Goal: Task Accomplishment & Management: Contribute content

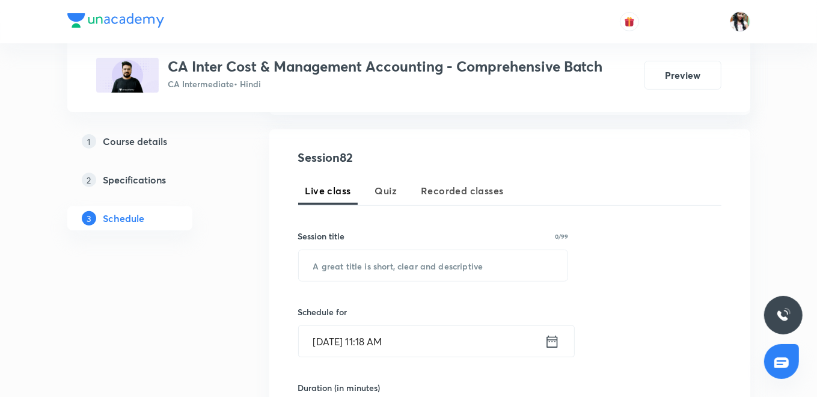
scroll to position [267, 0]
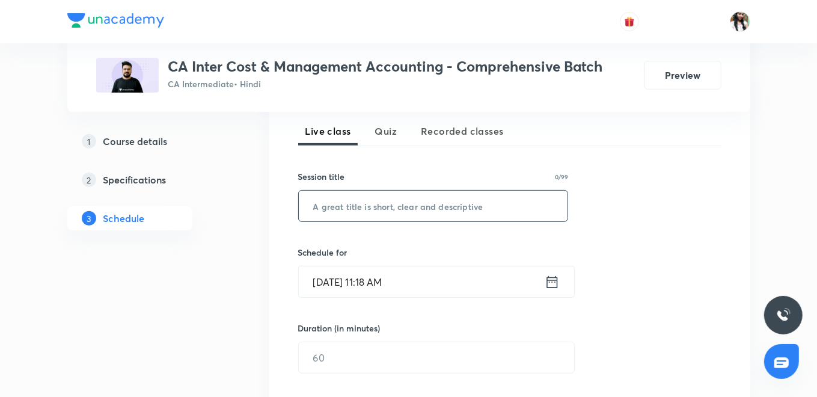
paste input "Marginal Costing - Part 10"
type input "Marginal Costing - Part 10"
click at [554, 278] on icon at bounding box center [552, 282] width 15 height 17
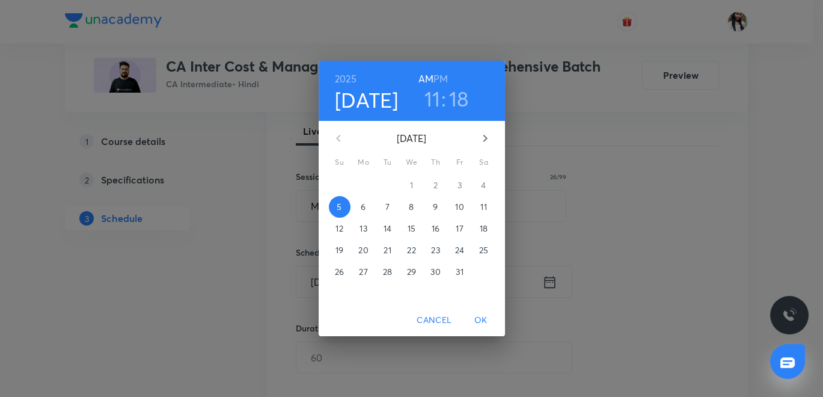
click at [434, 99] on h3 "11" at bounding box center [432, 98] width 16 height 25
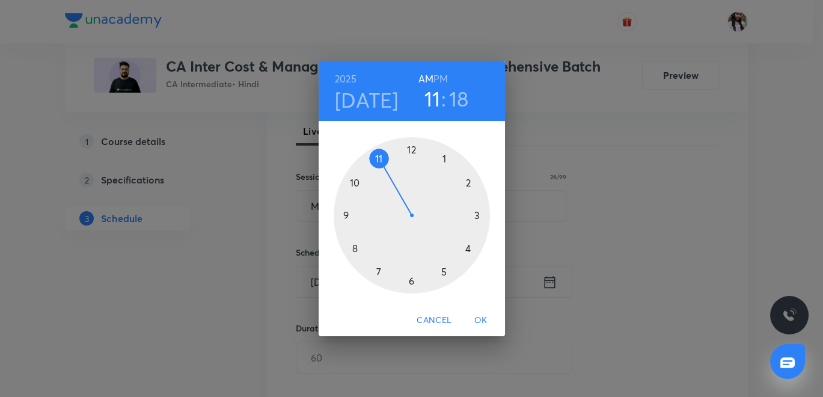
click at [378, 272] on div at bounding box center [412, 215] width 156 height 156
click at [410, 278] on div at bounding box center [412, 215] width 156 height 156
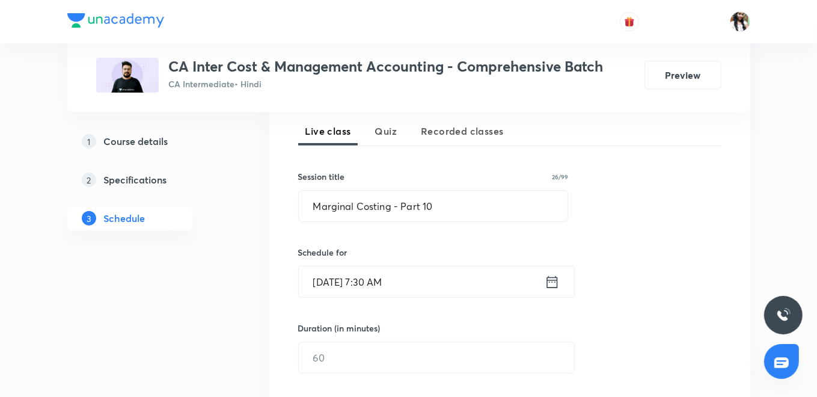
scroll to position [400, 0]
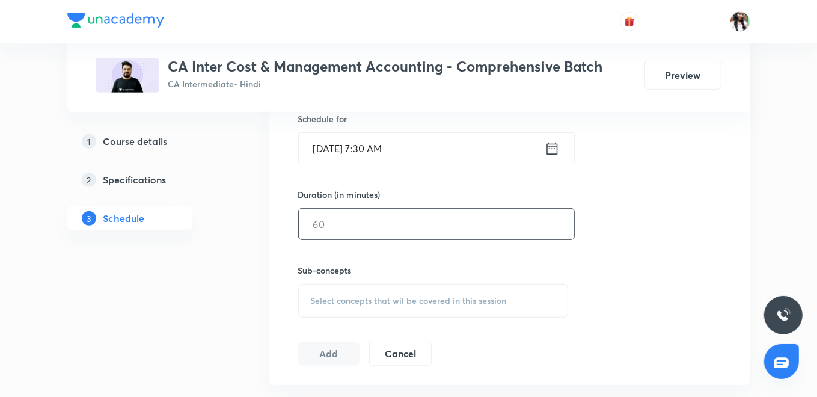
click at [396, 213] on input "text" at bounding box center [436, 224] width 275 height 31
type input "120"
drag, startPoint x: 356, startPoint y: 289, endPoint x: 374, endPoint y: 243, distance: 48.9
click at [357, 288] on div "Select concepts that wil be covered in this session" at bounding box center [433, 301] width 271 height 34
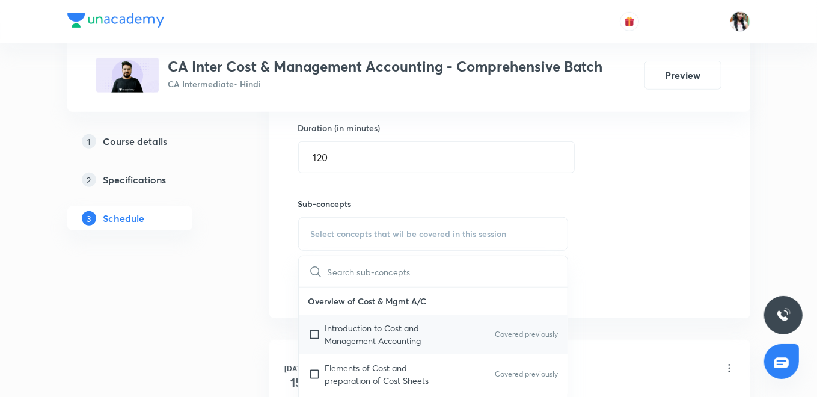
click at [360, 327] on p "Introduction to Cost and Management Accounting" at bounding box center [385, 334] width 121 height 25
checkbox input "true"
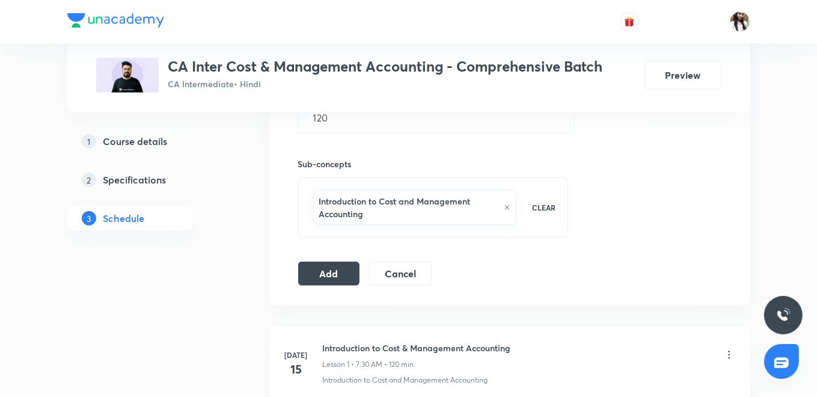
scroll to position [534, 0]
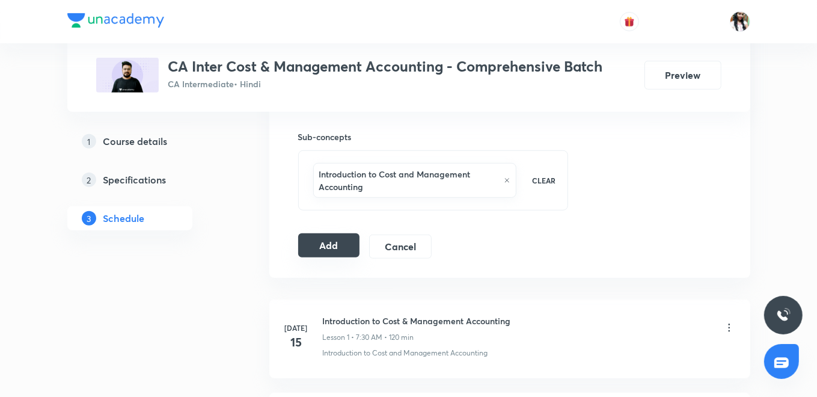
click at [322, 242] on button "Add" at bounding box center [329, 245] width 62 height 24
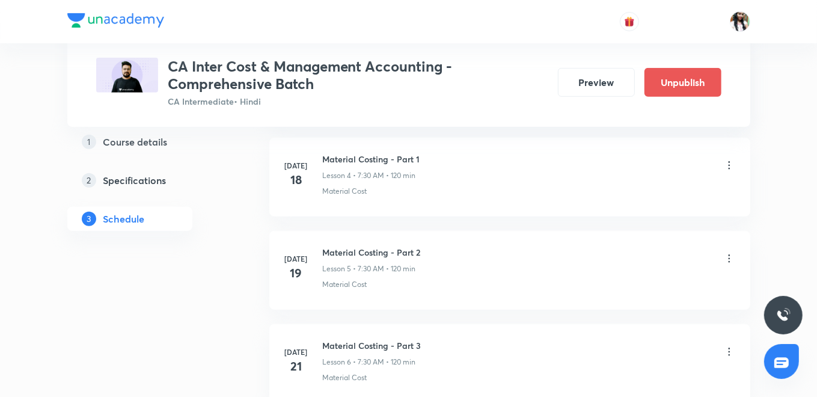
scroll to position [0, 0]
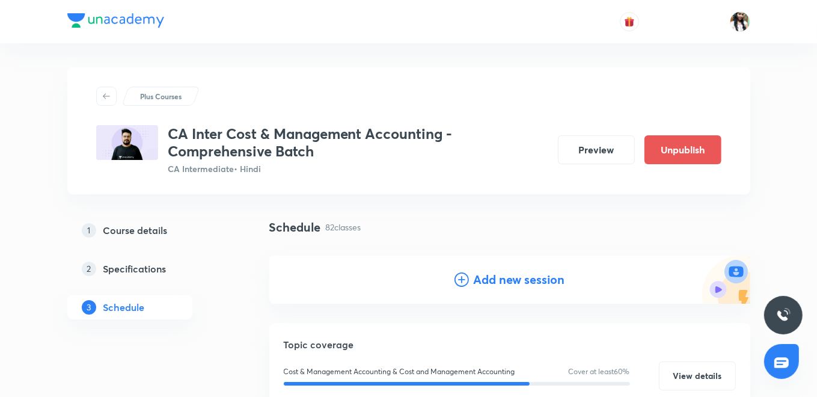
drag, startPoint x: 500, startPoint y: 277, endPoint x: 423, endPoint y: 144, distance: 153.5
click at [500, 276] on h4 "Add new session" at bounding box center [519, 280] width 91 height 18
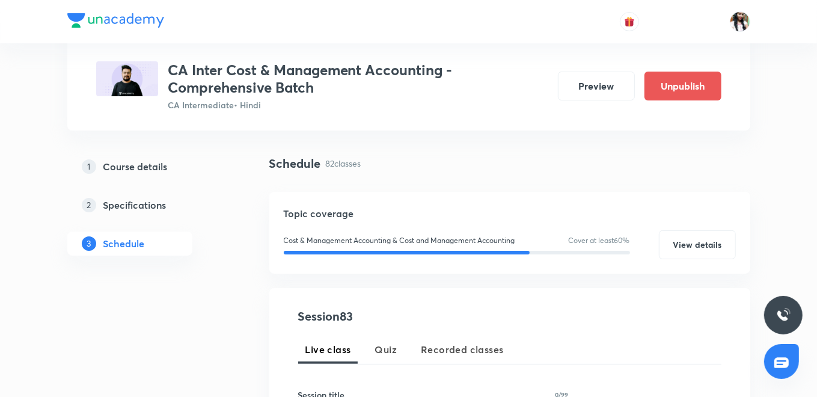
scroll to position [200, 0]
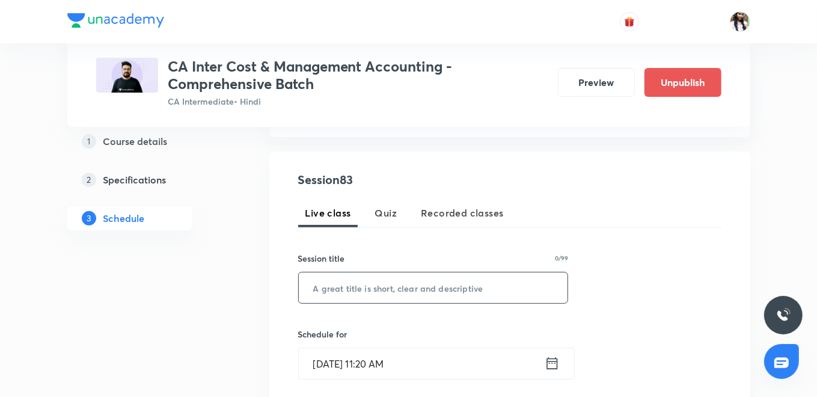
drag, startPoint x: 410, startPoint y: 290, endPoint x: 439, endPoint y: 165, distance: 128.5
click at [410, 289] on input "text" at bounding box center [433, 287] width 269 height 31
paste input "Budget and Budgetary Control - Part 1B"
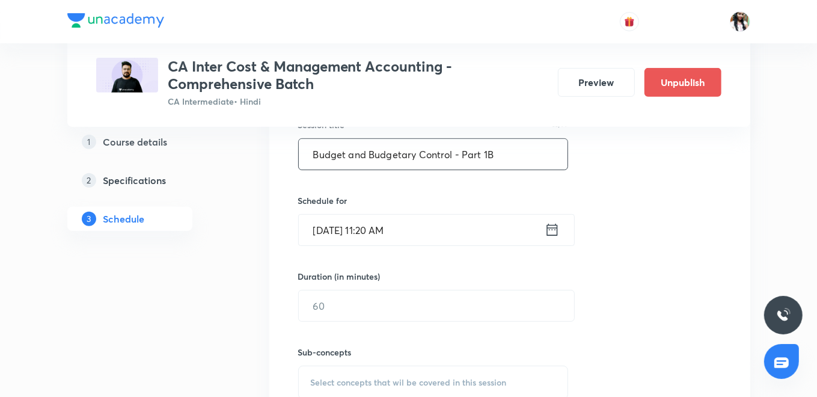
type input "Budget and Budgetary Control - Part 1B"
click at [558, 227] on icon at bounding box center [552, 229] width 15 height 17
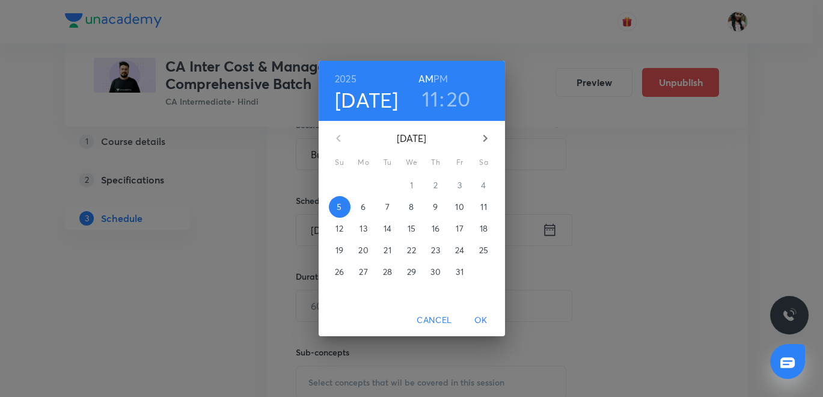
click at [443, 70] on h6 "PM" at bounding box center [440, 78] width 14 height 17
click at [434, 90] on h3 "11" at bounding box center [430, 98] width 16 height 25
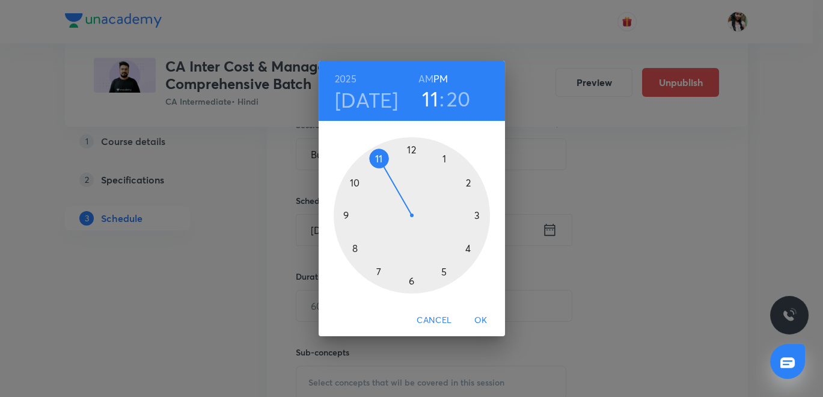
click at [409, 147] on div at bounding box center [412, 215] width 156 height 156
click at [412, 283] on div at bounding box center [412, 215] width 156 height 156
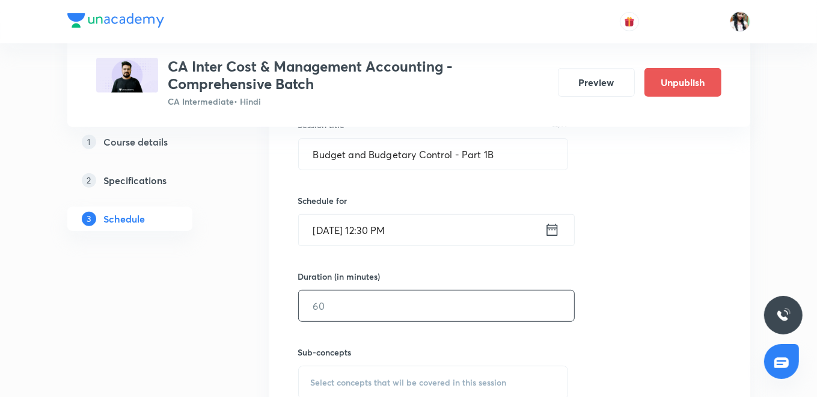
click at [379, 312] on input "text" at bounding box center [436, 305] width 275 height 31
type input "120"
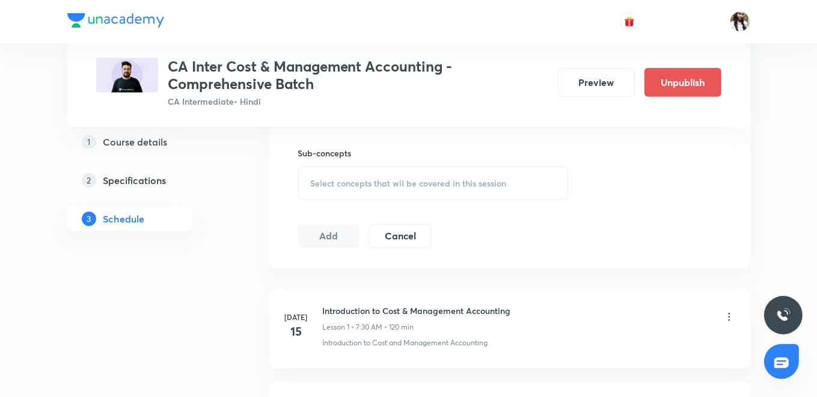
scroll to position [534, 0]
click at [375, 183] on span "Select concepts that wil be covered in this session" at bounding box center [409, 182] width 196 height 10
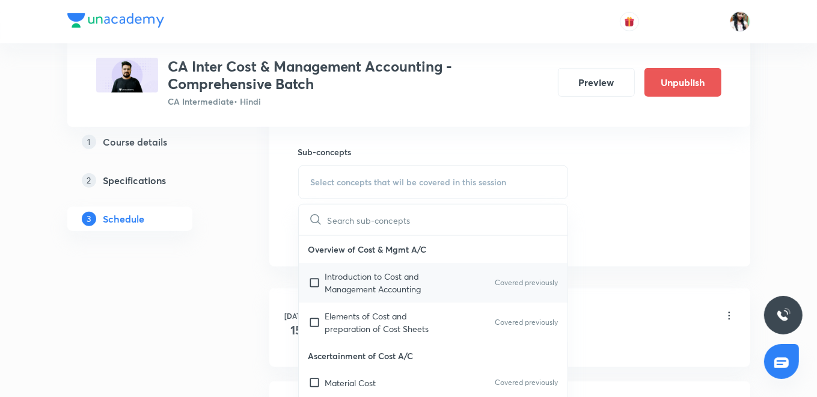
click at [346, 277] on p "Introduction to Cost and Management Accounting" at bounding box center [385, 282] width 121 height 25
checkbox input "true"
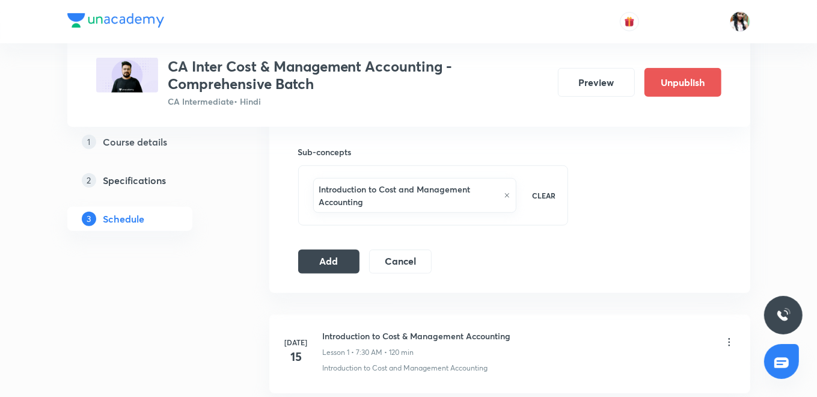
drag, startPoint x: 317, startPoint y: 257, endPoint x: 341, endPoint y: 272, distance: 28.4
click at [318, 256] on button "Add" at bounding box center [329, 261] width 62 height 24
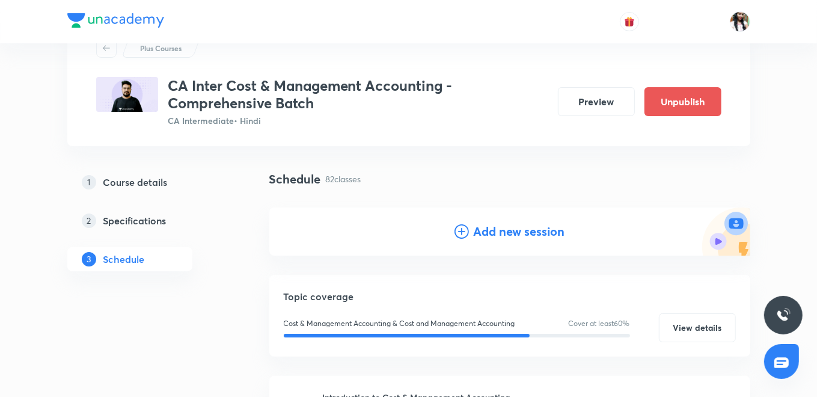
scroll to position [0, 0]
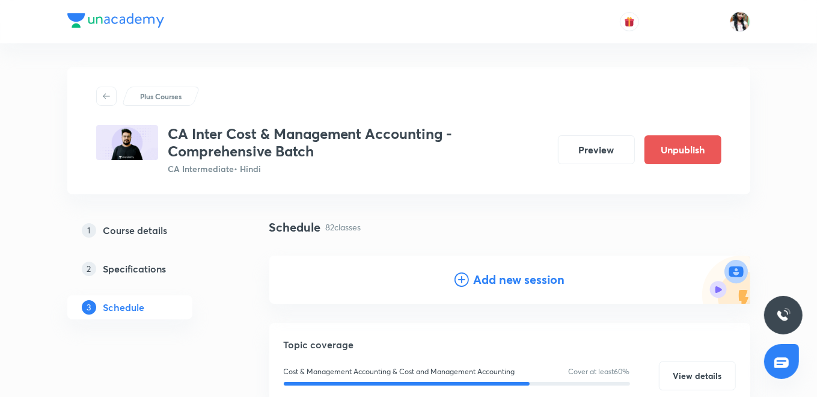
click at [472, 277] on div "Add new session" at bounding box center [509, 280] width 111 height 18
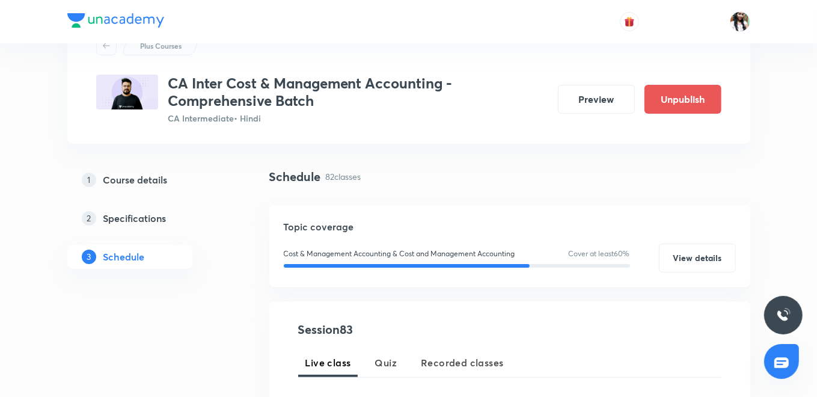
scroll to position [267, 0]
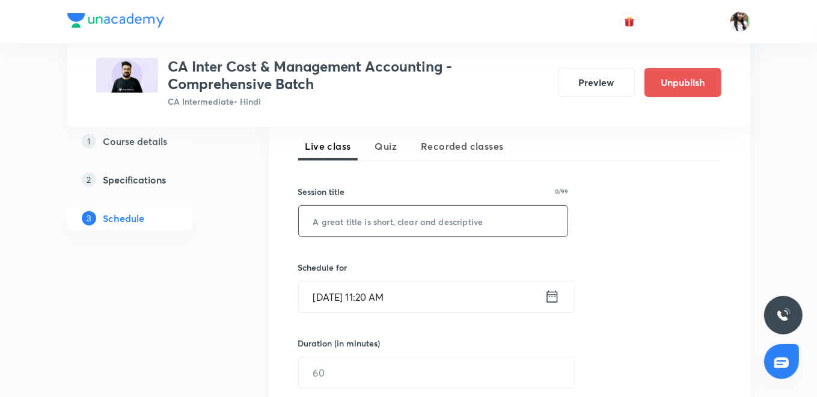
paste input "Budget and Budgetary Control - Part 2"
type input "Budget and Budgetary Control - Part 2"
click at [549, 296] on icon at bounding box center [552, 296] width 15 height 17
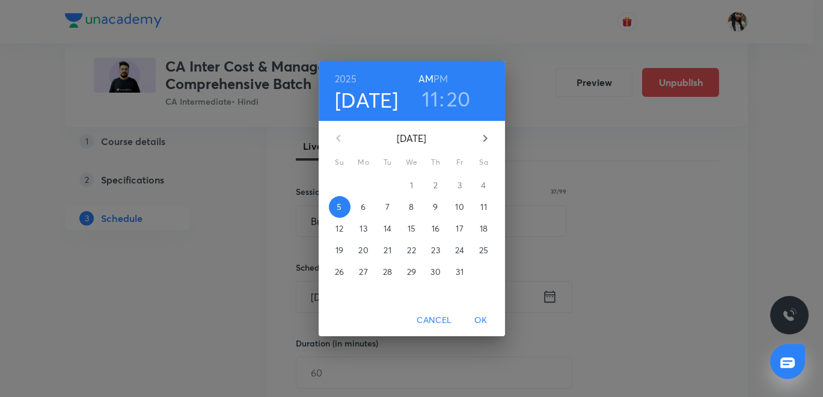
click at [367, 210] on span "6" at bounding box center [364, 207] width 22 height 12
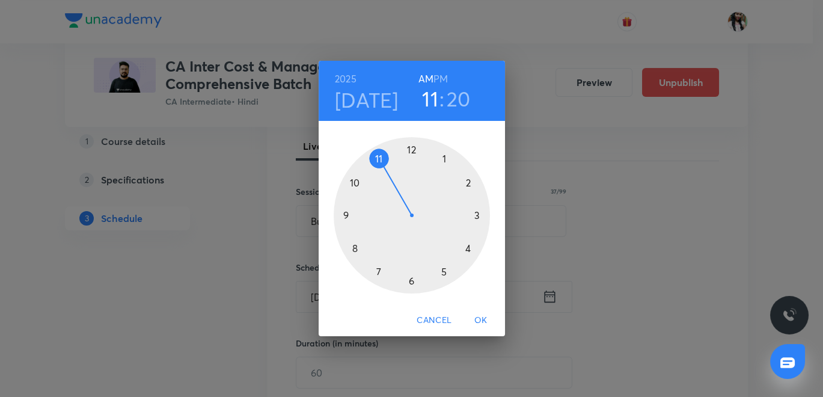
click at [376, 271] on div at bounding box center [412, 215] width 156 height 156
click at [410, 279] on div at bounding box center [412, 215] width 156 height 156
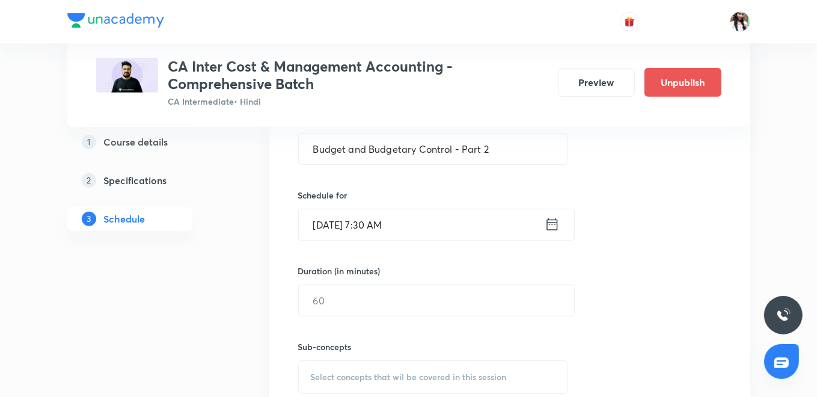
scroll to position [400, 0]
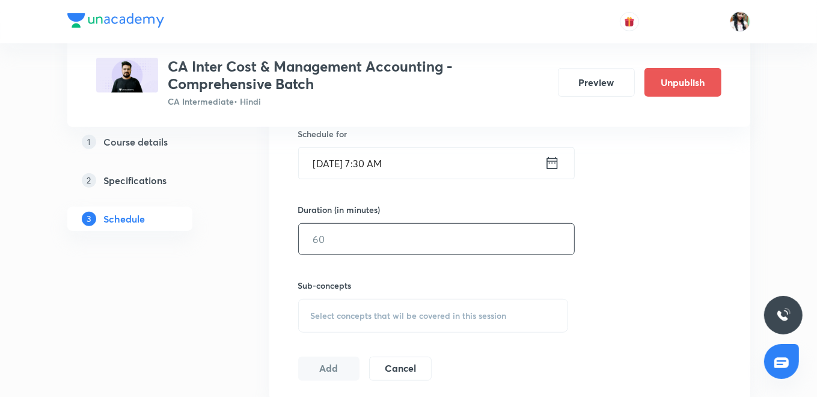
click at [358, 245] on input "text" at bounding box center [436, 239] width 275 height 31
type input "120"
click at [420, 311] on span "Select concepts that wil be covered in this session" at bounding box center [409, 316] width 196 height 10
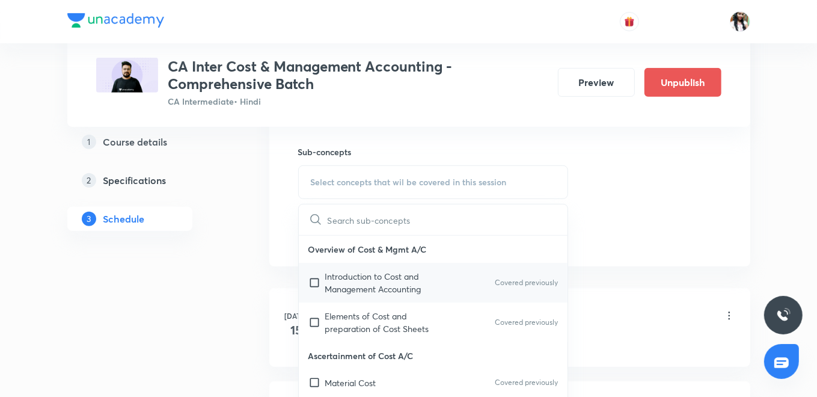
click at [388, 280] on p "Introduction to Cost and Management Accounting" at bounding box center [385, 282] width 121 height 25
checkbox input "true"
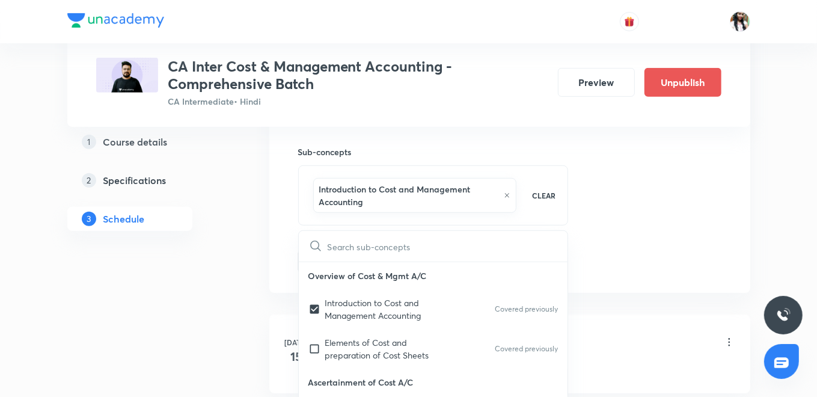
click at [277, 228] on div "Session 84 Live class Quiz Recorded classes Session title 37/99 Budget and Budg…" at bounding box center [509, 55] width 481 height 475
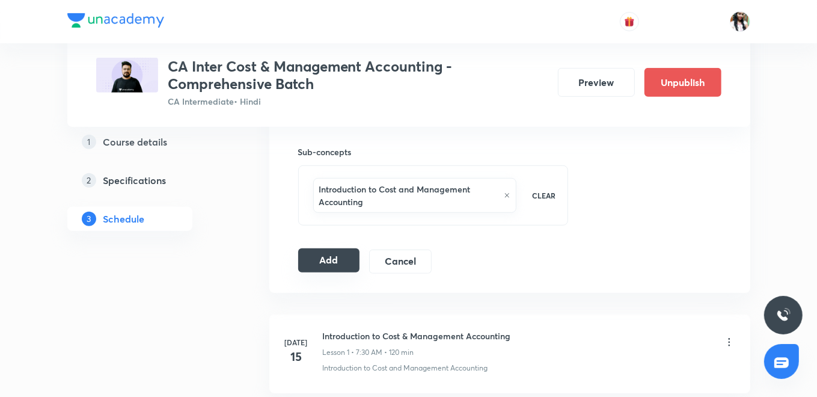
click at [323, 261] on button "Add" at bounding box center [329, 260] width 62 height 24
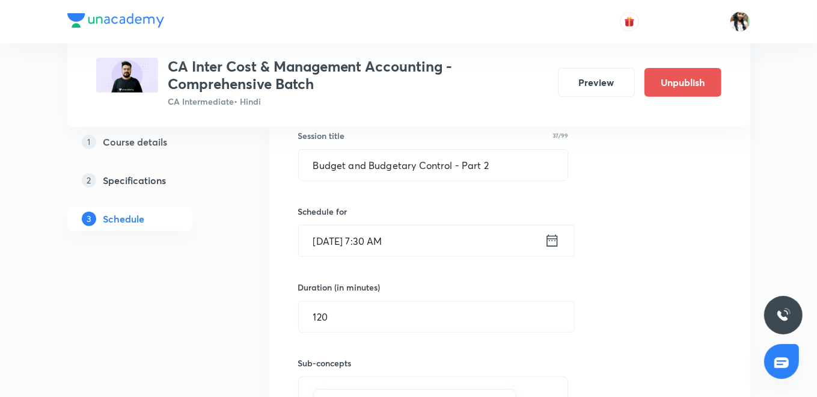
scroll to position [467, 0]
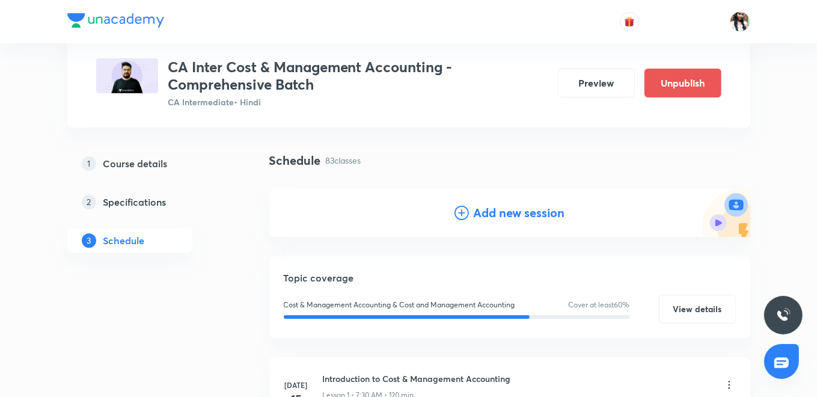
click at [490, 209] on h4 "Add new session" at bounding box center [519, 213] width 91 height 18
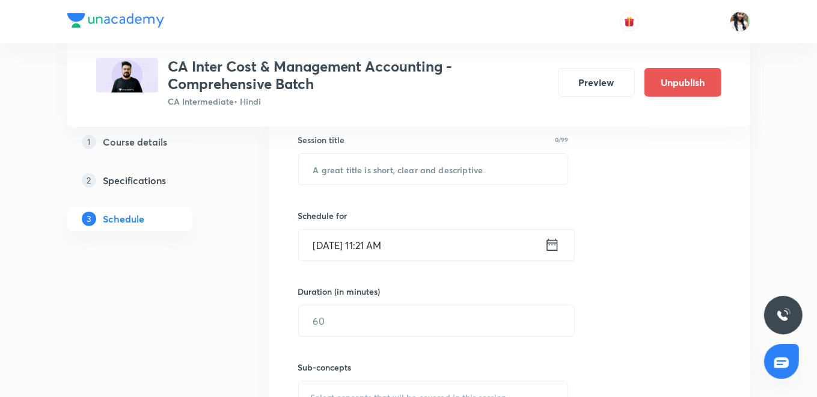
scroll to position [334, 0]
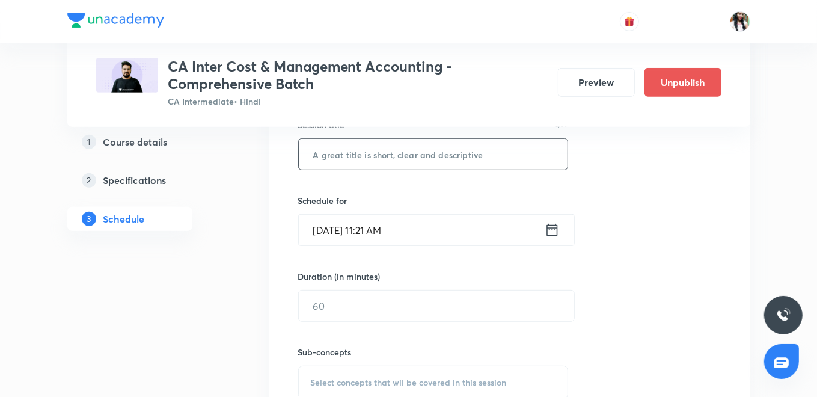
paste input "Budget and Budgetary Control - Part 3"
type input "Budget and Budgetary Control - Part 3"
click at [556, 230] on icon at bounding box center [551, 230] width 11 height 12
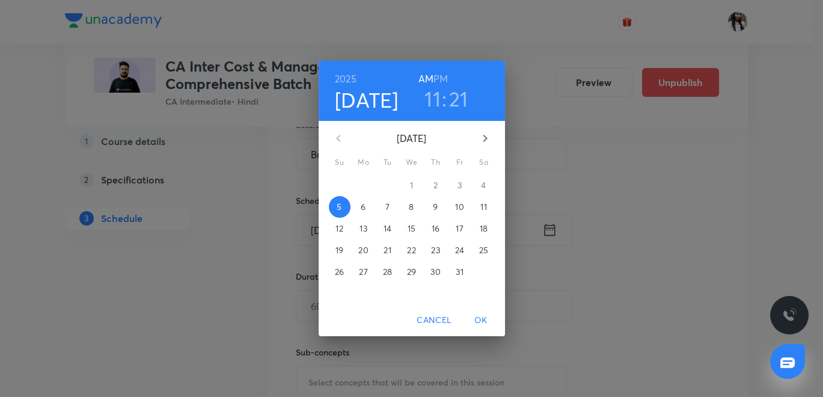
click at [364, 210] on p "6" at bounding box center [363, 207] width 5 height 12
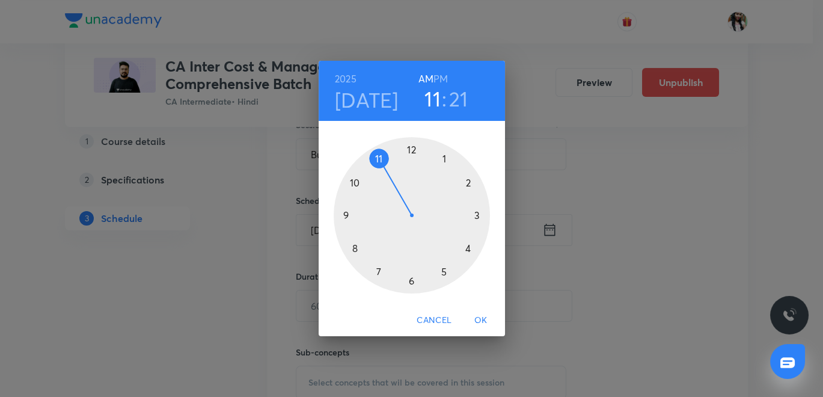
click at [446, 73] on h6 "PM" at bounding box center [440, 78] width 14 height 17
click at [412, 152] on div at bounding box center [412, 215] width 156 height 156
click at [409, 276] on div at bounding box center [412, 215] width 156 height 156
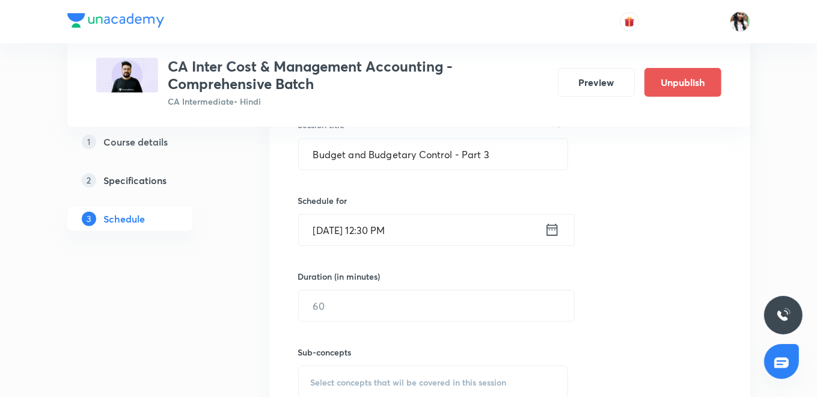
scroll to position [400, 0]
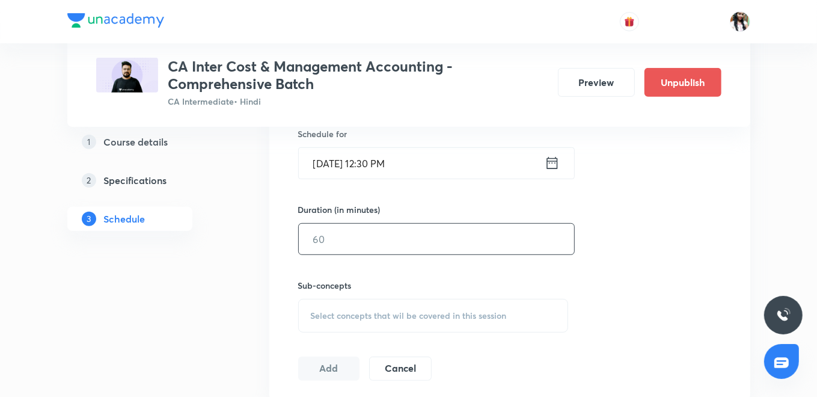
click at [387, 245] on input "text" at bounding box center [436, 239] width 275 height 31
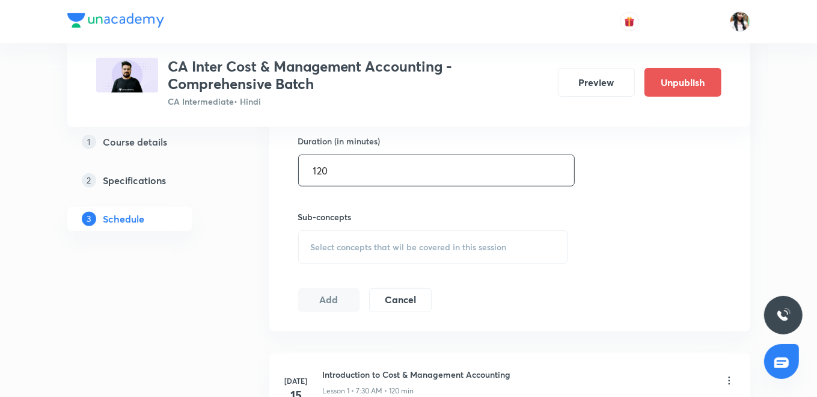
scroll to position [534, 0]
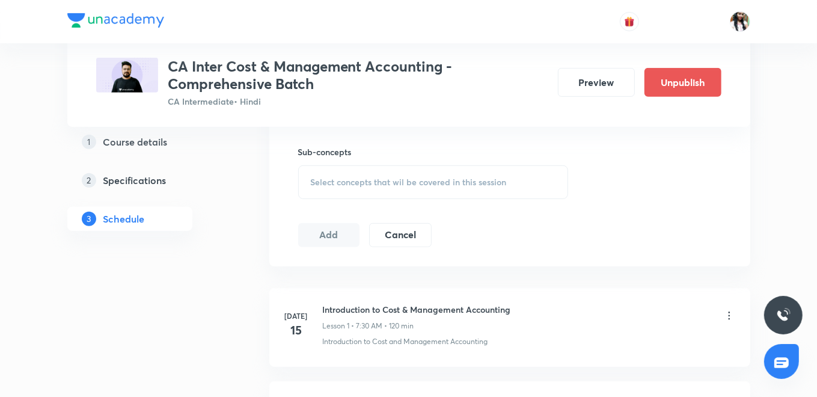
type input "120"
click at [337, 159] on div "Sub-concepts Select concepts that wil be covered in this session" at bounding box center [433, 172] width 271 height 54
click at [338, 192] on div "Select concepts that wil be covered in this session" at bounding box center [433, 182] width 271 height 34
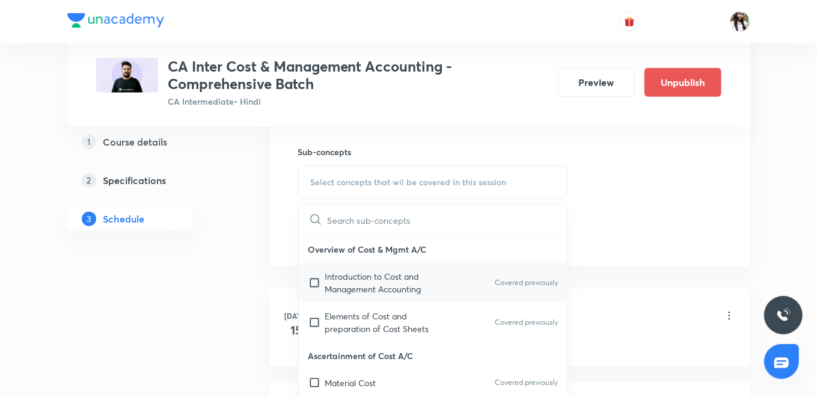
click at [332, 280] on p "Introduction to Cost and Management Accounting" at bounding box center [385, 282] width 121 height 25
checkbox input "true"
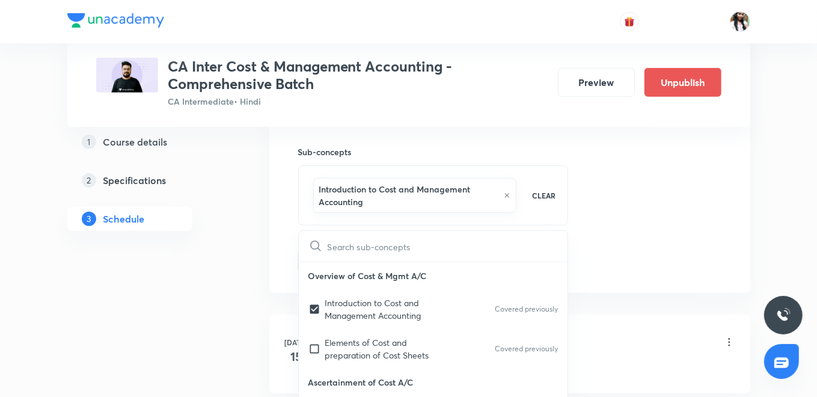
click at [276, 256] on div "Session 85 Live class Quiz Recorded classes Session title 37/99 Budget and Budg…" at bounding box center [509, 55] width 481 height 475
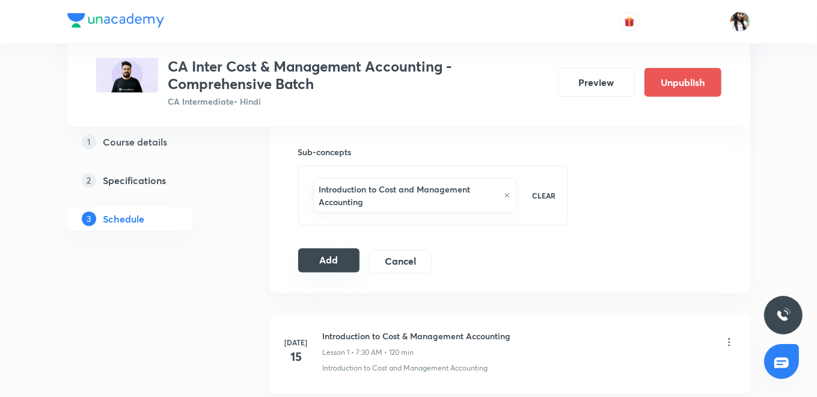
click at [316, 261] on button "Add" at bounding box center [329, 260] width 62 height 24
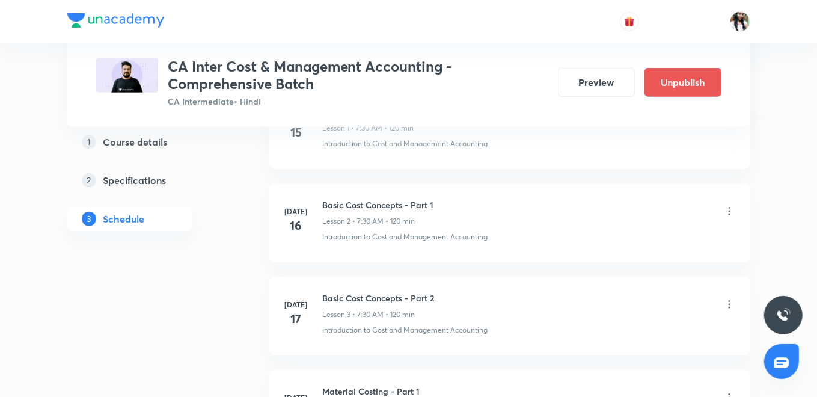
scroll to position [67, 0]
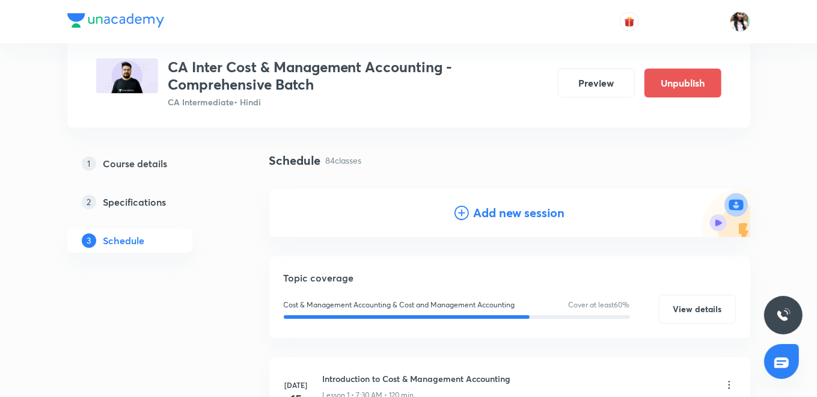
click at [498, 213] on h4 "Add new session" at bounding box center [519, 213] width 91 height 18
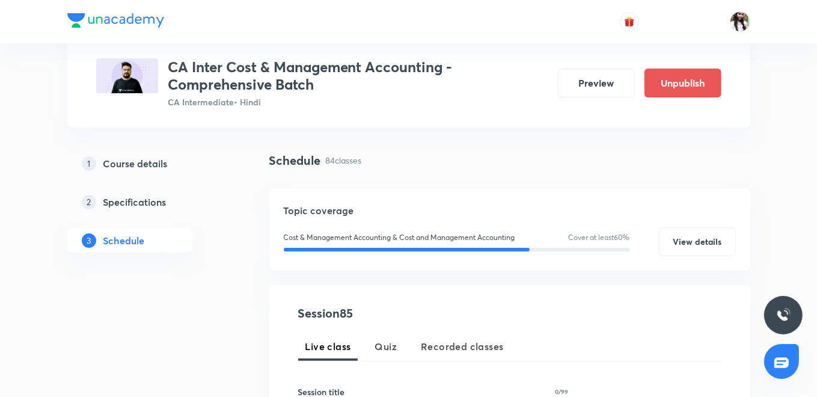
scroll to position [267, 0]
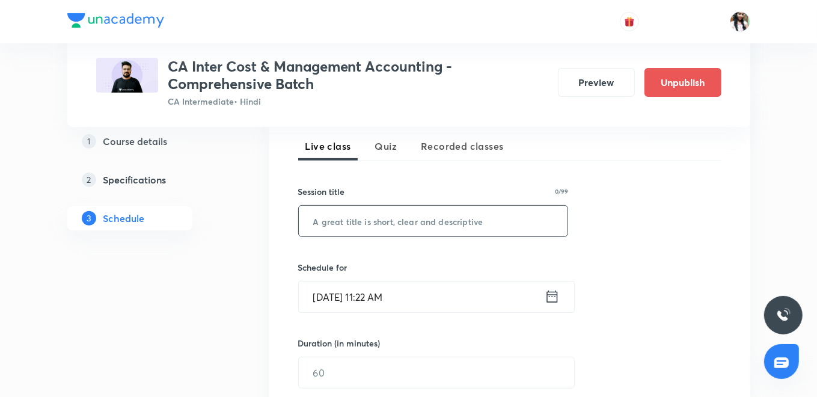
paste input "Budget and Budgetary Control - Part 4"
type input "Budget and Budgetary Control - Part 4"
click at [554, 297] on icon at bounding box center [552, 296] width 15 height 17
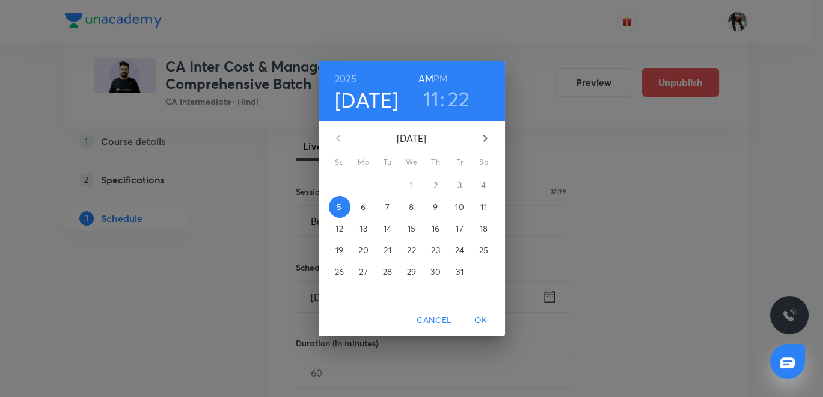
click at [412, 201] on p "8" at bounding box center [411, 207] width 5 height 12
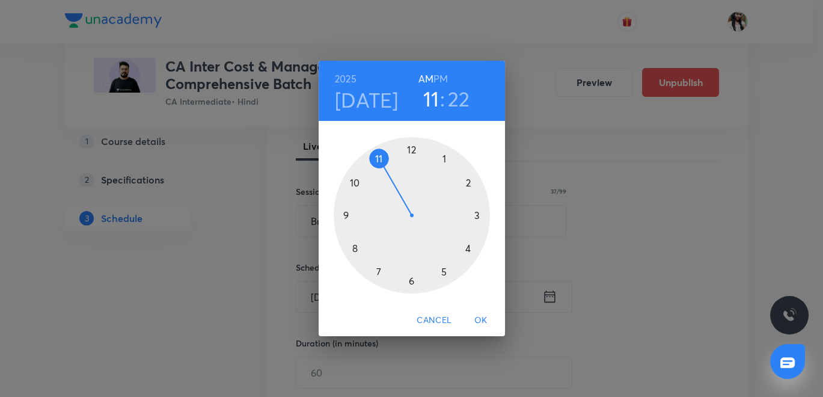
click at [443, 75] on h6 "PM" at bounding box center [440, 78] width 14 height 17
click at [413, 147] on div at bounding box center [412, 215] width 156 height 156
click at [412, 284] on div at bounding box center [412, 215] width 156 height 156
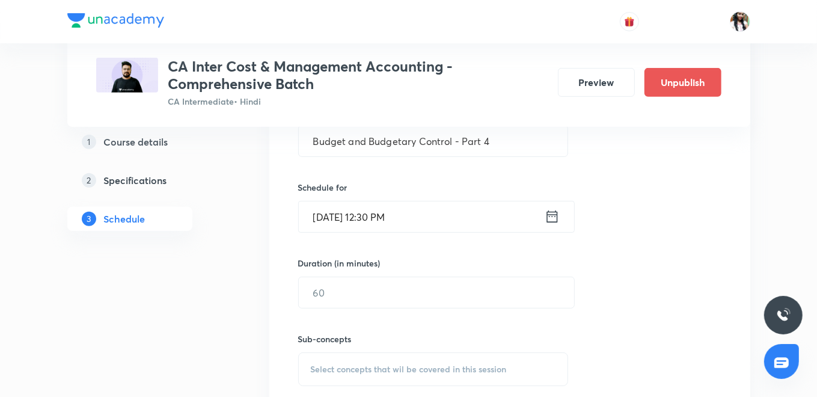
scroll to position [400, 0]
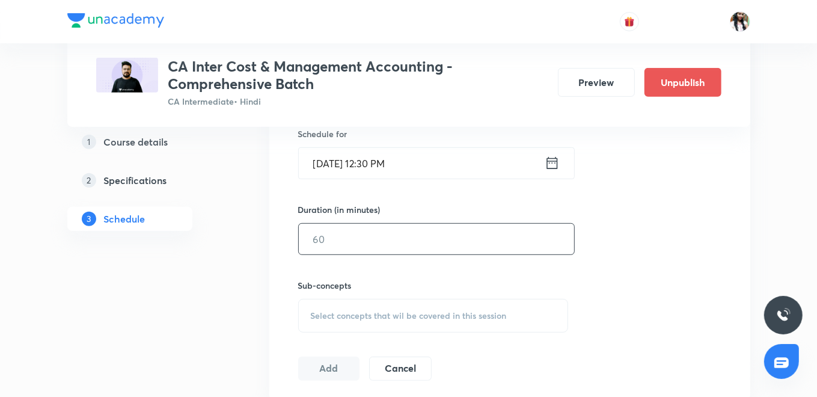
click at [384, 240] on input "text" at bounding box center [436, 239] width 275 height 31
type input "120"
drag, startPoint x: 349, startPoint y: 313, endPoint x: 352, endPoint y: 285, distance: 27.8
click at [349, 311] on span "Select concepts that wil be covered in this session" at bounding box center [409, 316] width 196 height 10
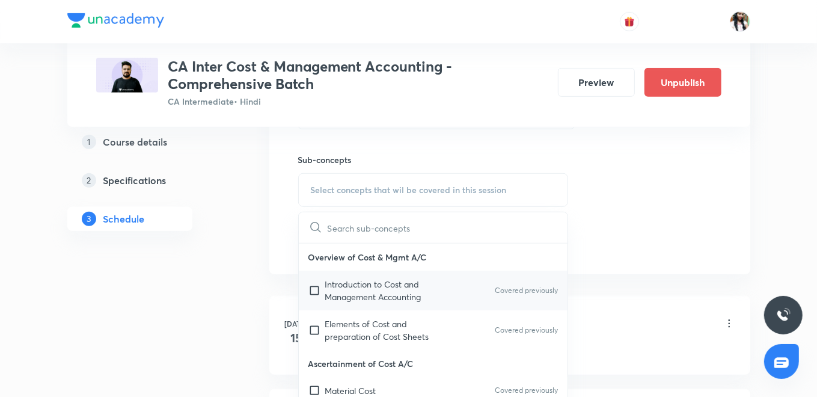
scroll to position [534, 0]
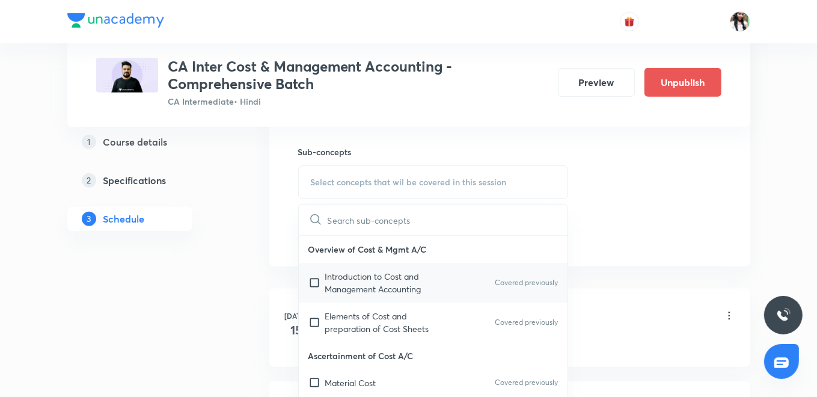
click at [345, 278] on p "Introduction to Cost and Management Accounting" at bounding box center [385, 282] width 121 height 25
checkbox input "true"
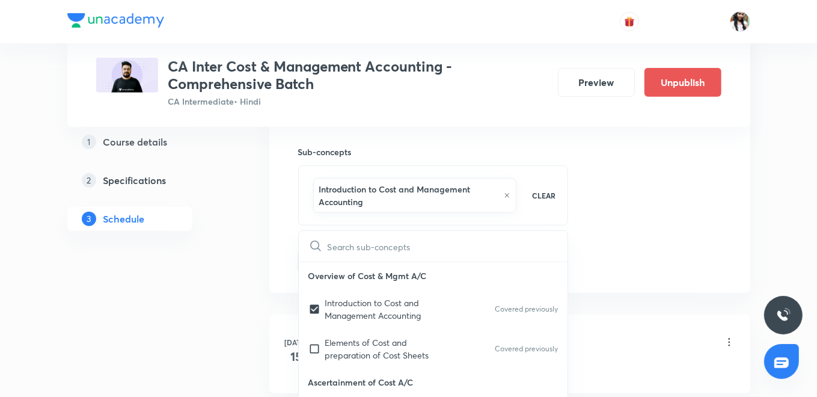
click at [269, 249] on div "Session 86 Live class Quiz Recorded classes Session title 37/99 Budget and Budg…" at bounding box center [509, 55] width 481 height 475
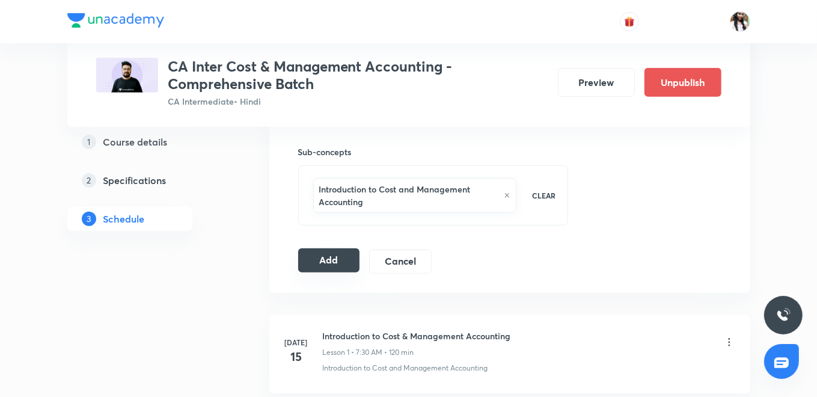
click at [325, 259] on button "Add" at bounding box center [329, 260] width 62 height 24
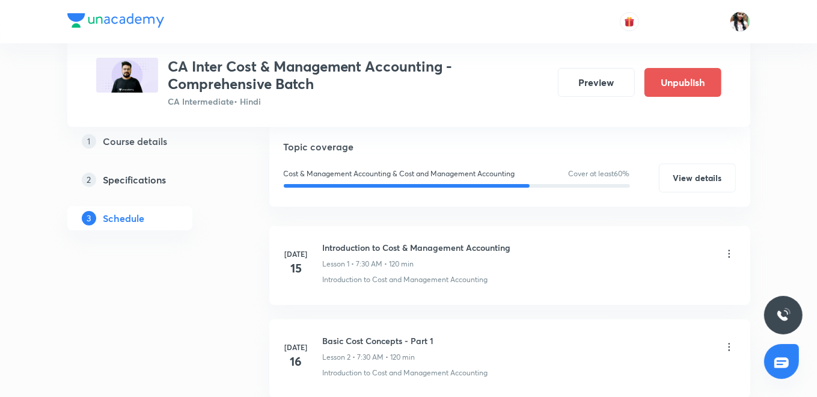
scroll to position [133, 0]
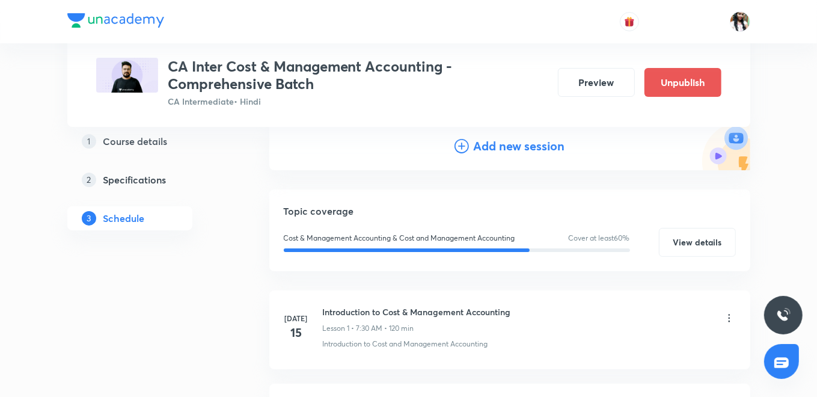
click at [534, 149] on h4 "Add new session" at bounding box center [519, 146] width 91 height 18
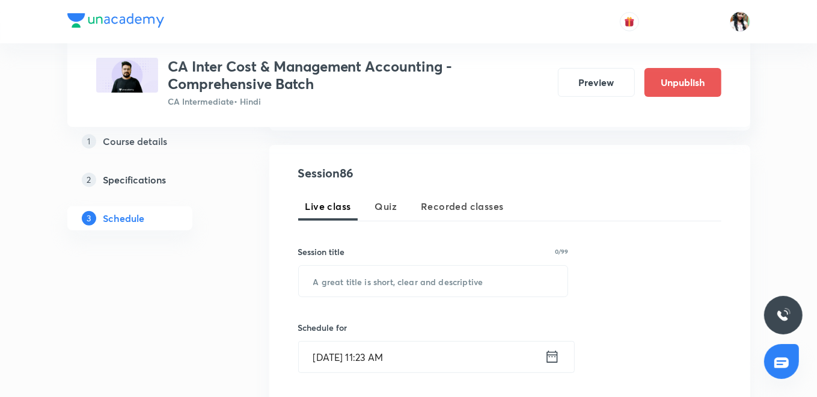
scroll to position [267, 0]
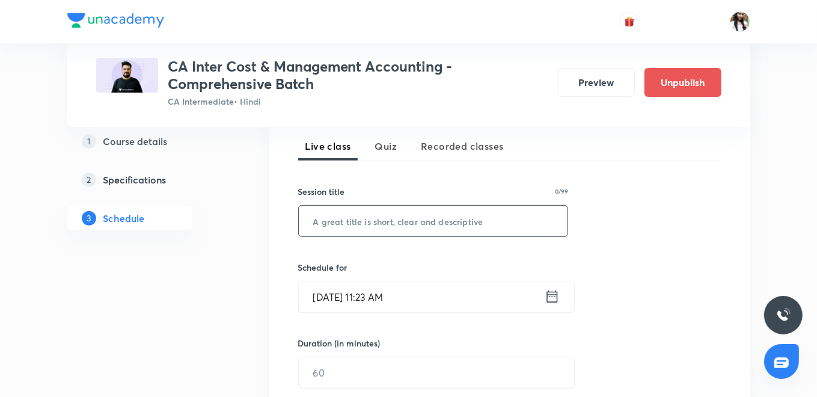
paste input "Budget and Budgetary Control - Part 5"
type input "Budget and Budgetary Control - Part 5"
click at [555, 300] on icon at bounding box center [552, 296] width 15 height 17
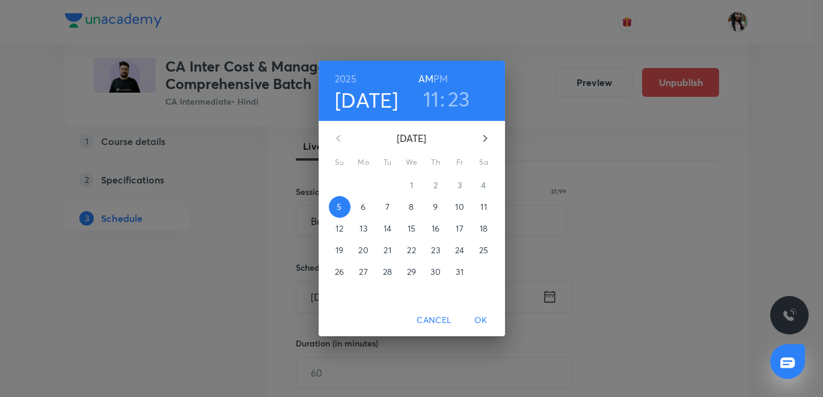
click at [432, 202] on span "9" at bounding box center [436, 207] width 22 height 12
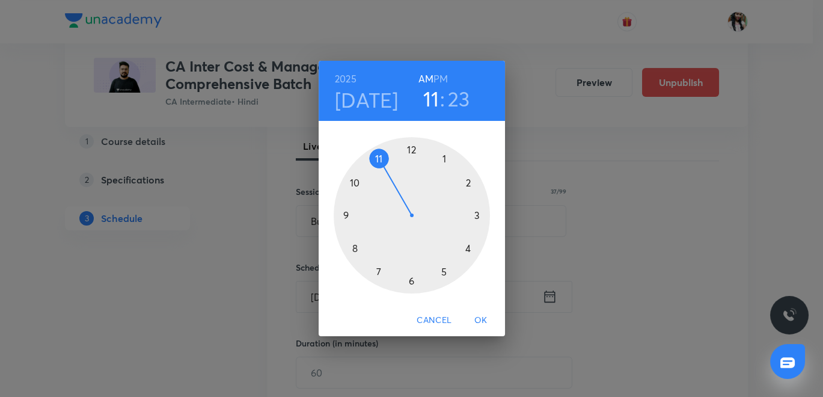
click at [378, 272] on div at bounding box center [412, 215] width 156 height 156
click at [412, 278] on div at bounding box center [412, 215] width 156 height 156
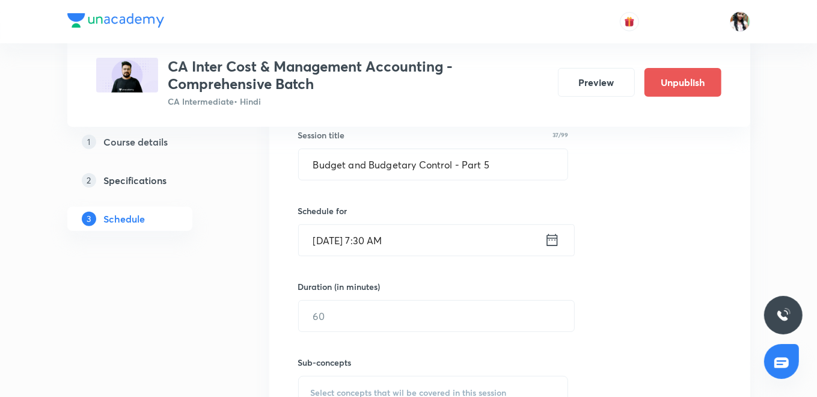
scroll to position [400, 0]
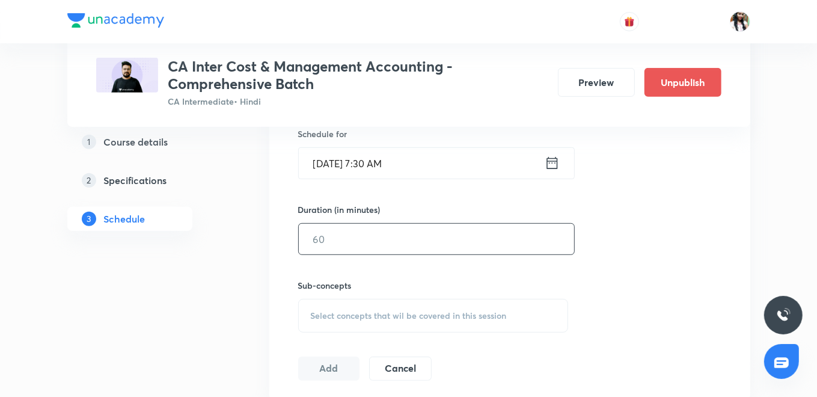
click at [389, 247] on input "text" at bounding box center [436, 239] width 275 height 31
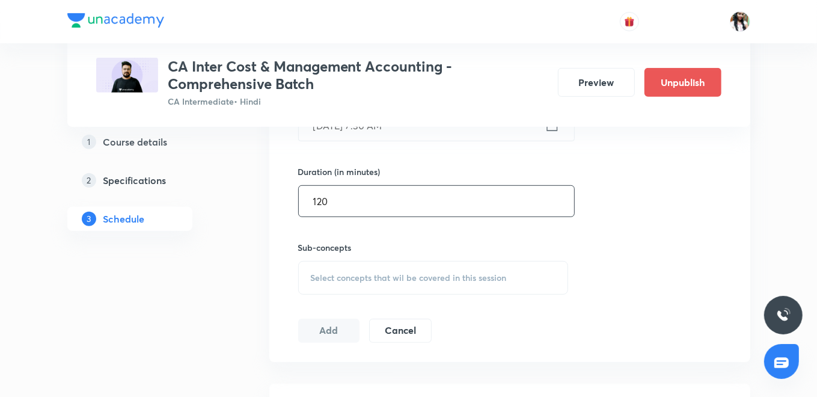
scroll to position [467, 0]
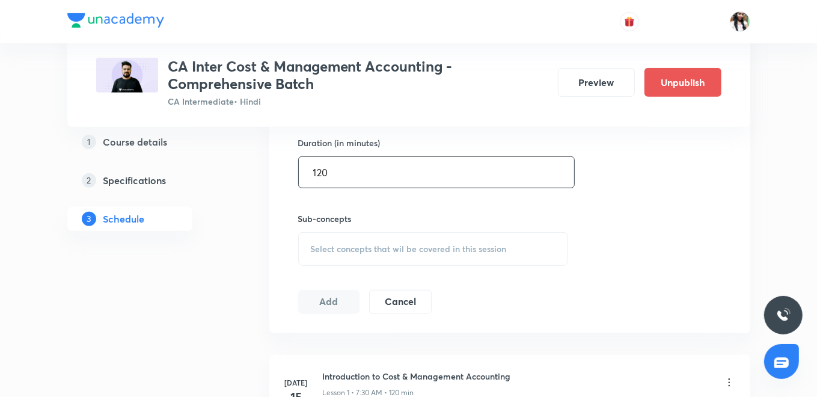
type input "120"
click at [379, 238] on div "Select concepts that wil be covered in this session" at bounding box center [433, 249] width 271 height 34
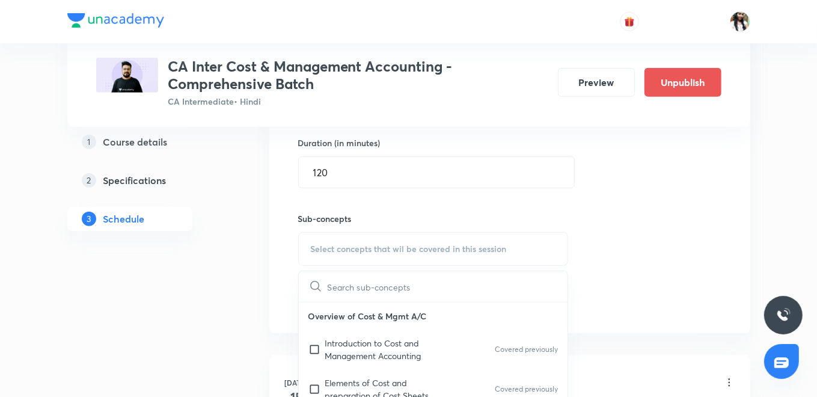
drag, startPoint x: 374, startPoint y: 346, endPoint x: 301, endPoint y: 307, distance: 83.4
click at [374, 346] on p "Introduction to Cost and Management Accounting" at bounding box center [385, 349] width 121 height 25
checkbox input "true"
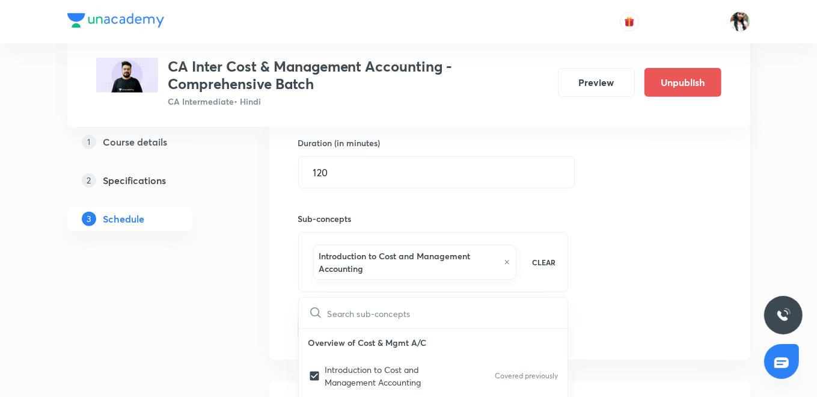
click at [288, 299] on div "Session 87 Live class Quiz Recorded classes Session title 37/99 Budget and Budg…" at bounding box center [509, 122] width 481 height 475
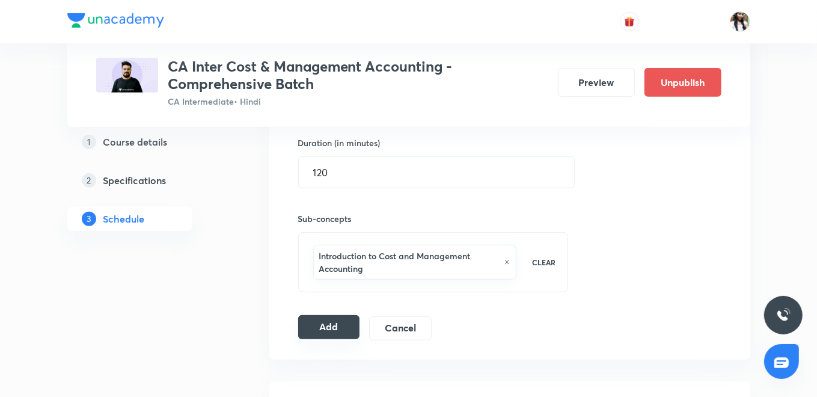
click at [323, 322] on button "Add" at bounding box center [329, 327] width 62 height 24
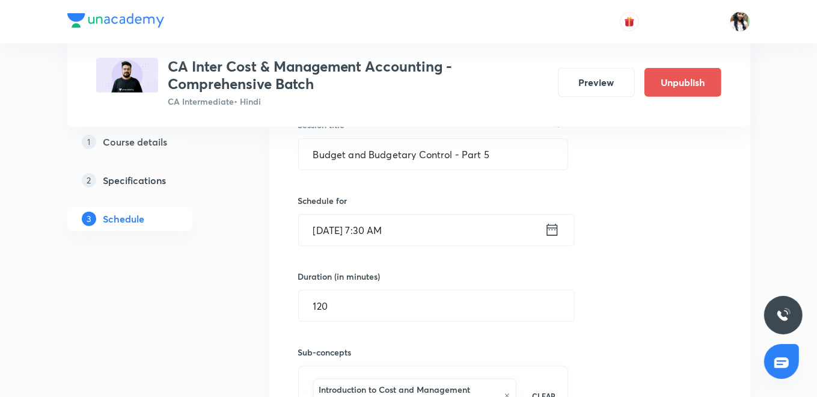
scroll to position [601, 0]
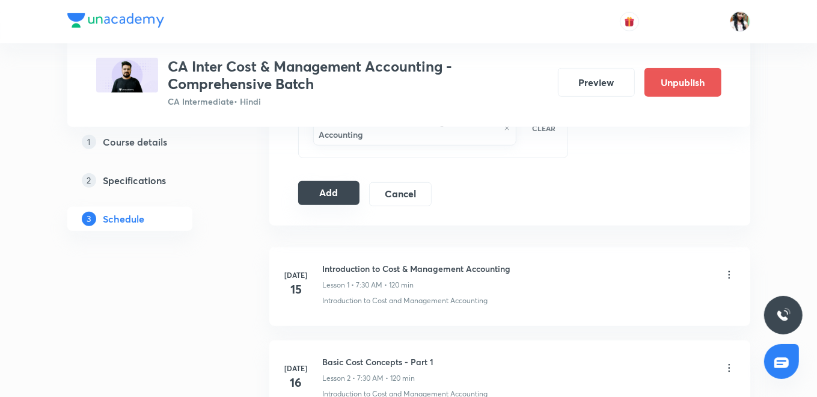
click at [312, 184] on button "Add" at bounding box center [329, 193] width 62 height 24
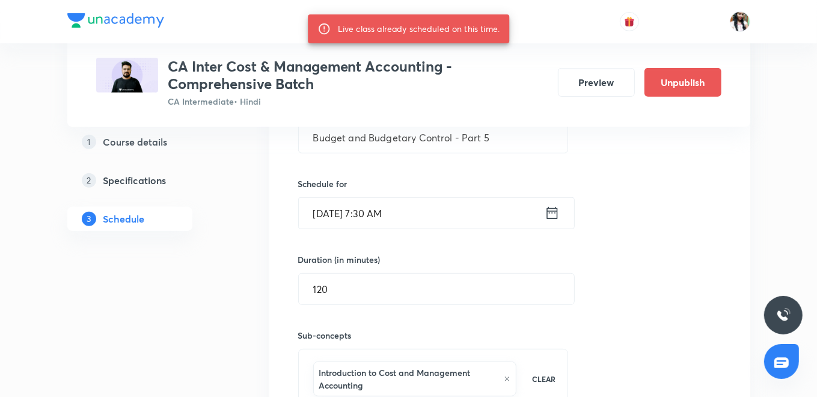
scroll to position [334, 0]
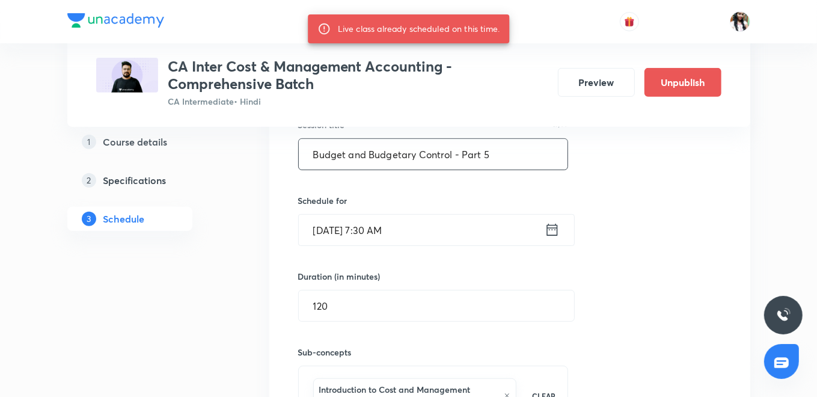
click at [443, 146] on input "Budget and Budgetary Control - Part 5" at bounding box center [433, 154] width 269 height 31
paste input "6"
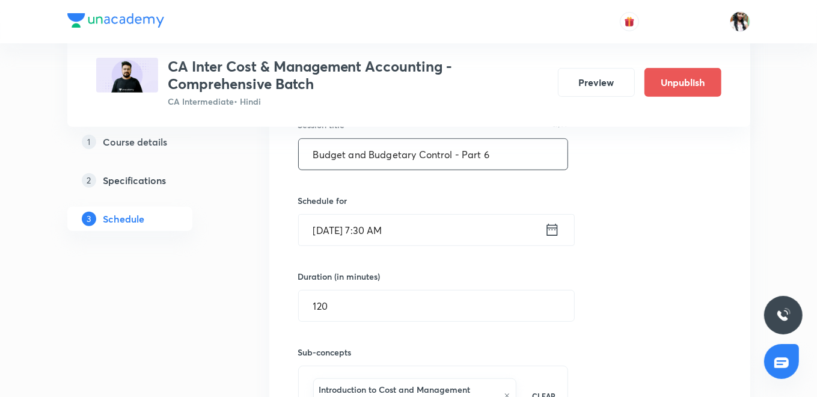
type input "Budget and Budgetary Control - Part 6"
click at [549, 232] on icon at bounding box center [552, 229] width 15 height 17
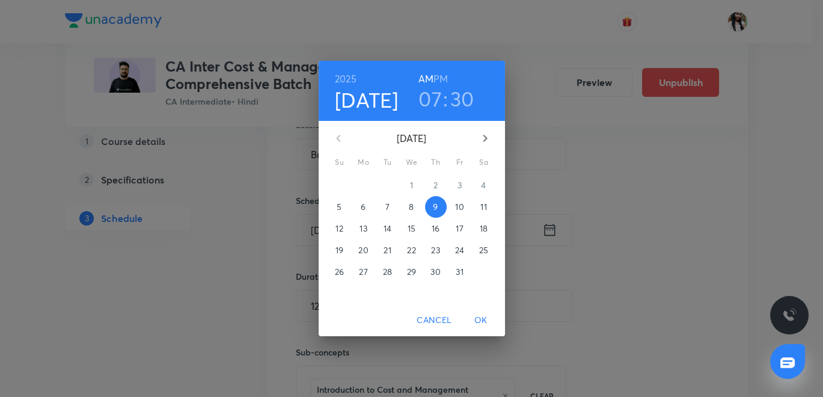
click at [436, 76] on h6 "PM" at bounding box center [440, 78] width 14 height 17
click at [426, 99] on h3 "07" at bounding box center [429, 98] width 23 height 25
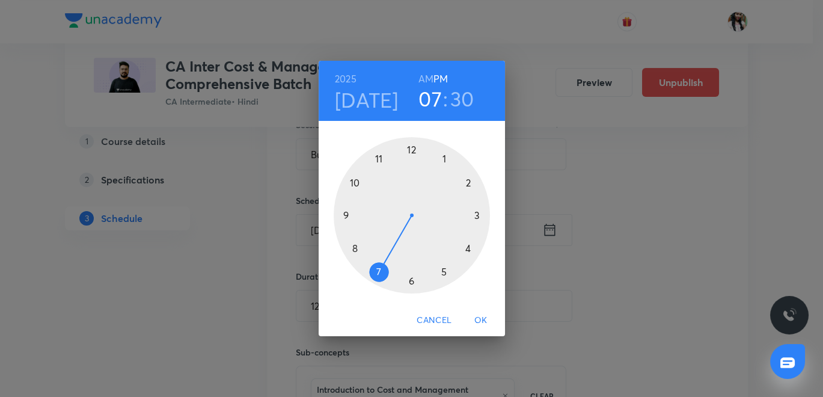
click at [412, 150] on div at bounding box center [412, 215] width 156 height 156
click at [481, 319] on span "OK" at bounding box center [481, 320] width 29 height 15
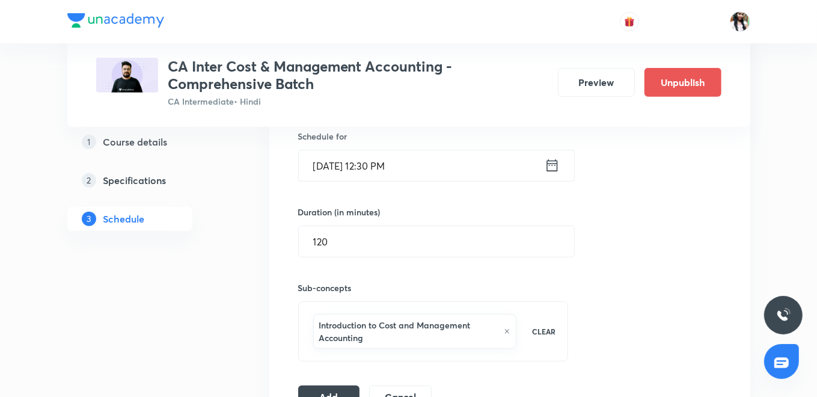
scroll to position [467, 0]
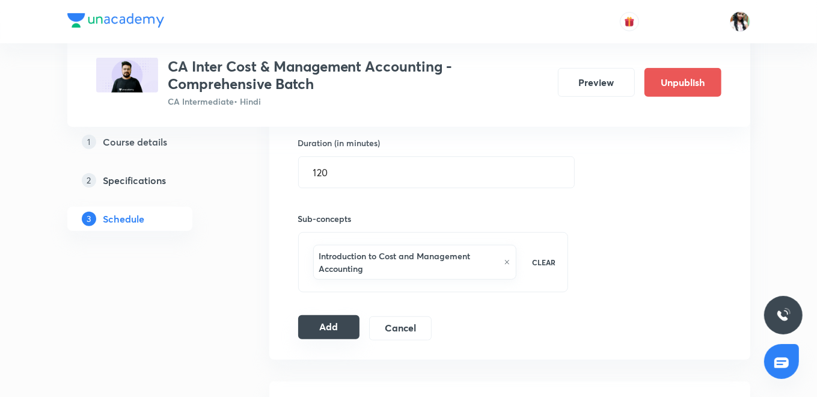
click at [331, 317] on button "Add" at bounding box center [329, 327] width 62 height 24
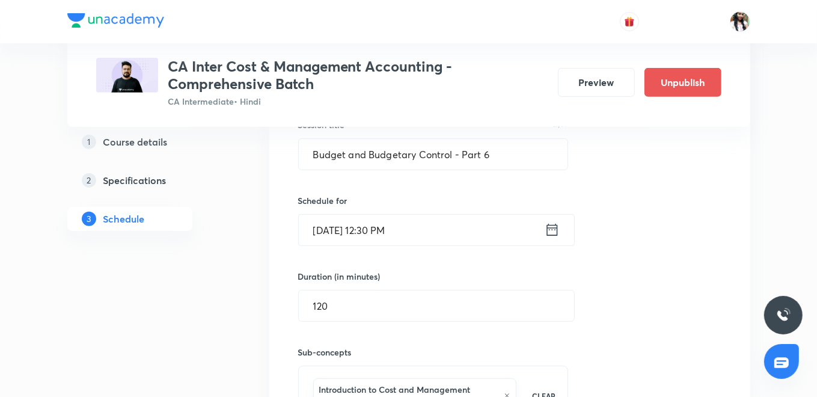
scroll to position [534, 0]
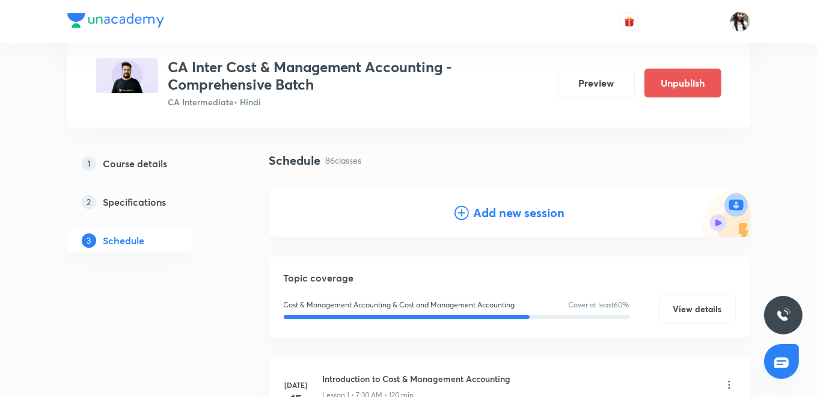
click at [495, 212] on h4 "Add new session" at bounding box center [519, 213] width 91 height 18
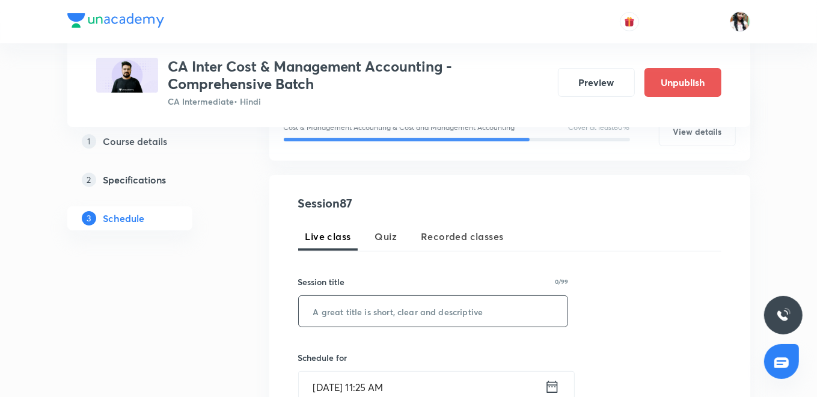
scroll to position [267, 0]
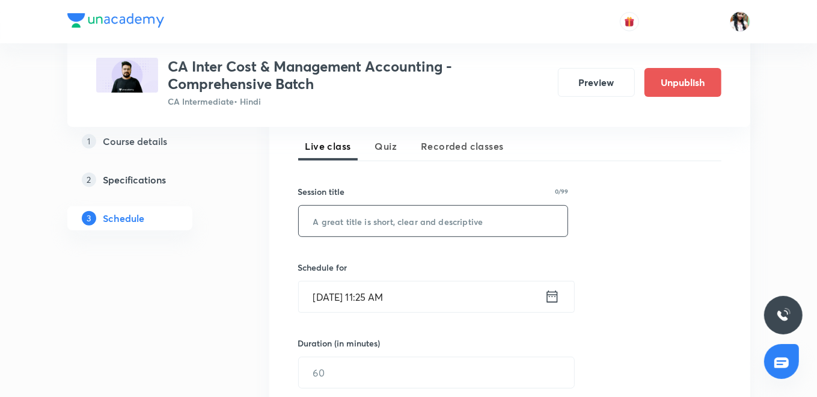
paste input "Budget and Budgetary Control - Part 7"
type input "Budget and Budgetary Control - Part 7"
click at [551, 293] on icon at bounding box center [551, 296] width 11 height 12
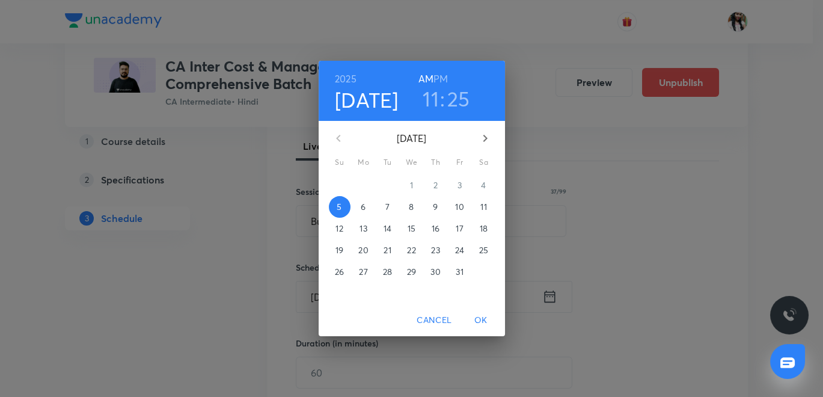
click at [459, 206] on p "10" at bounding box center [459, 207] width 8 height 12
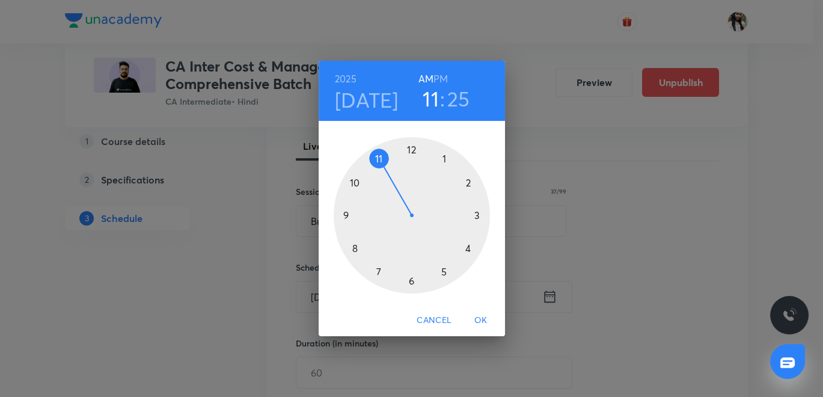
click at [378, 272] on div at bounding box center [412, 215] width 156 height 156
click at [409, 277] on div at bounding box center [412, 215] width 156 height 156
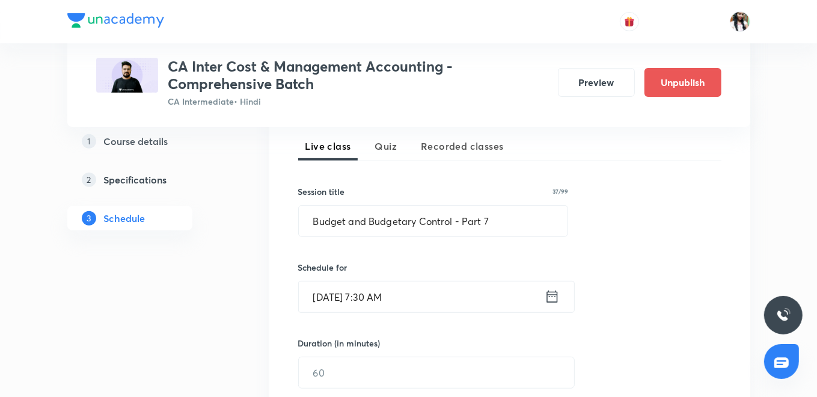
scroll to position [400, 0]
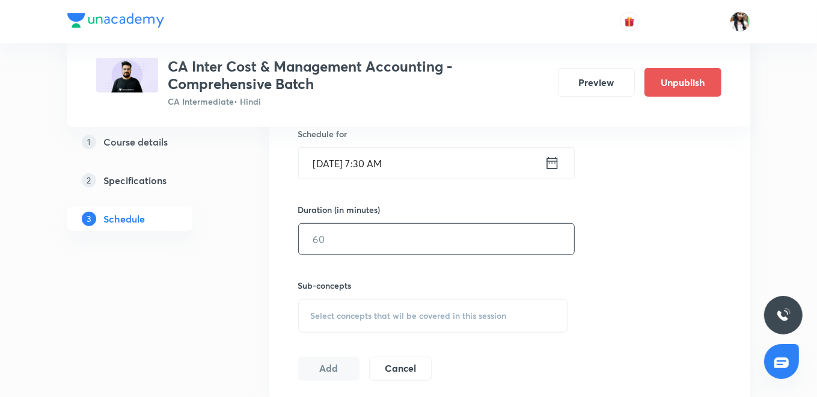
click at [364, 244] on input "text" at bounding box center [436, 239] width 275 height 31
type input "120"
click at [335, 295] on div "Sub-concepts Select concepts that wil be covered in this session" at bounding box center [433, 306] width 271 height 54
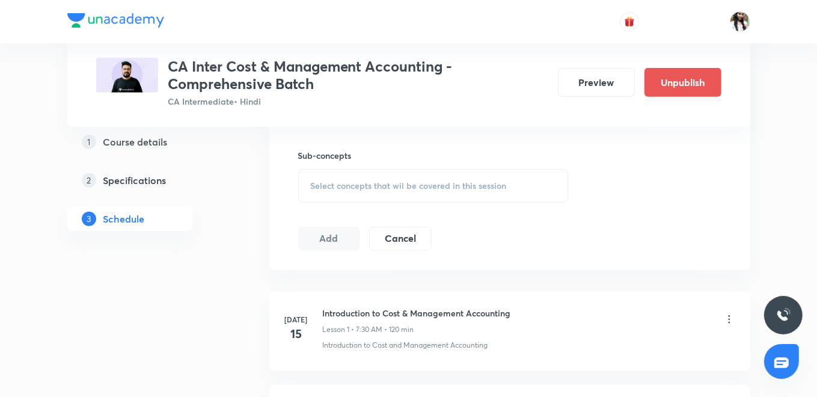
scroll to position [534, 0]
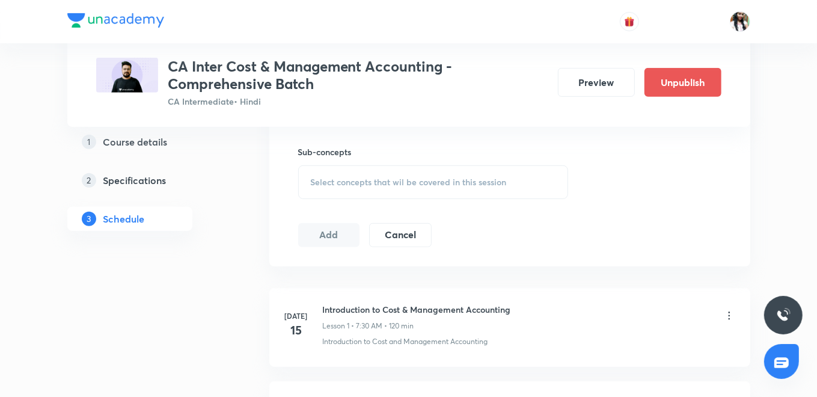
click at [349, 185] on div "Select concepts that wil be covered in this session" at bounding box center [433, 182] width 271 height 34
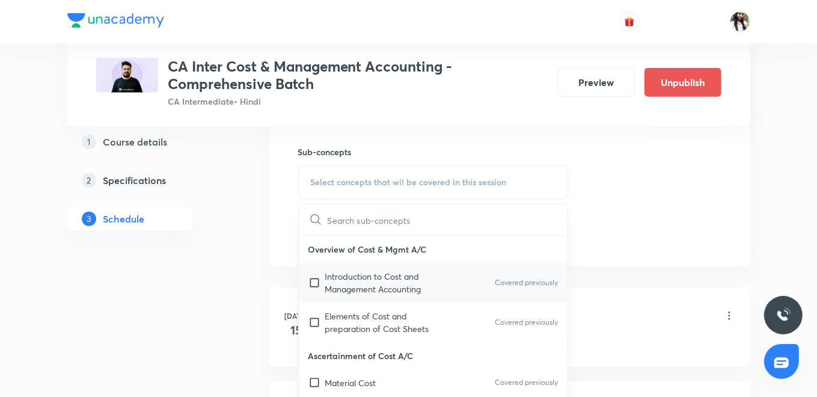
click at [339, 275] on p "Introduction to Cost and Management Accounting" at bounding box center [385, 282] width 121 height 25
checkbox input "true"
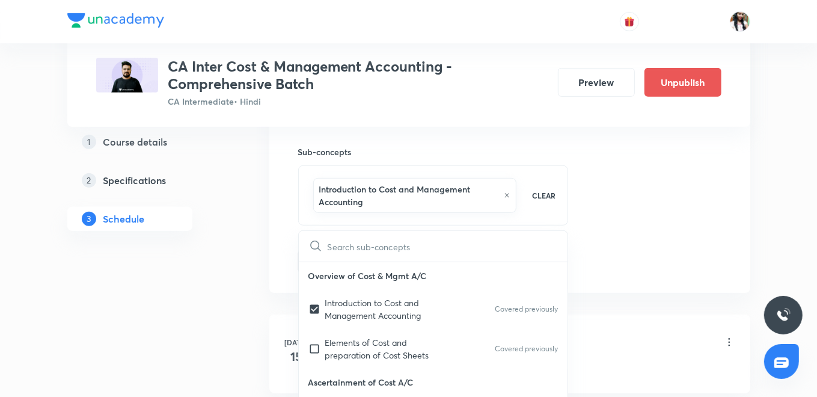
click at [271, 237] on div "Session 89 Live class Quiz Recorded classes Session title 37/99 Budget and Budg…" at bounding box center [509, 55] width 481 height 475
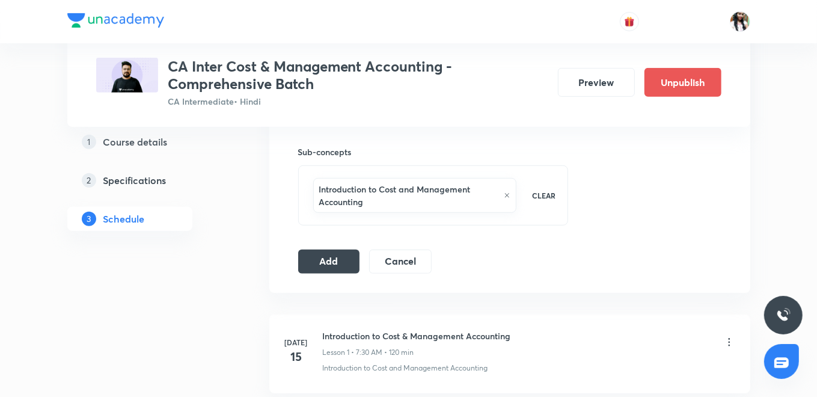
drag, startPoint x: 312, startPoint y: 257, endPoint x: 350, endPoint y: 292, distance: 51.9
click at [313, 257] on button "Add" at bounding box center [329, 261] width 62 height 24
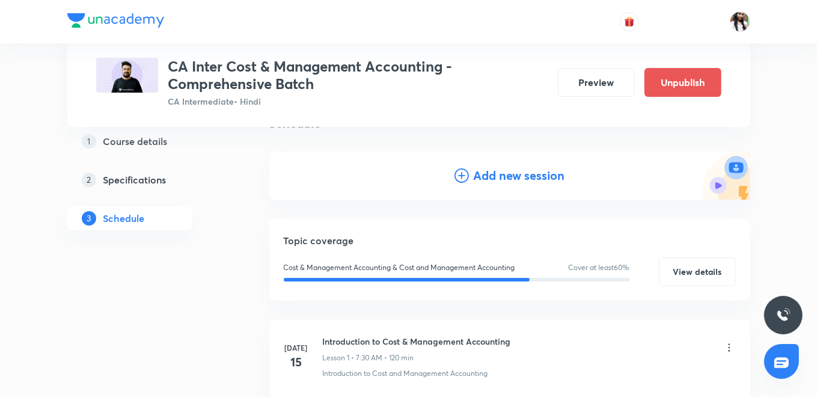
scroll to position [0, 0]
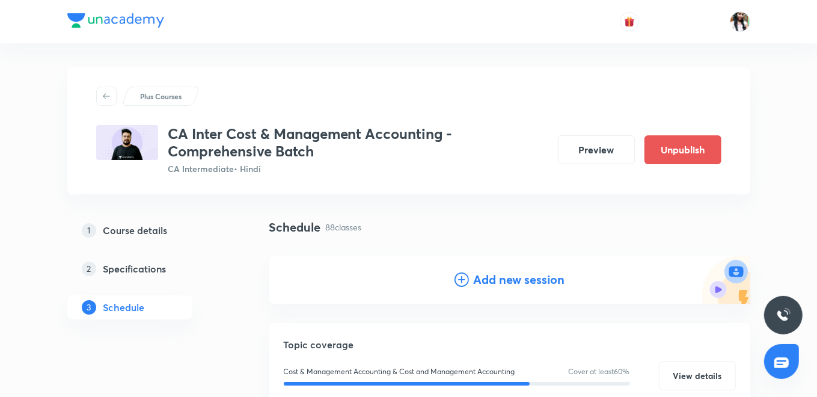
drag, startPoint x: 490, startPoint y: 277, endPoint x: 470, endPoint y: 268, distance: 22.0
click at [490, 278] on h4 "Add new session" at bounding box center [519, 280] width 91 height 18
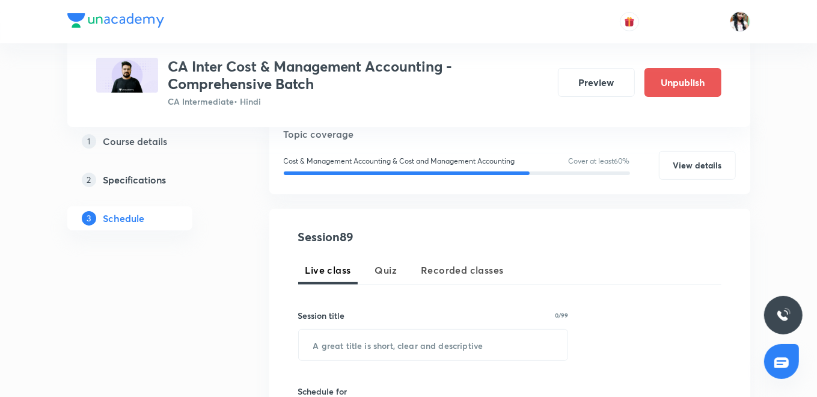
scroll to position [200, 0]
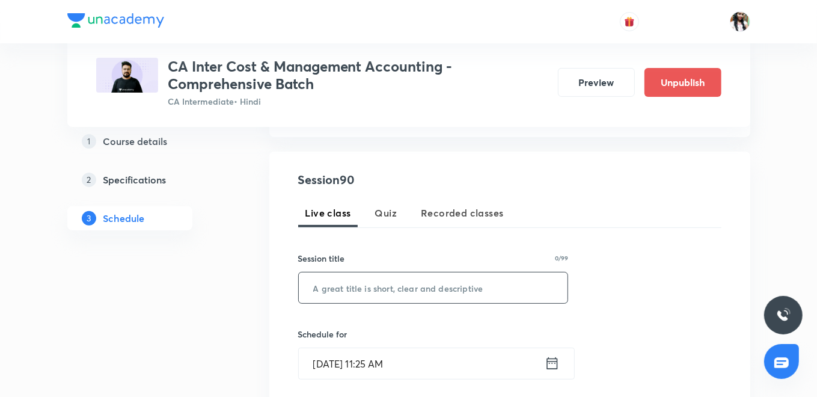
paste input "Budget and Budgetary Control - Part 8"
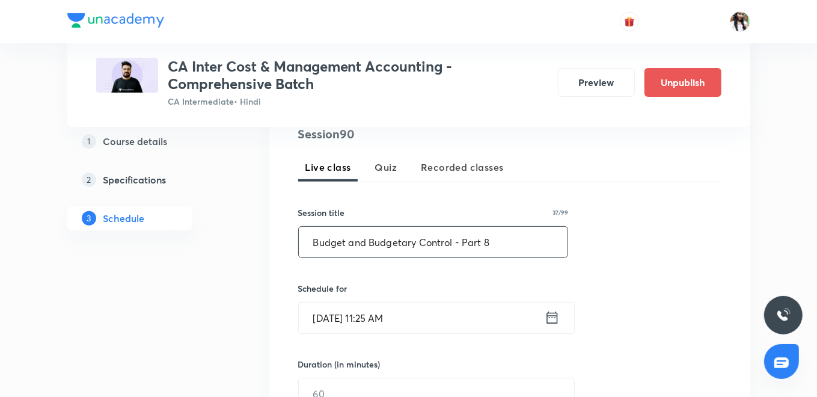
scroll to position [267, 0]
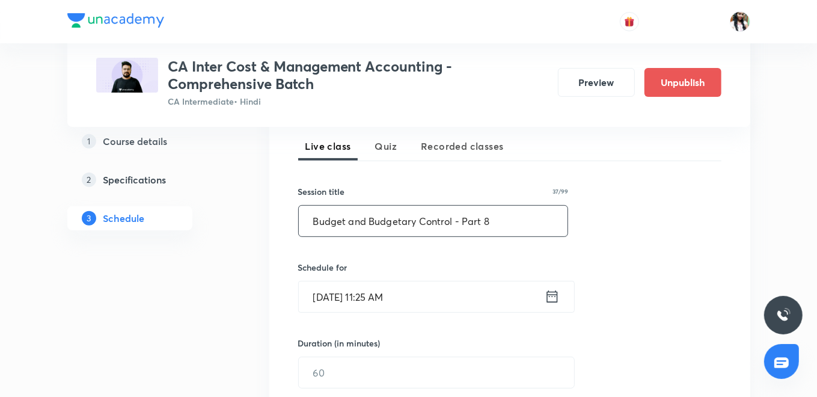
type input "Budget and Budgetary Control - Part 8"
click at [544, 291] on input "[DATE] 11:25 AM" at bounding box center [422, 296] width 246 height 31
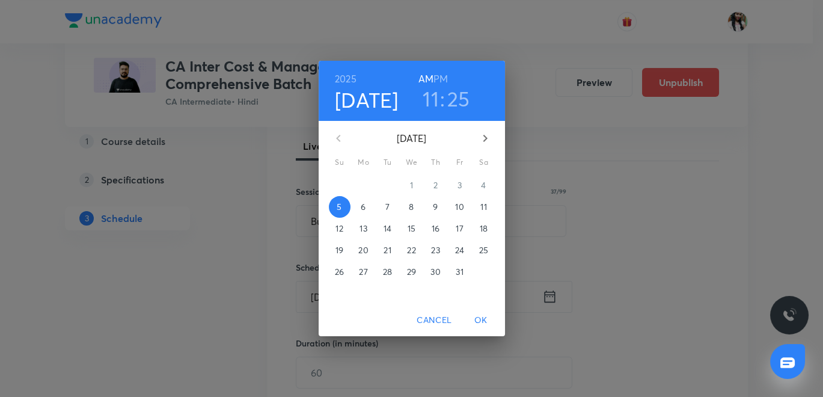
click at [465, 206] on span "10" at bounding box center [460, 207] width 22 height 12
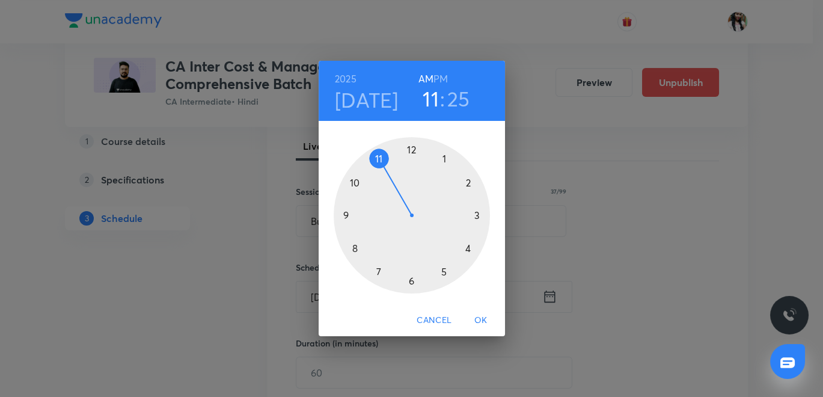
click at [443, 77] on h6 "PM" at bounding box center [440, 78] width 14 height 17
click at [411, 147] on div at bounding box center [412, 215] width 156 height 156
click at [410, 285] on div at bounding box center [412, 215] width 156 height 156
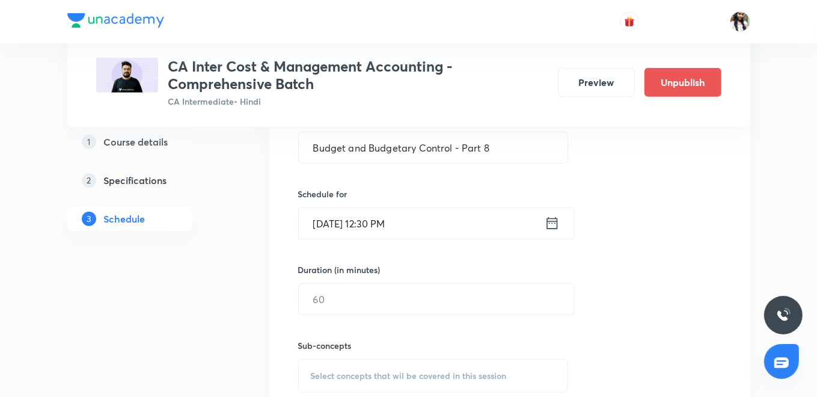
scroll to position [400, 0]
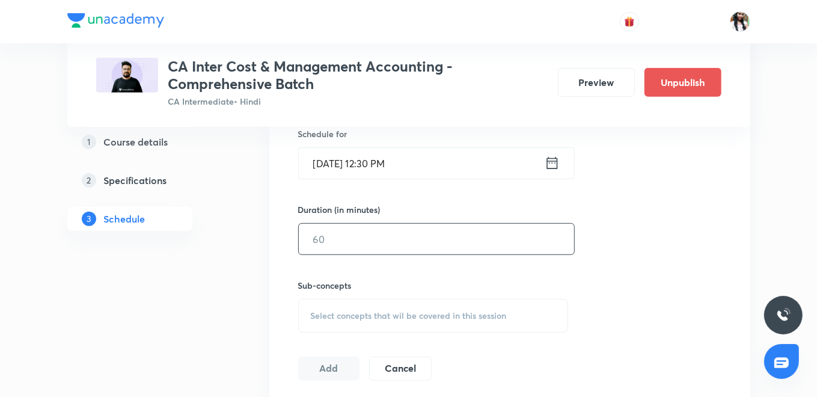
click at [361, 239] on input "text" at bounding box center [436, 239] width 275 height 31
type input "120"
click at [378, 305] on div "Select concepts that wil be covered in this session" at bounding box center [433, 316] width 271 height 34
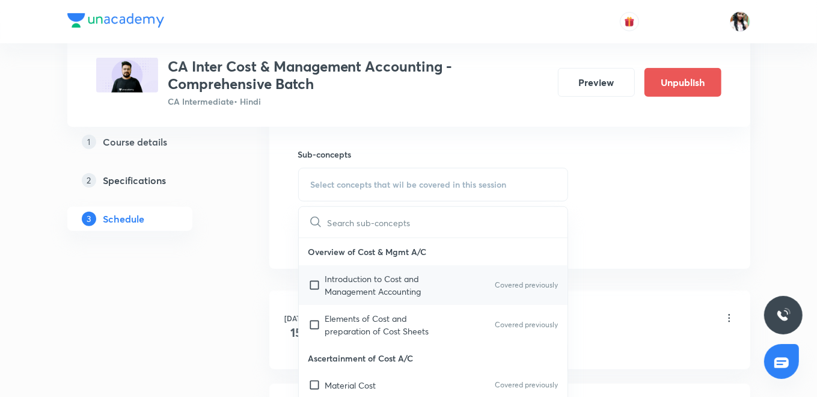
scroll to position [534, 0]
click at [376, 275] on p "Introduction to Cost and Management Accounting" at bounding box center [385, 282] width 121 height 25
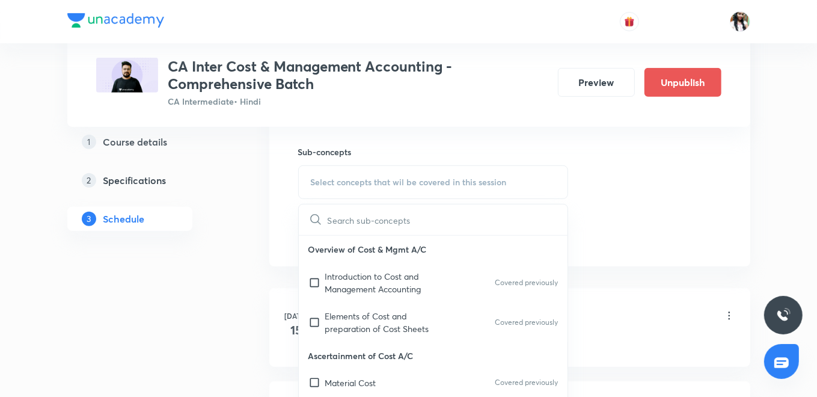
checkbox input "true"
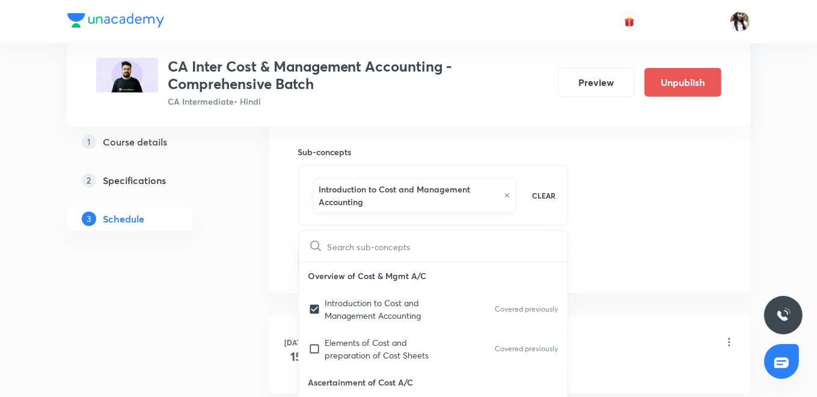
click at [281, 242] on div "Session 90 Live class Quiz Recorded classes Session title 37/99 Budget and Budg…" at bounding box center [509, 55] width 481 height 475
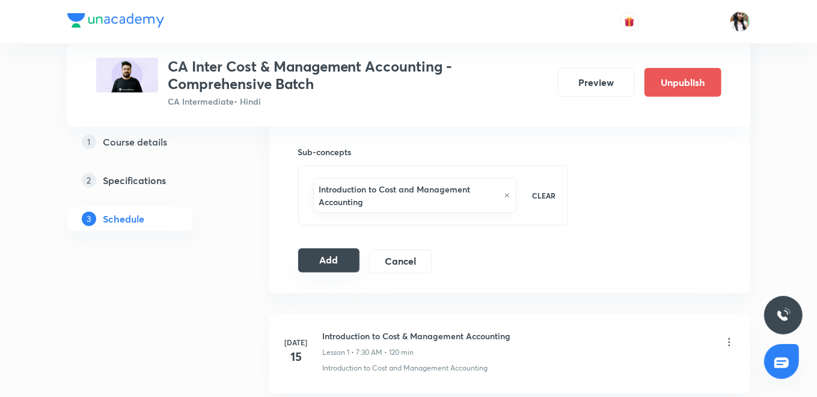
click at [321, 254] on button "Add" at bounding box center [329, 260] width 62 height 24
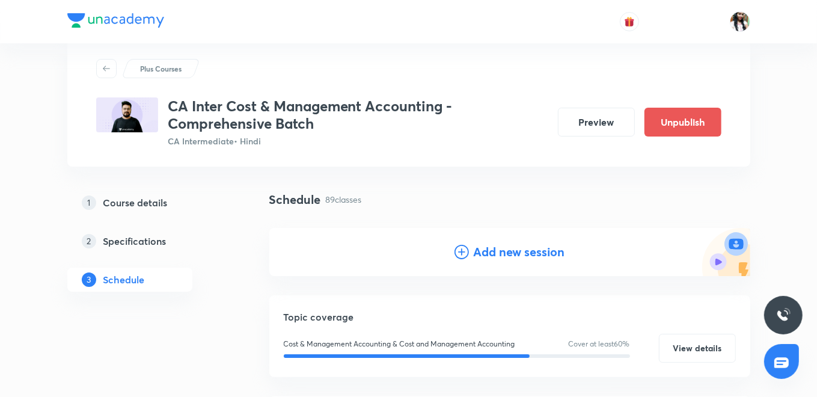
scroll to position [0, 0]
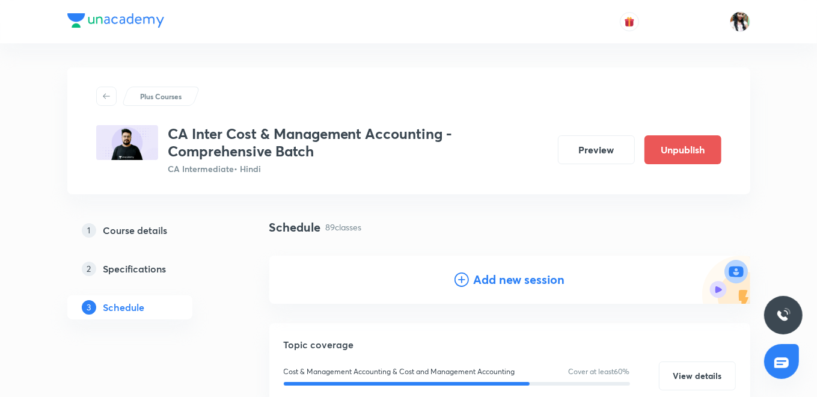
click at [482, 284] on h4 "Add new session" at bounding box center [519, 280] width 91 height 18
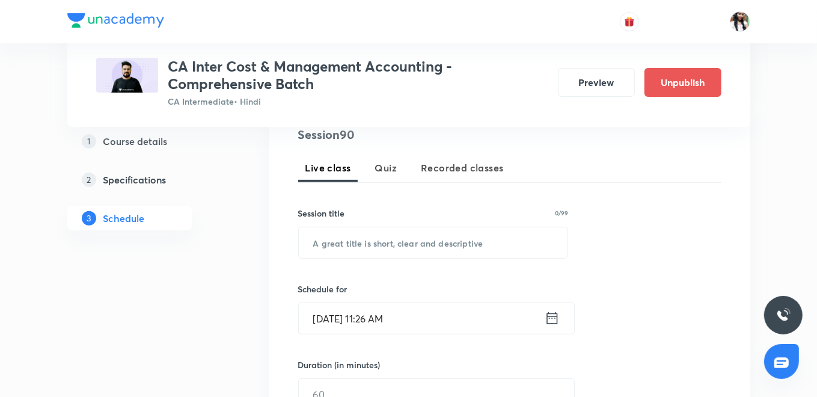
scroll to position [267, 0]
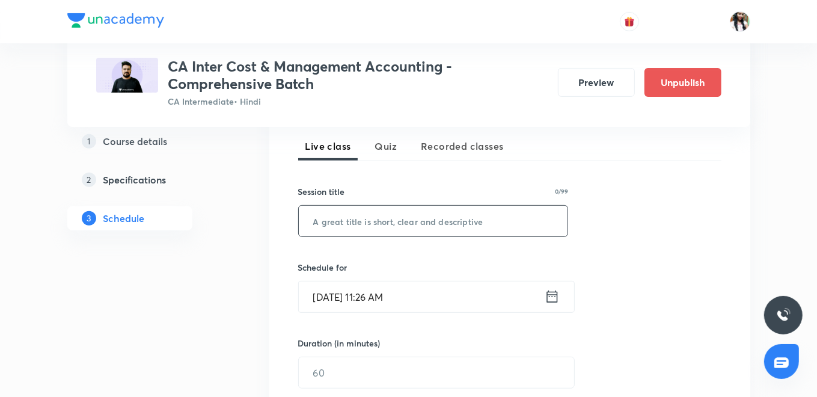
paste input "Budget and Budgetary Control - Part 9"
type input "Budget and Budgetary Control - Part 9"
click at [559, 298] on icon at bounding box center [552, 296] width 15 height 17
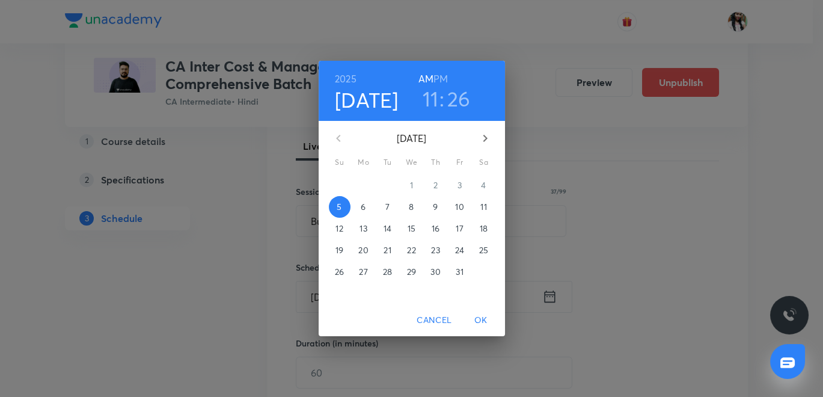
click at [481, 206] on p "11" at bounding box center [483, 207] width 6 height 12
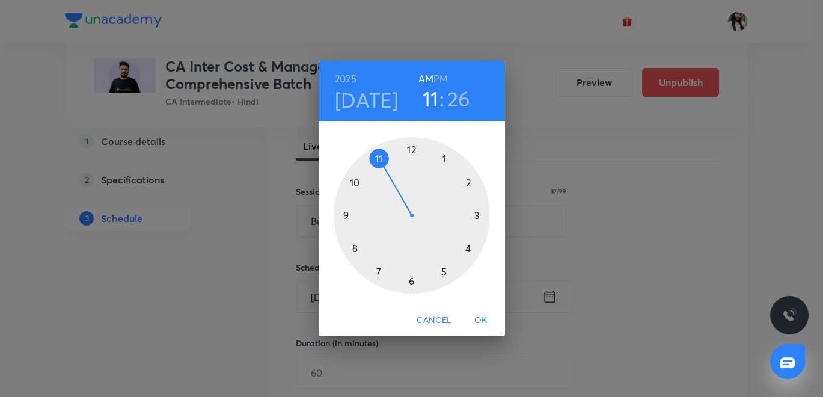
click at [439, 72] on h6 "PM" at bounding box center [440, 78] width 14 height 17
click at [412, 150] on div at bounding box center [412, 215] width 156 height 156
click at [414, 282] on div at bounding box center [412, 215] width 156 height 156
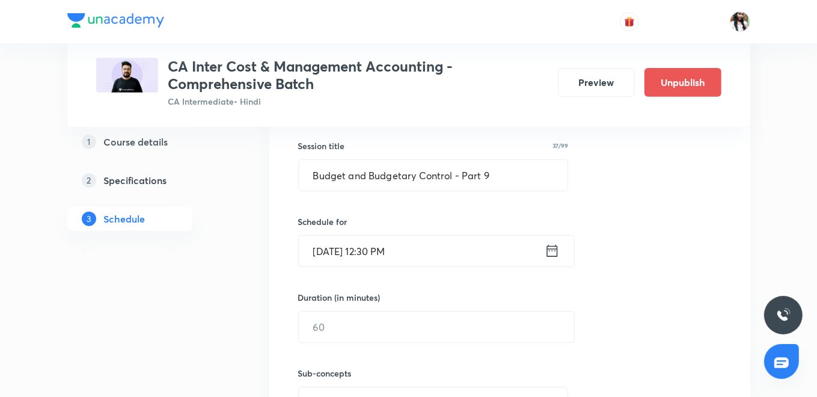
scroll to position [334, 0]
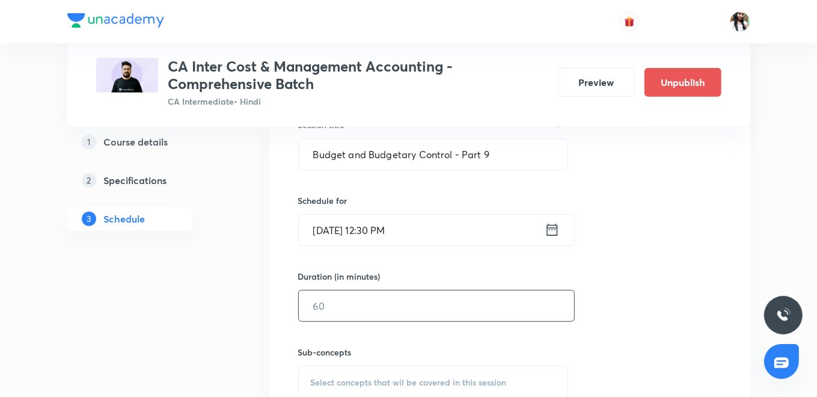
click at [404, 305] on input "text" at bounding box center [436, 305] width 275 height 31
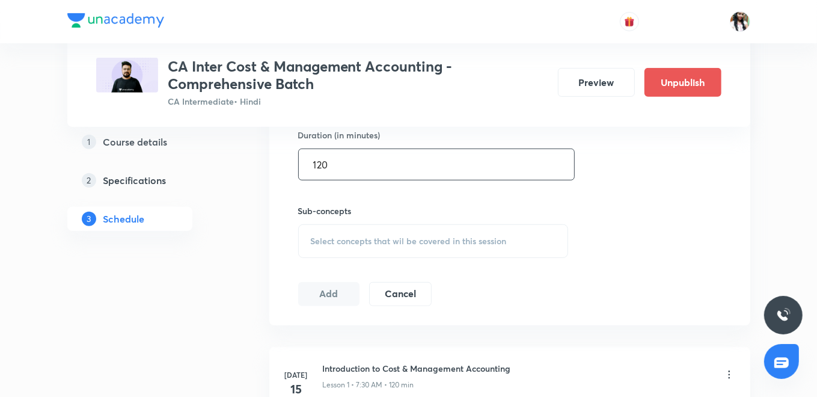
scroll to position [534, 0]
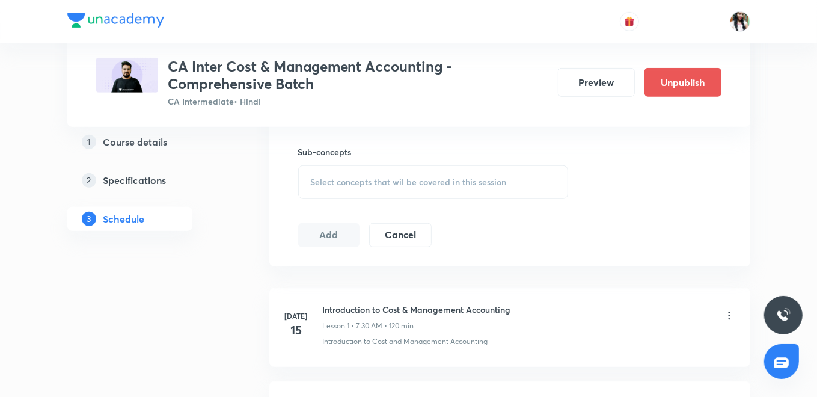
type input "120"
click at [356, 177] on span "Select concepts that wil be covered in this session" at bounding box center [409, 182] width 196 height 10
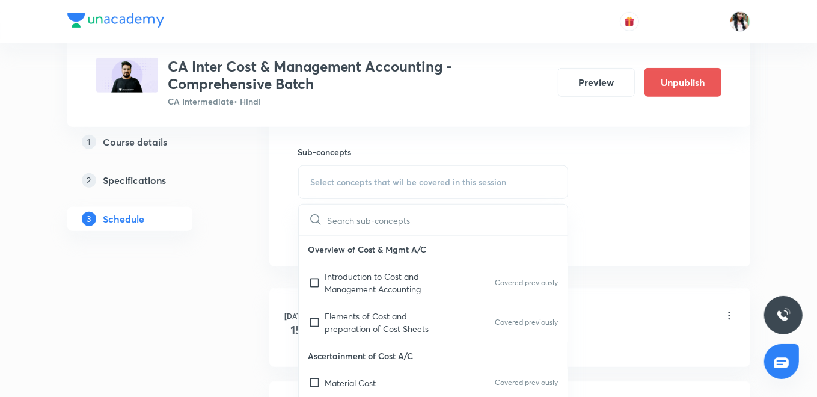
drag, startPoint x: 360, startPoint y: 283, endPoint x: 292, endPoint y: 257, distance: 73.0
click at [360, 283] on p "Introduction to Cost and Management Accounting" at bounding box center [385, 282] width 121 height 25
checkbox input "true"
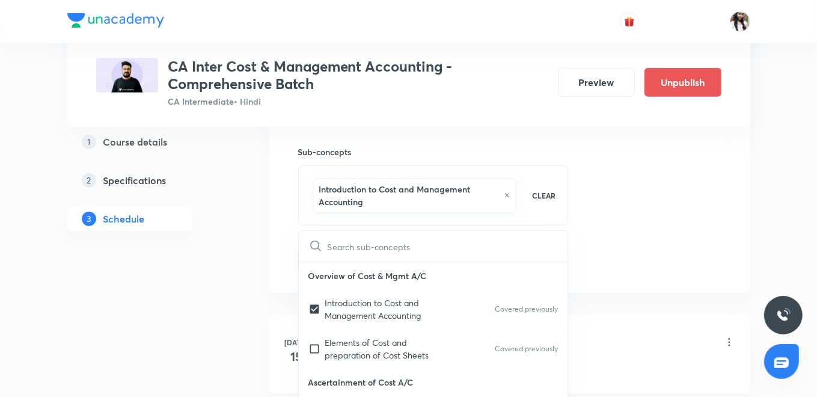
click at [275, 243] on div "Session 91 Live class Quiz Recorded classes Session title 37/99 Budget and Budg…" at bounding box center [509, 55] width 481 height 475
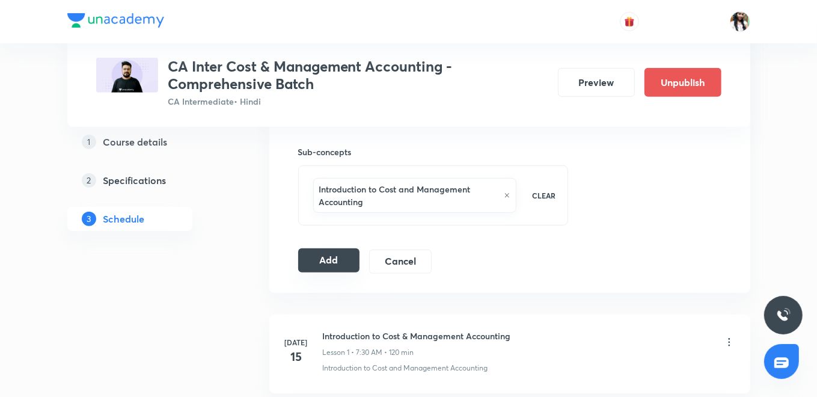
click at [311, 257] on button "Add" at bounding box center [329, 260] width 62 height 24
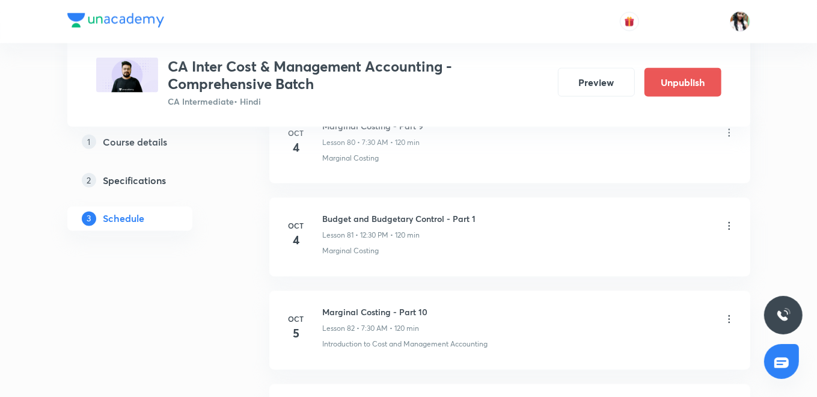
scroll to position [7748, 0]
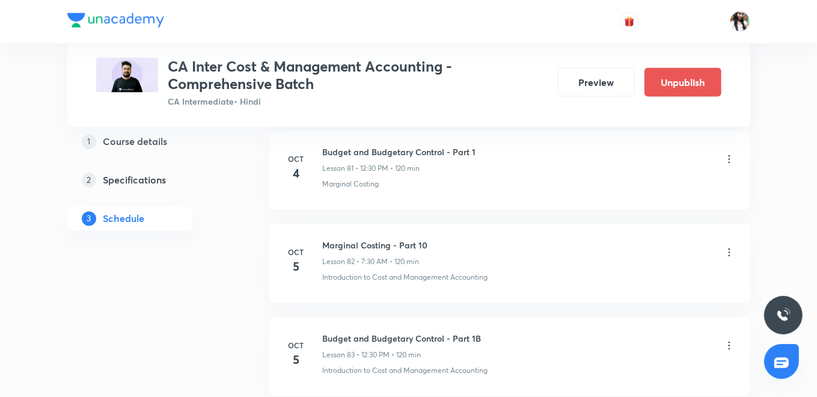
click at [728, 246] on icon at bounding box center [729, 252] width 12 height 12
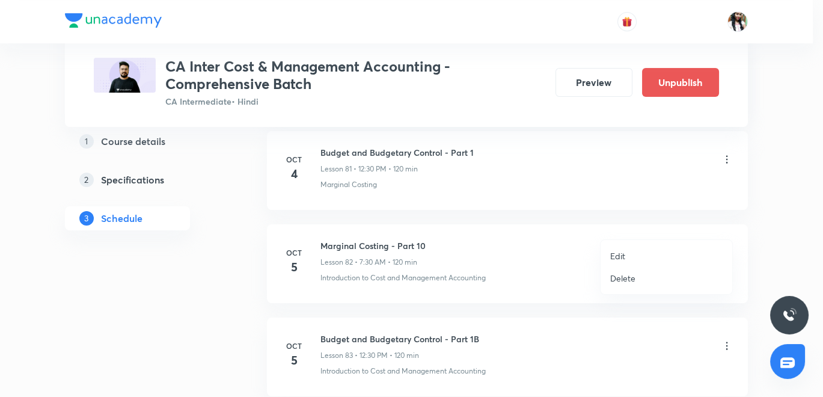
click at [628, 258] on li "Edit" at bounding box center [667, 256] width 132 height 22
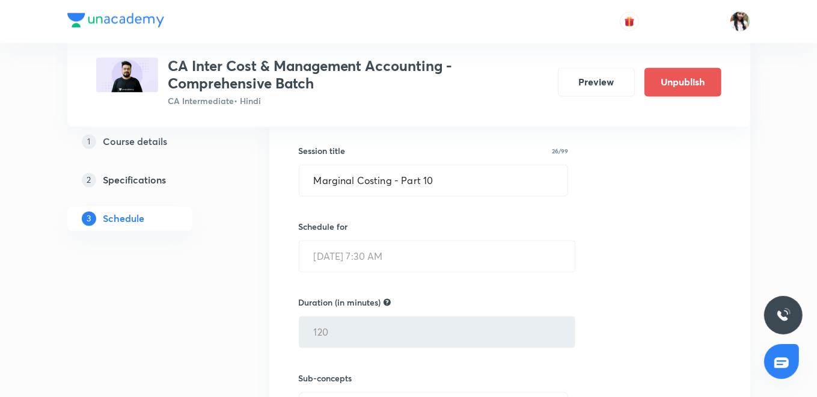
scroll to position [7948, 0]
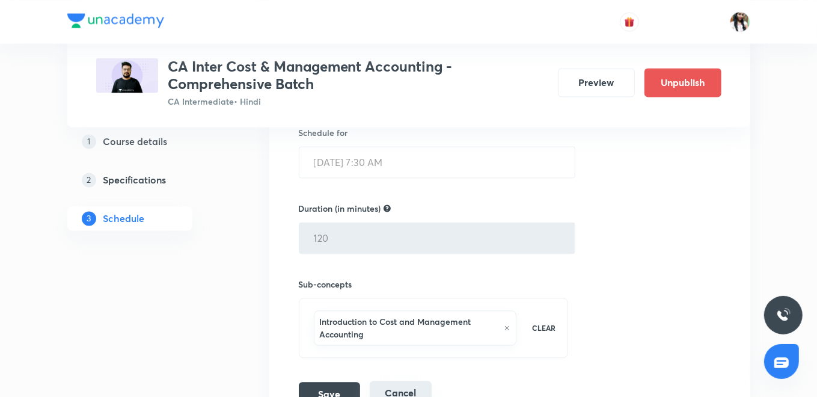
click at [408, 381] on button "Cancel" at bounding box center [401, 393] width 62 height 24
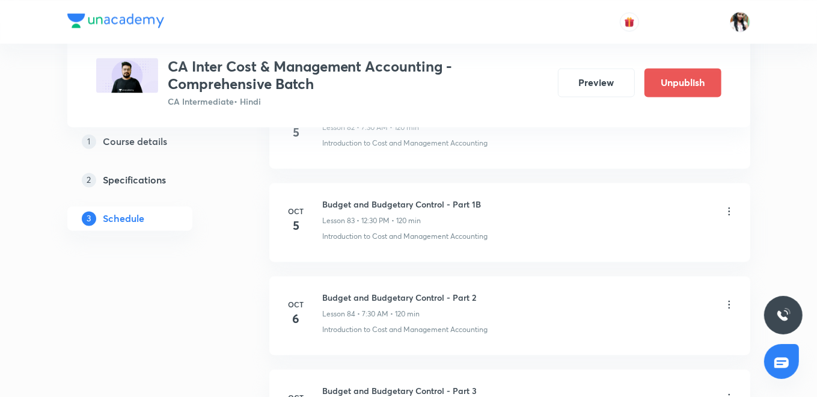
scroll to position [7881, 0]
click at [729, 208] on icon at bounding box center [729, 212] width 2 height 8
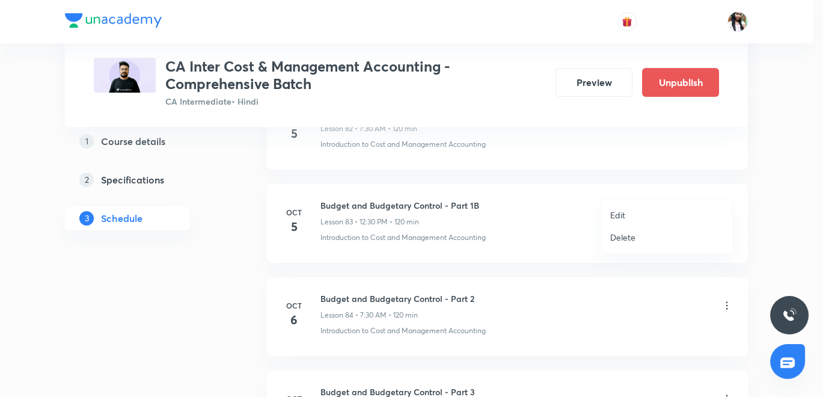
click at [623, 239] on p "Delete" at bounding box center [622, 237] width 25 height 13
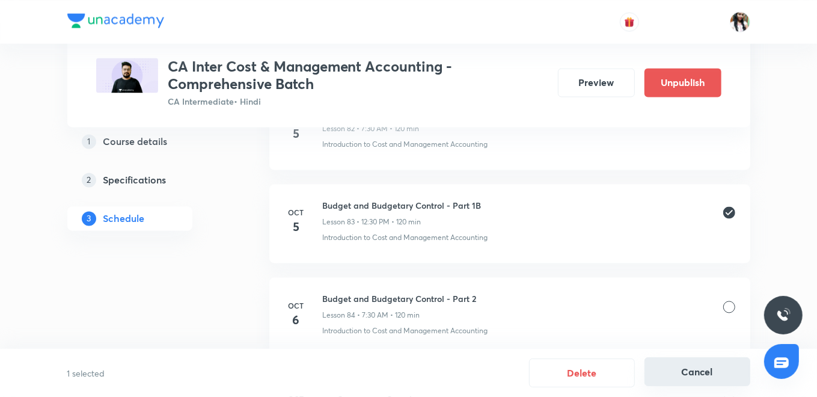
click at [686, 368] on button "Cancel" at bounding box center [697, 371] width 106 height 29
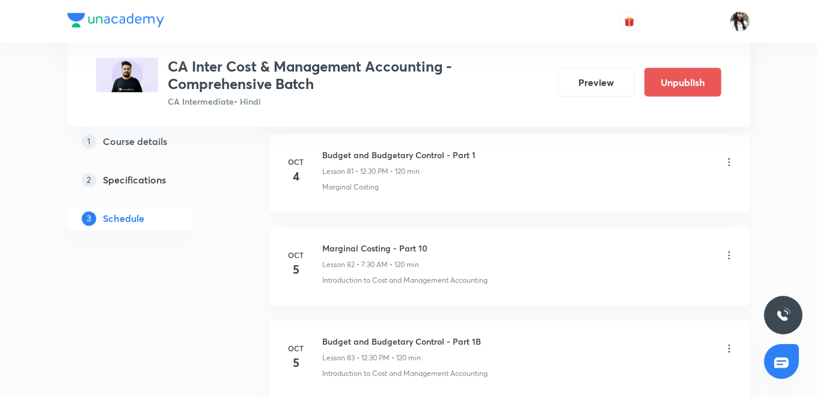
scroll to position [7681, 0]
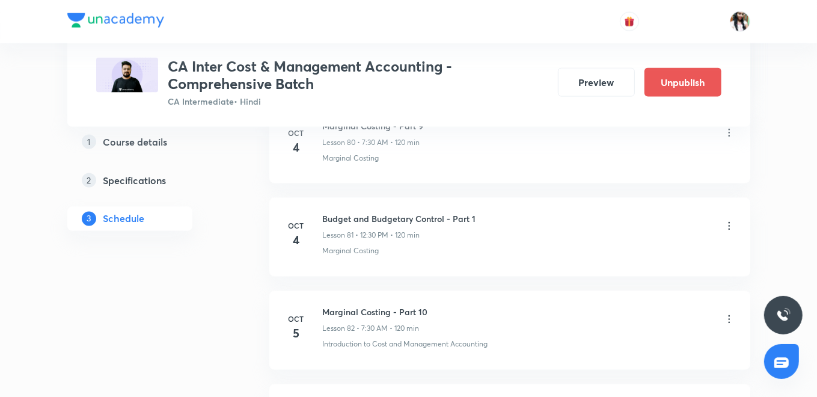
click at [728, 313] on icon at bounding box center [729, 319] width 12 height 12
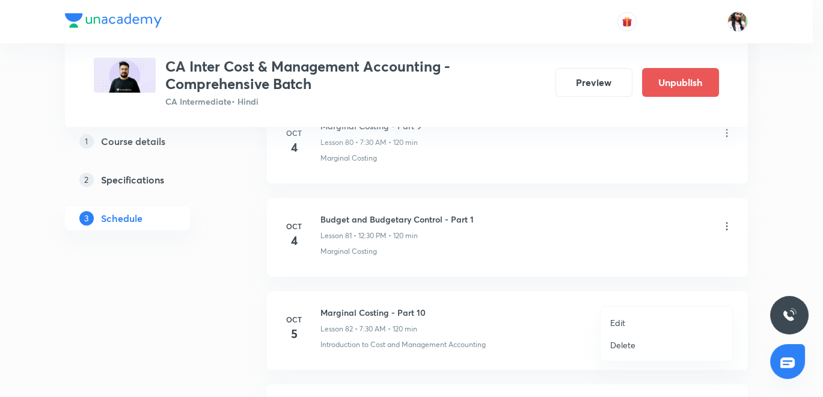
click at [626, 344] on p "Delete" at bounding box center [622, 344] width 25 height 13
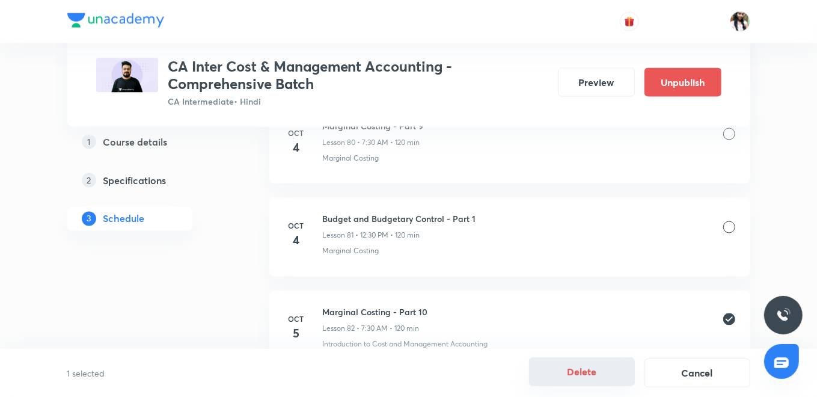
click at [591, 374] on button "Delete" at bounding box center [582, 371] width 106 height 29
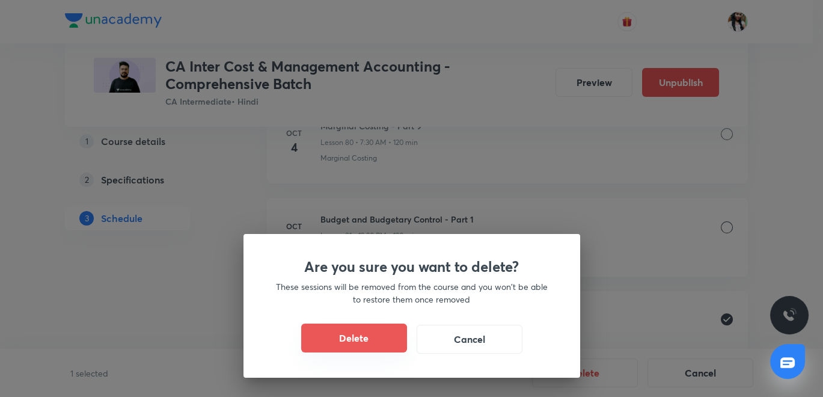
click at [361, 338] on button "Delete" at bounding box center [354, 337] width 106 height 29
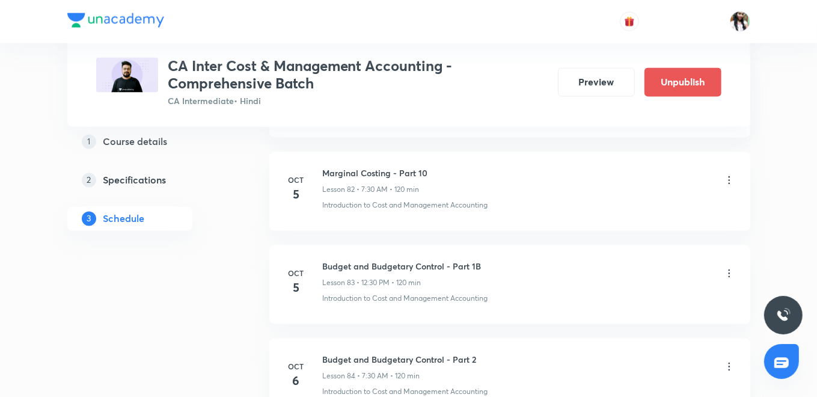
scroll to position [7881, 0]
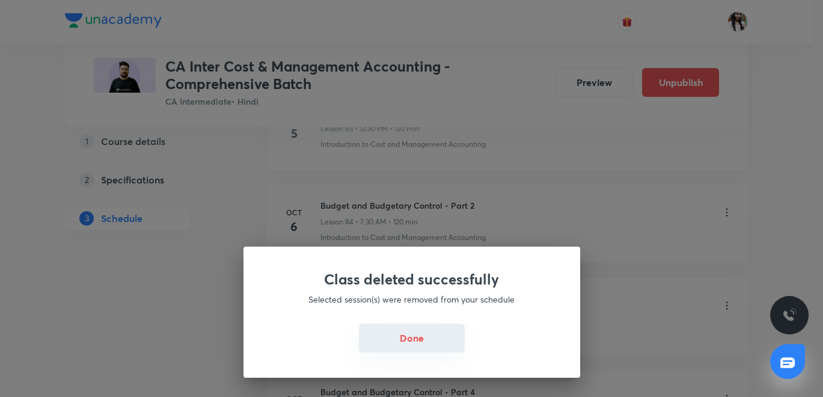
click at [416, 339] on button "Done" at bounding box center [412, 337] width 106 height 29
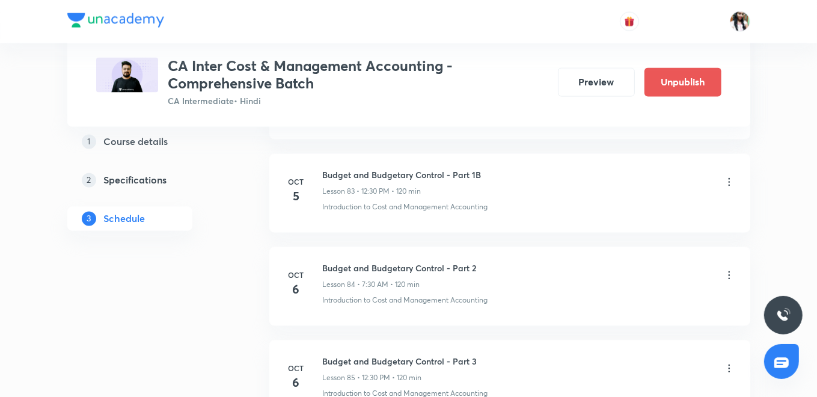
scroll to position [7748, 0]
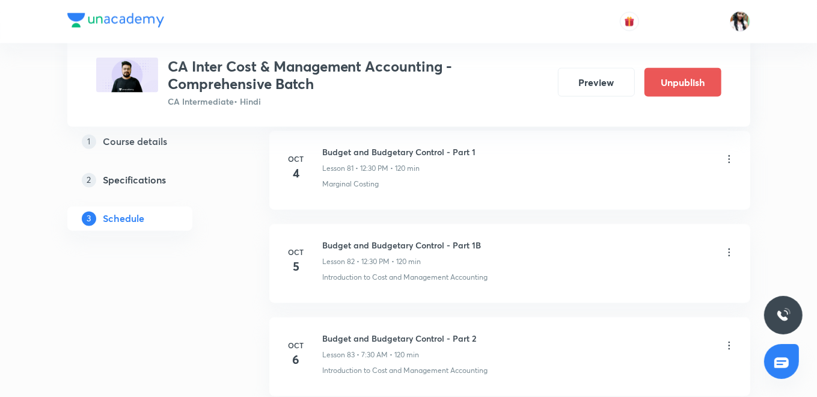
click at [729, 248] on icon at bounding box center [729, 252] width 2 height 8
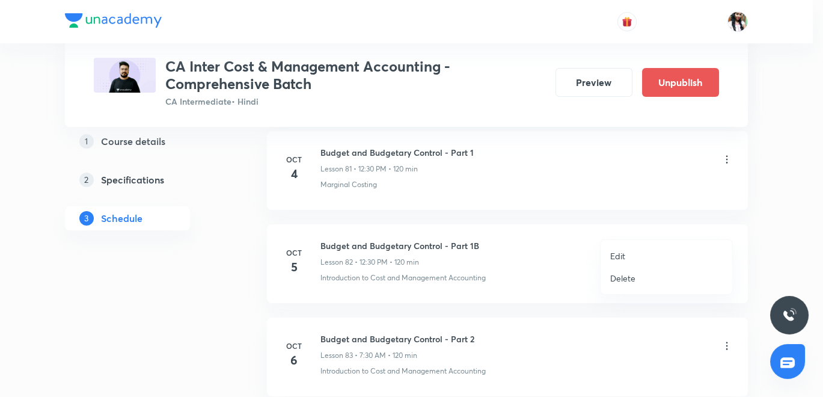
click at [629, 257] on li "Edit" at bounding box center [667, 256] width 132 height 22
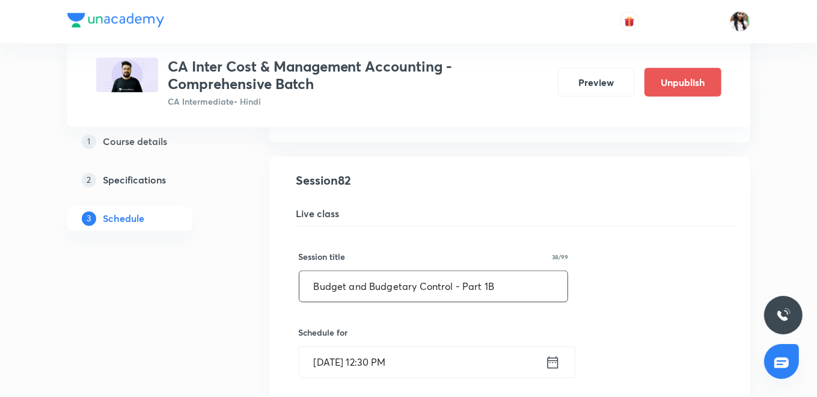
click at [386, 271] on input "Budget and Budgetary Control - Part 1B" at bounding box center [433, 286] width 269 height 31
paste input "Marginal Costing - Part 10"
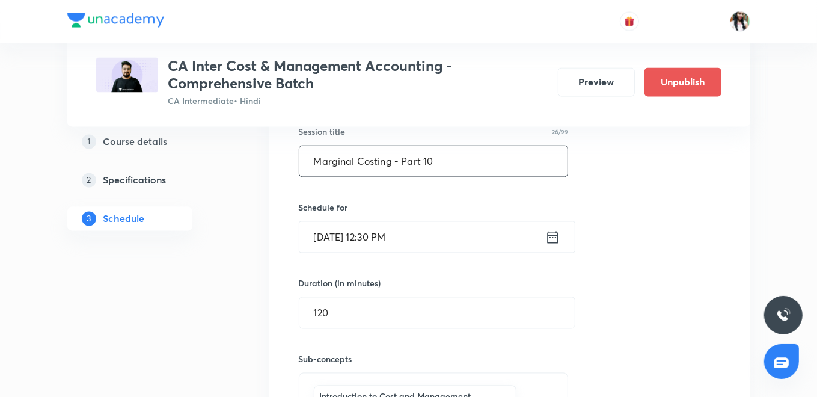
scroll to position [7948, 0]
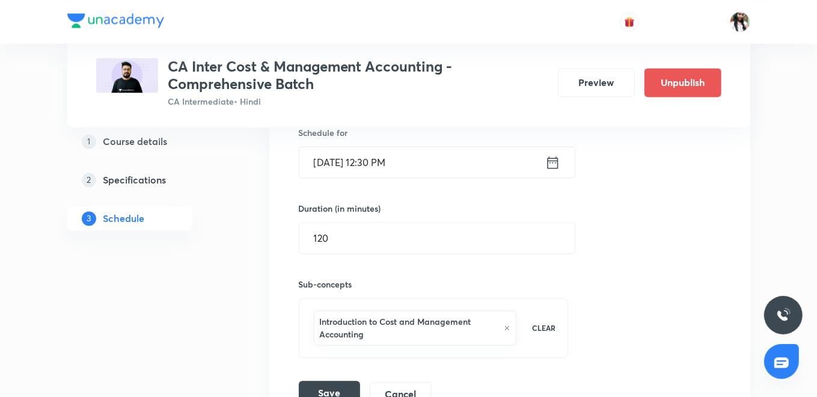
type input "Marginal Costing - Part 10"
click at [338, 381] on button "Save" at bounding box center [329, 393] width 61 height 24
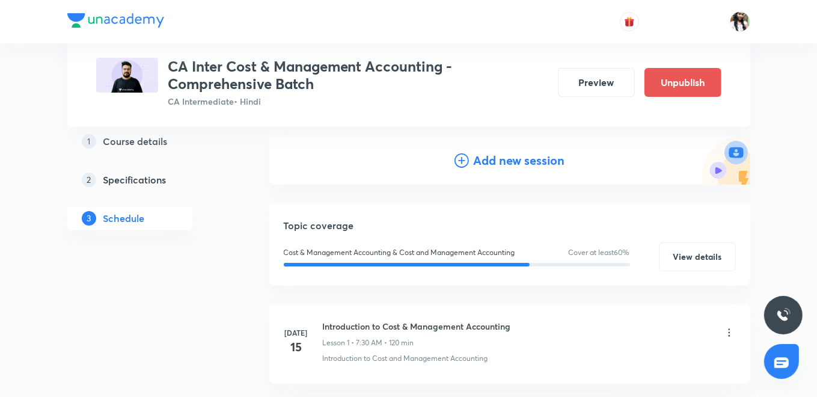
scroll to position [0, 0]
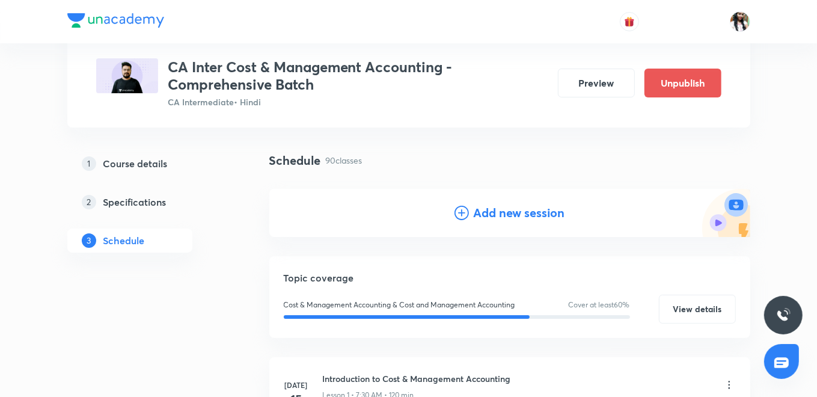
click at [482, 213] on h4 "Add new session" at bounding box center [519, 213] width 91 height 18
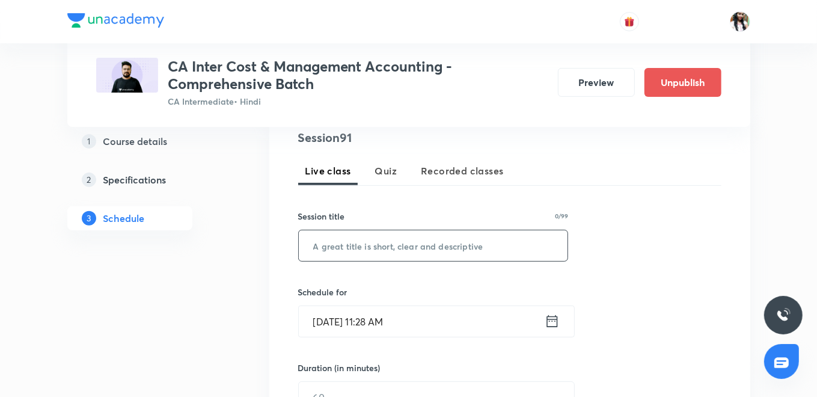
scroll to position [267, 0]
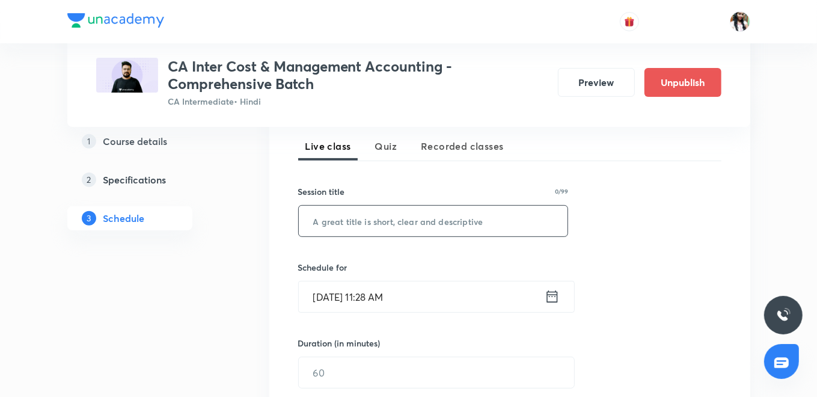
paste input "Budget and Budgetary Control - Part 1B"
type input "Budget and Budgetary Control - Part 1B"
click at [556, 290] on icon at bounding box center [552, 296] width 15 height 17
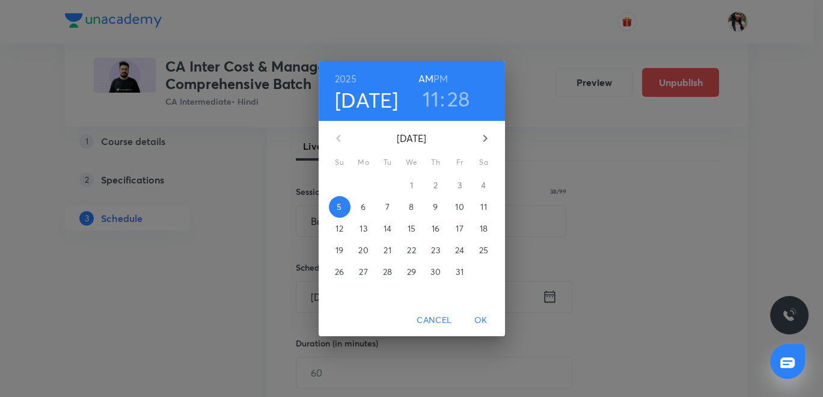
click at [439, 73] on h6 "PM" at bounding box center [440, 78] width 14 height 17
click at [431, 93] on h3 "11" at bounding box center [431, 98] width 16 height 25
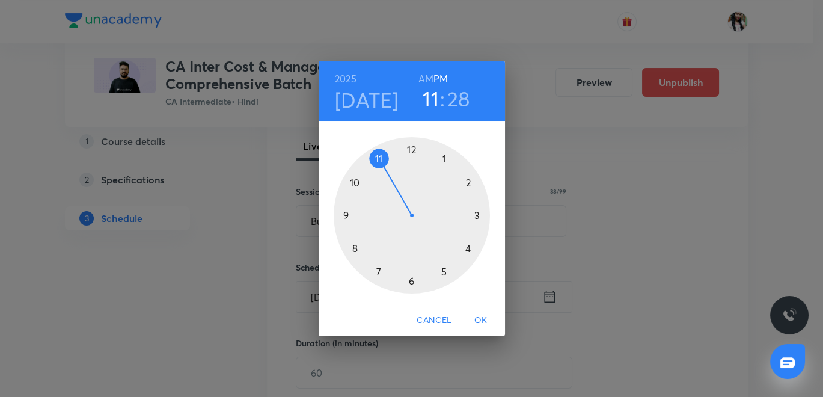
click at [353, 245] on div at bounding box center [412, 215] width 156 height 156
click at [411, 145] on div at bounding box center [412, 215] width 156 height 156
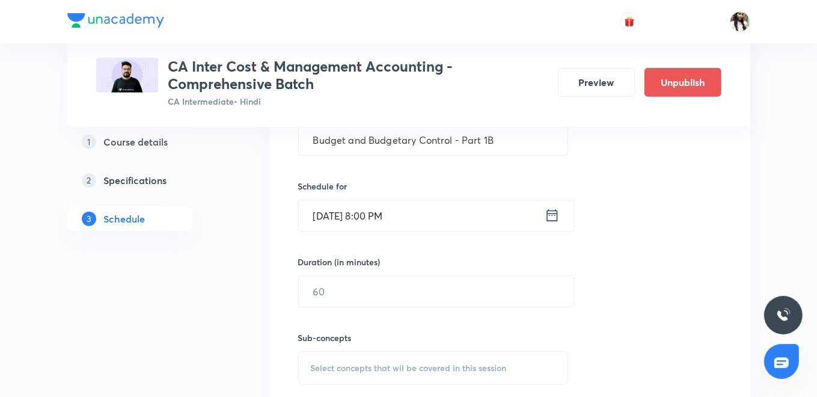
scroll to position [400, 0]
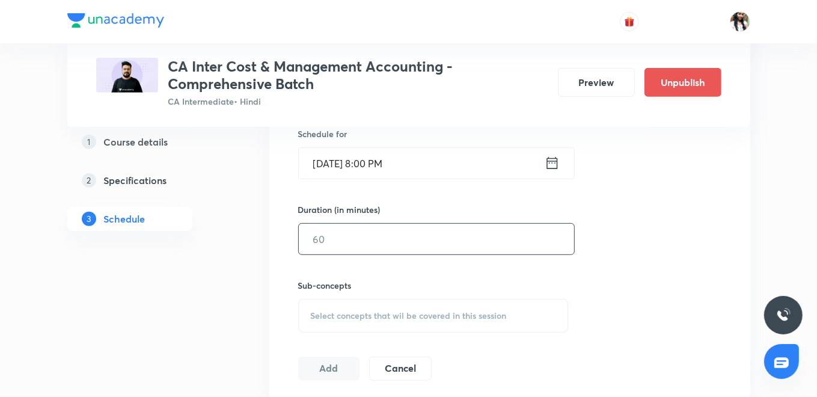
click at [402, 241] on input "text" at bounding box center [436, 239] width 275 height 31
type input "120"
drag, startPoint x: 351, startPoint y: 307, endPoint x: 355, endPoint y: 299, distance: 9.4
click at [352, 307] on div "Select concepts that wil be covered in this session" at bounding box center [433, 316] width 271 height 34
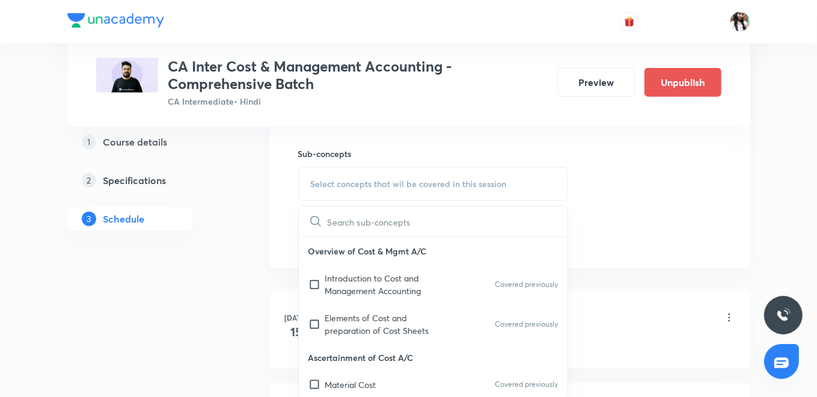
scroll to position [534, 0]
click at [373, 271] on p "Introduction to Cost and Management Accounting" at bounding box center [385, 282] width 121 height 25
checkbox input "true"
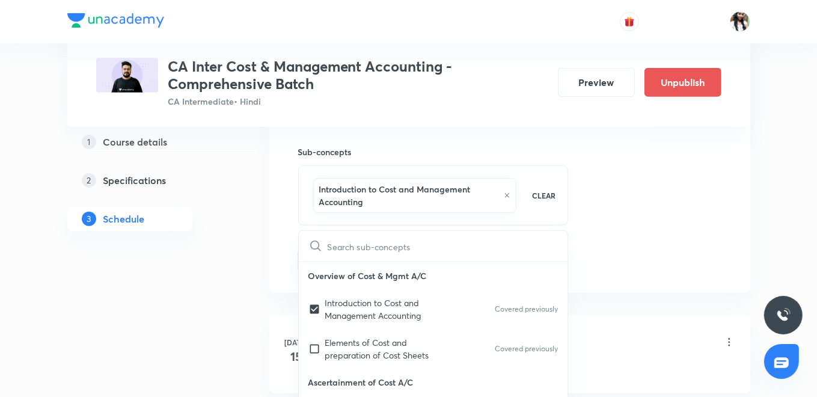
drag, startPoint x: 251, startPoint y: 219, endPoint x: 321, endPoint y: 248, distance: 76.0
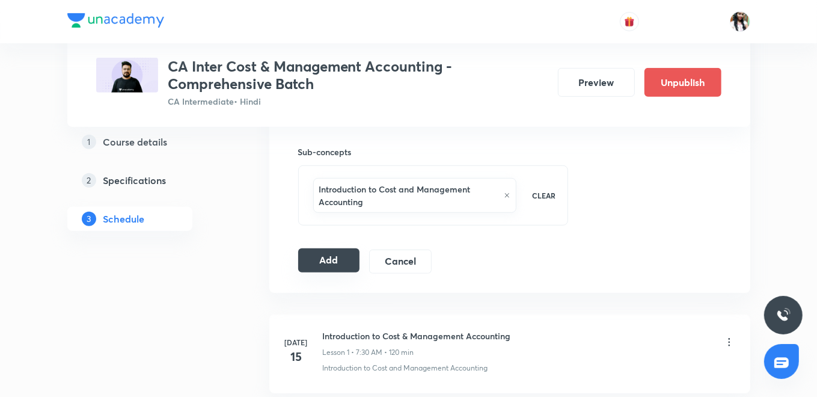
click at [335, 256] on button "Add" at bounding box center [329, 260] width 62 height 24
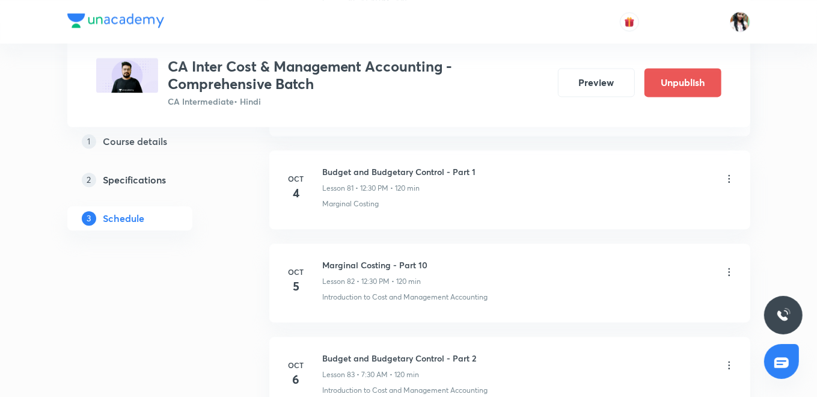
scroll to position [8164, 0]
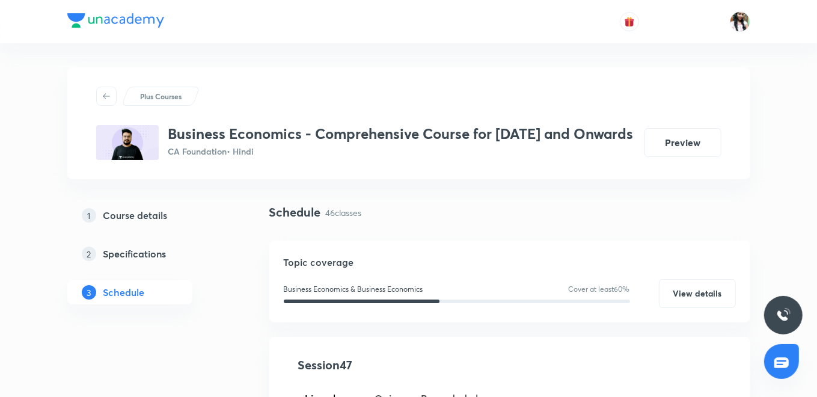
scroll to position [200, 0]
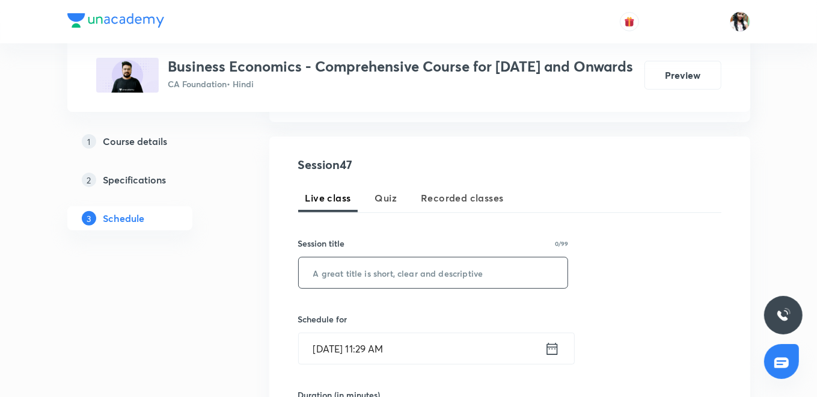
paste input "Price determination in various forms of Market - Part 6"
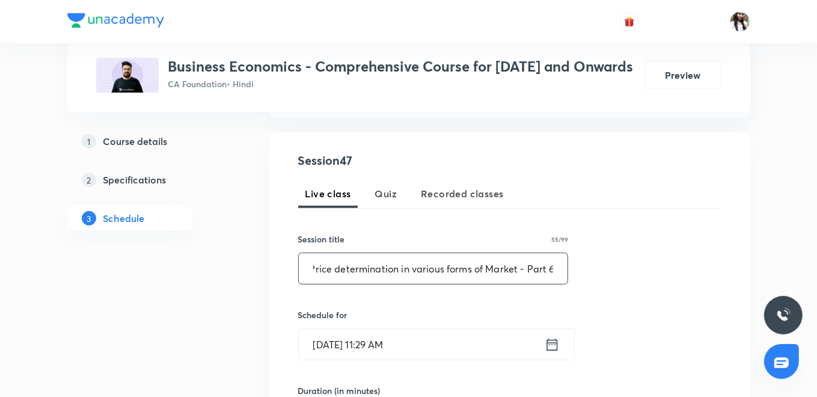
scroll to position [267, 0]
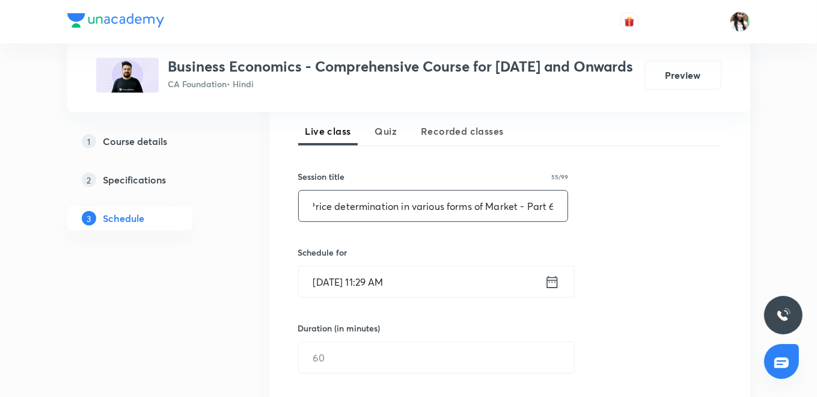
type input "Price determination in various forms of Market - Part 6"
click at [554, 290] on icon at bounding box center [552, 282] width 15 height 17
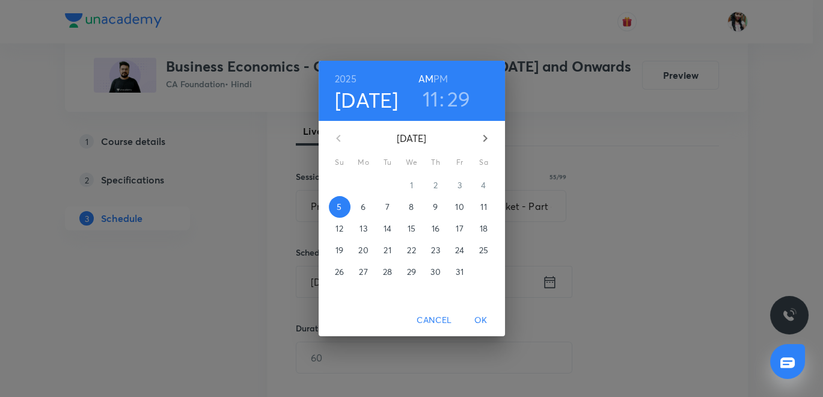
click at [445, 76] on h6 "PM" at bounding box center [440, 78] width 14 height 17
click at [431, 108] on h3 "11" at bounding box center [431, 98] width 16 height 25
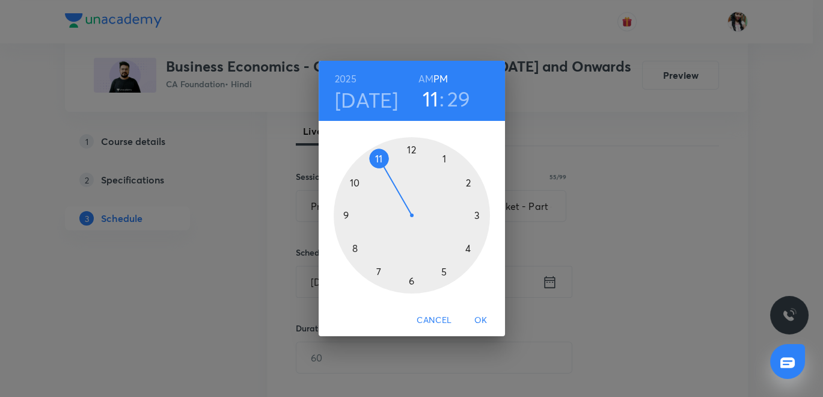
click at [444, 272] on div at bounding box center [412, 215] width 156 height 156
click at [410, 149] on div at bounding box center [412, 215] width 156 height 156
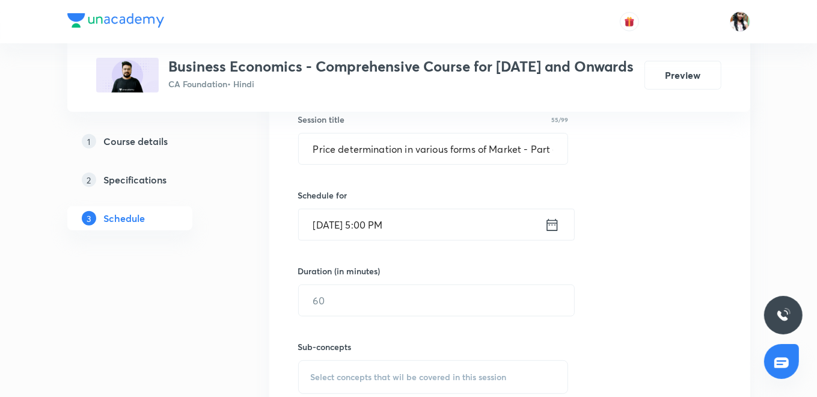
scroll to position [400, 0]
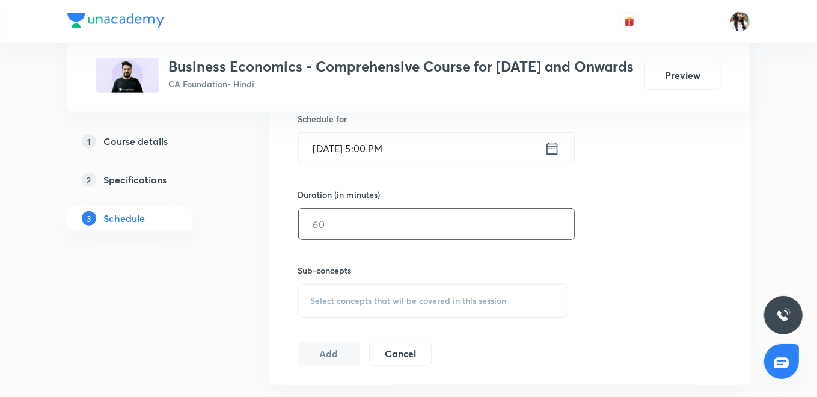
click at [411, 239] on input "text" at bounding box center [436, 224] width 275 height 31
type input "90"
click at [409, 277] on h6 "Sub-concepts" at bounding box center [433, 270] width 271 height 13
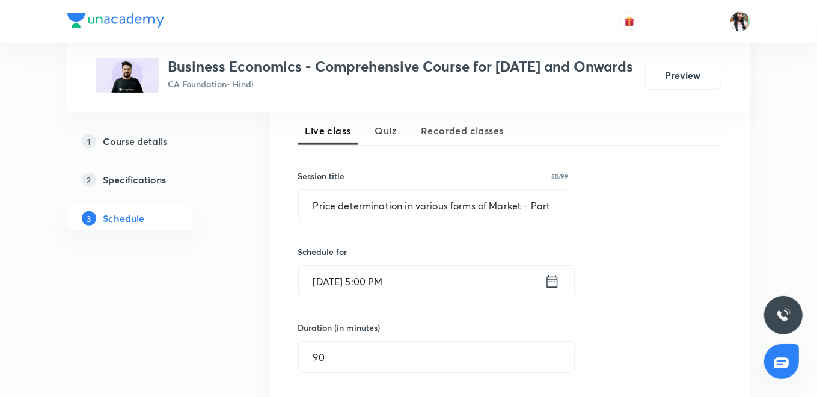
scroll to position [267, 0]
click at [531, 219] on input "Price determination in various forms of Market - Part 6" at bounding box center [433, 206] width 269 height 31
click at [627, 230] on div "Session 47 Live class Quiz Recorded classes Session title 55/99 Price determina…" at bounding box center [509, 294] width 423 height 410
click at [524, 219] on input "Price determination in various forms of Market - Part 6" at bounding box center [433, 206] width 269 height 31
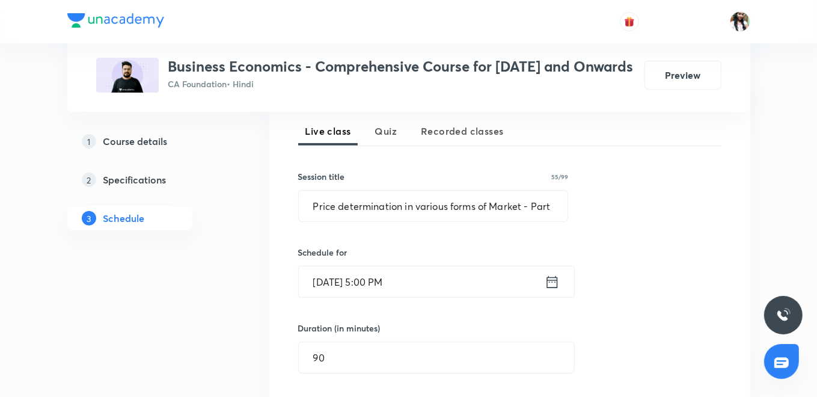
click at [615, 224] on div "Session 47 Live class Quiz Recorded classes Session title 55/99 Price determina…" at bounding box center [509, 294] width 423 height 410
click at [469, 239] on div "Session 47 Live class Quiz Recorded classes Session title 55/99 Price determina…" at bounding box center [509, 294] width 423 height 410
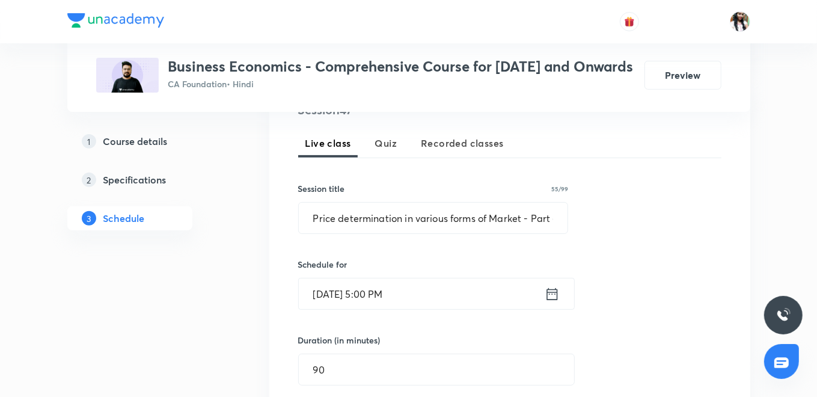
scroll to position [334, 0]
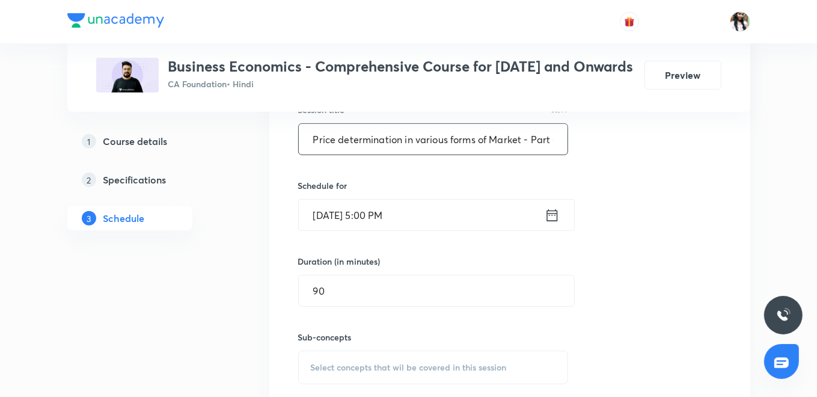
drag, startPoint x: 518, startPoint y: 150, endPoint x: 535, endPoint y: 152, distance: 17.0
click at [518, 148] on input "Price determination in various forms of Market - Part 6" at bounding box center [433, 139] width 269 height 31
click at [654, 177] on div "Session 47 Live class Quiz Recorded classes Session title 55/99 Price determina…" at bounding box center [509, 227] width 423 height 410
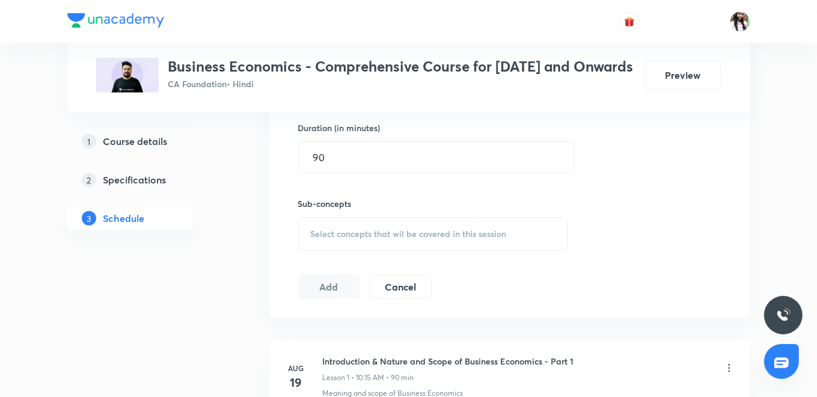
click at [368, 239] on span "Select concepts that wil be covered in this session" at bounding box center [409, 234] width 196 height 10
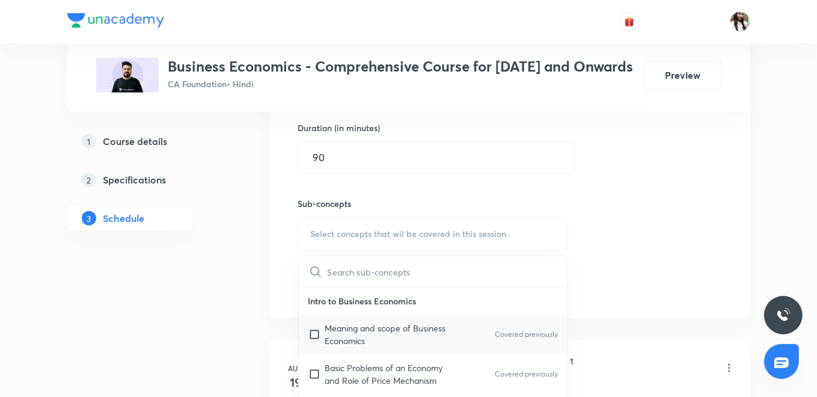
click at [366, 347] on p "Meaning and scope of Business Economics" at bounding box center [385, 334] width 121 height 25
checkbox input "true"
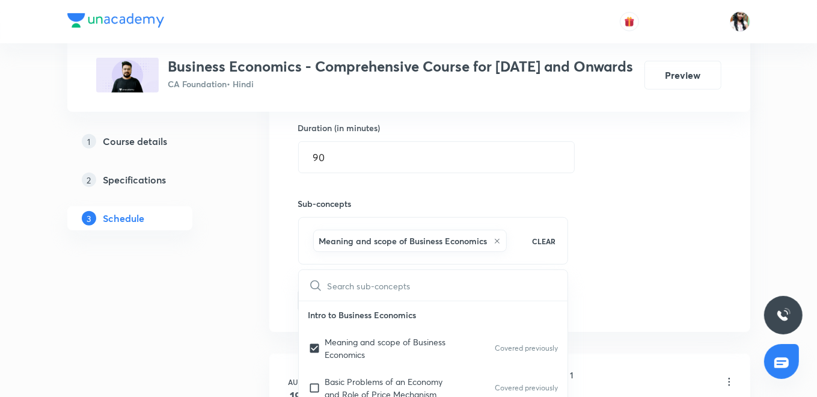
click at [269, 298] on div "Session 47 Live class Quiz Recorded classes Session title 55/99 Price determina…" at bounding box center [509, 101] width 481 height 462
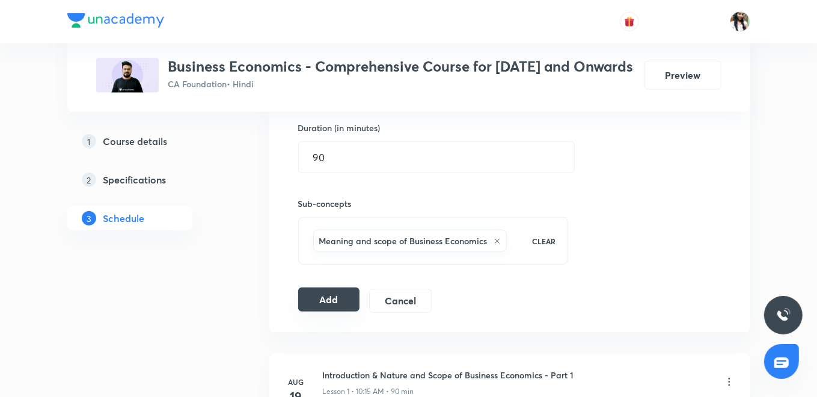
click at [335, 311] on button "Add" at bounding box center [329, 299] width 62 height 24
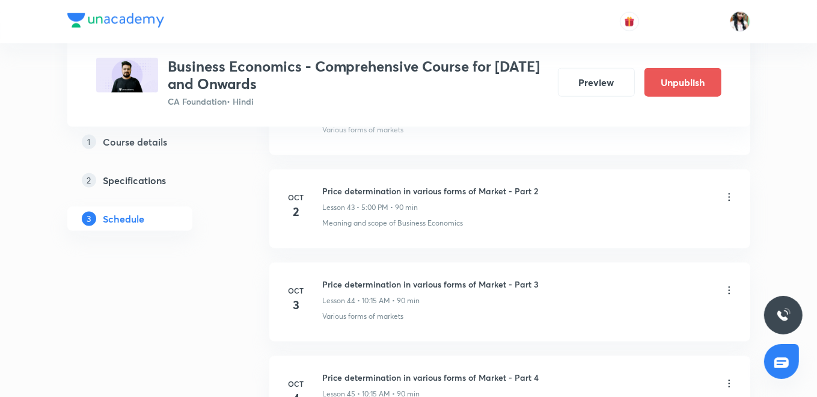
scroll to position [4537, 0]
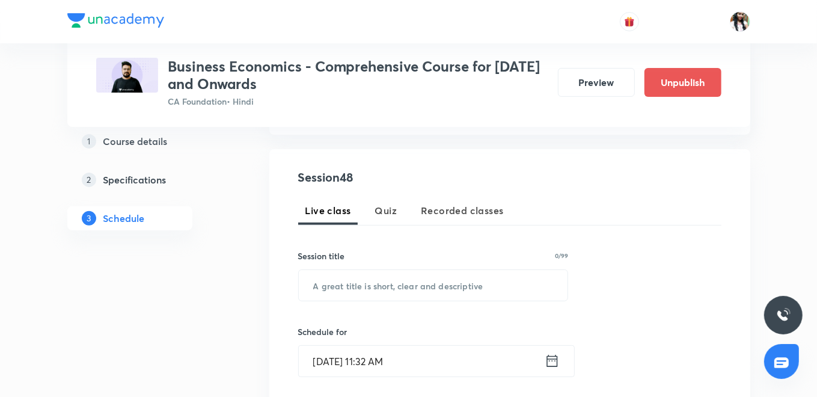
scroll to position [265, 0]
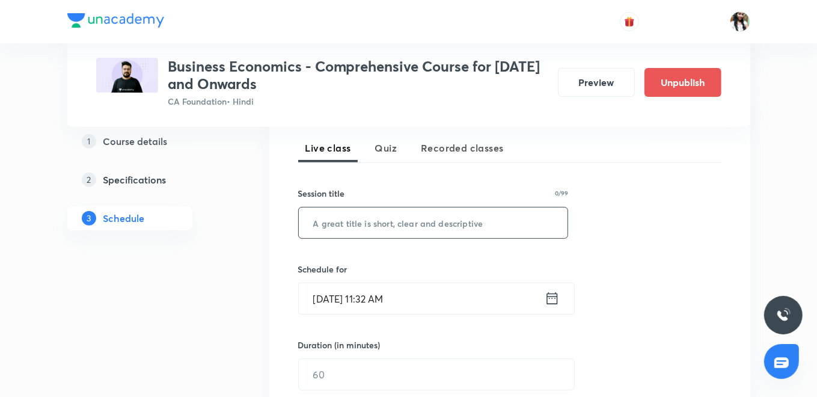
paste input "Price determination in various forms of Market - Part 7"
type input "Price determination in various forms of Market - Part 7"
click at [539, 218] on input "Price determination in various forms of Market - Part 7" at bounding box center [433, 222] width 269 height 31
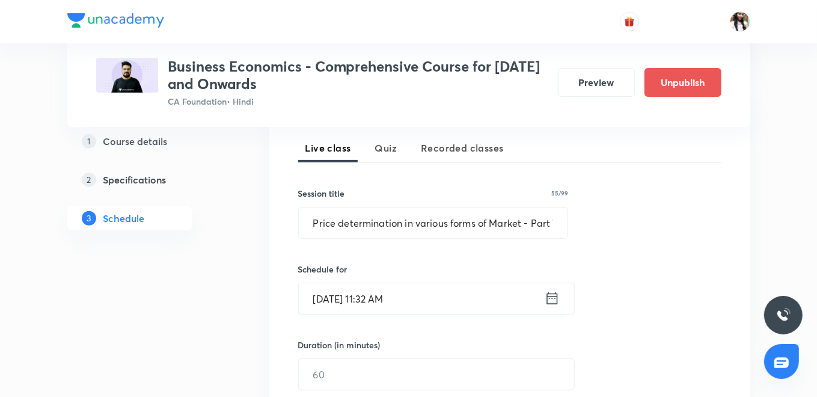
click at [617, 268] on div "Session 48 Live class Quiz Recorded classes Session title 55/99 Price determina…" at bounding box center [509, 311] width 423 height 410
click at [537, 222] on input "Price determination in various forms of Market - Part 7" at bounding box center [433, 222] width 269 height 31
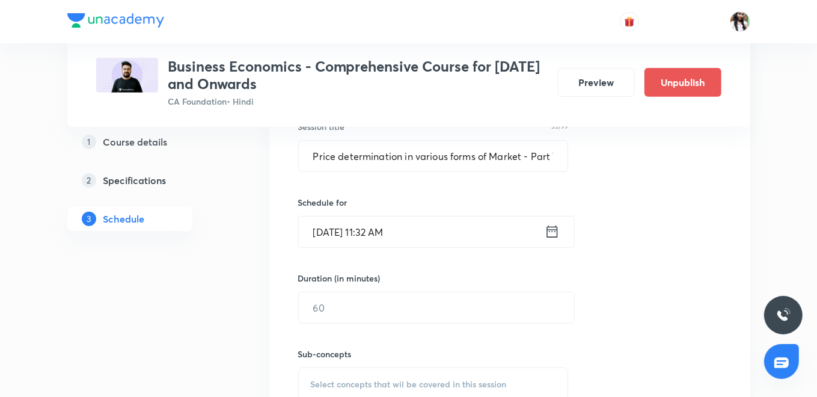
click at [549, 229] on icon at bounding box center [552, 231] width 15 height 17
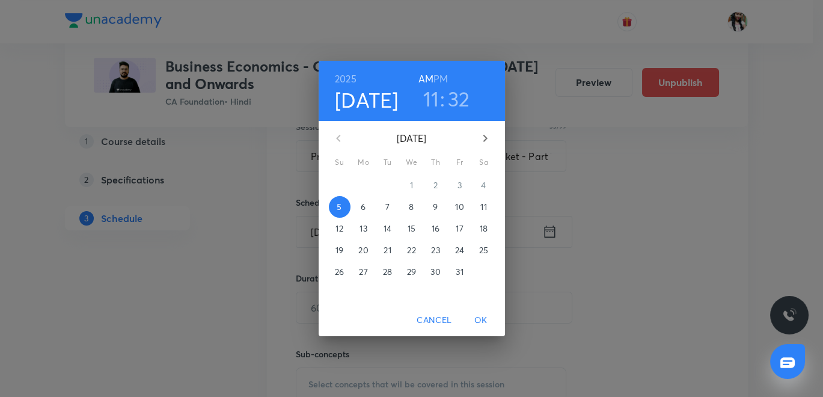
click at [364, 209] on p "6" at bounding box center [363, 207] width 5 height 12
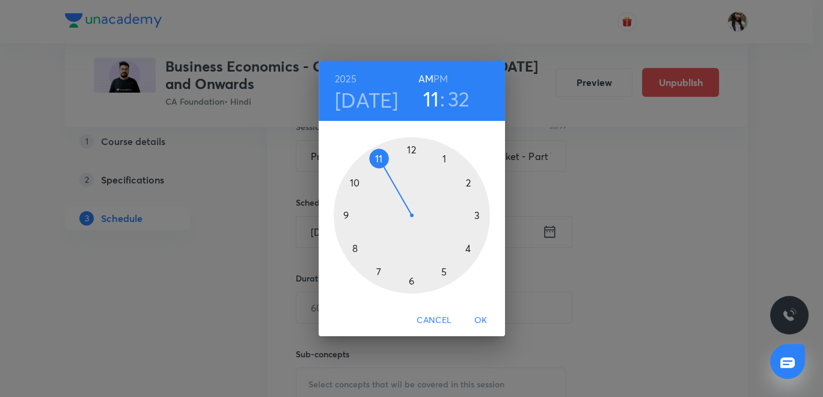
click at [352, 183] on div at bounding box center [412, 215] width 156 height 156
click at [477, 216] on div at bounding box center [412, 215] width 156 height 156
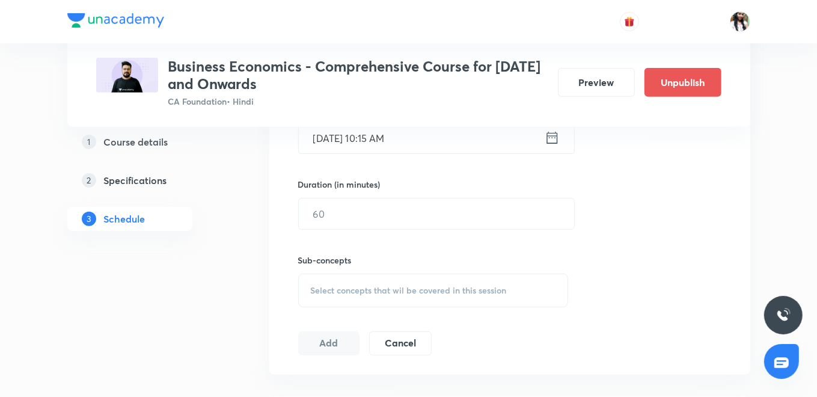
scroll to position [465, 0]
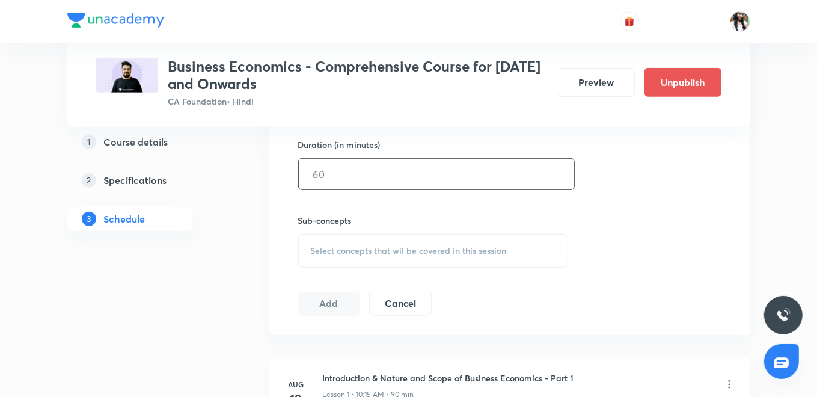
click at [368, 177] on input "text" at bounding box center [436, 174] width 275 height 31
type input "90"
click at [428, 251] on span "Select concepts that wil be covered in this session" at bounding box center [409, 251] width 196 height 10
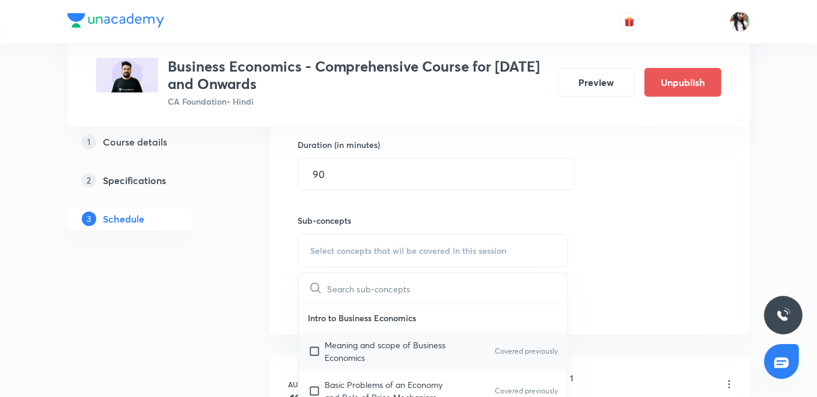
click at [376, 356] on p "Meaning and scope of Business Economics" at bounding box center [385, 350] width 121 height 25
checkbox input "true"
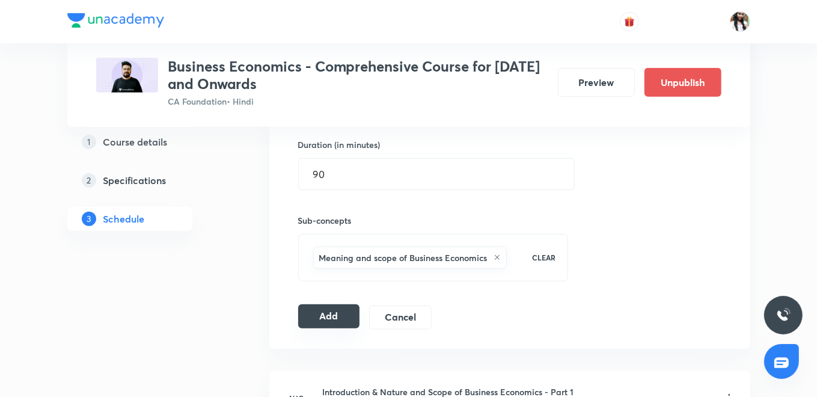
click at [337, 311] on button "Add" at bounding box center [329, 316] width 62 height 24
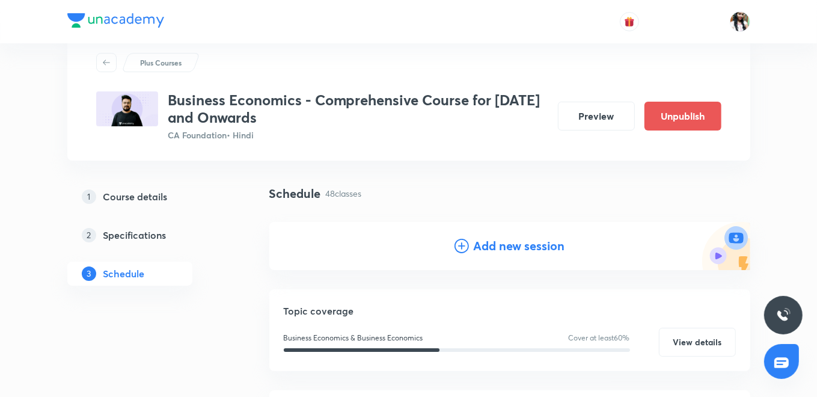
scroll to position [0, 0]
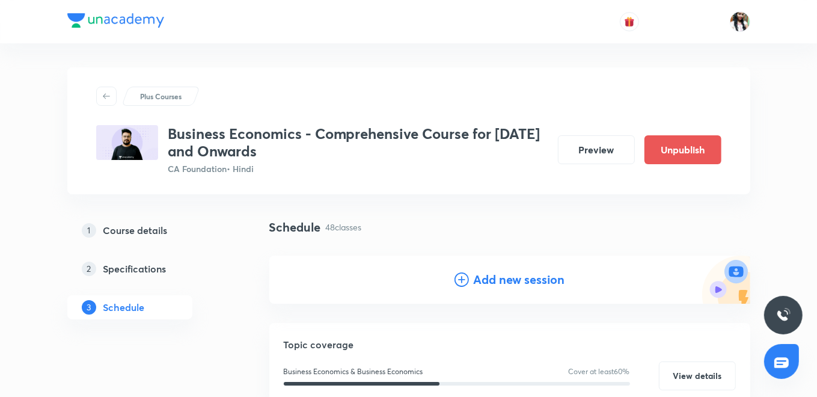
click at [492, 282] on h4 "Add new session" at bounding box center [519, 280] width 91 height 18
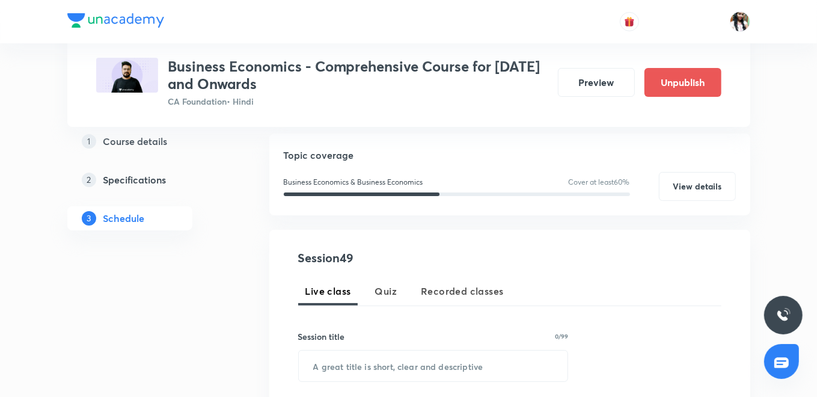
scroll to position [200, 0]
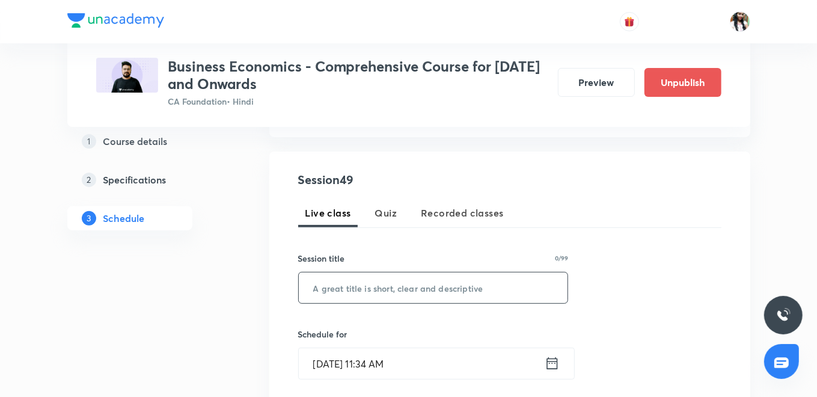
paste input "Price determination in various forms of Market - Part 8"
type input "Price determination in various forms of Market - Part 8"
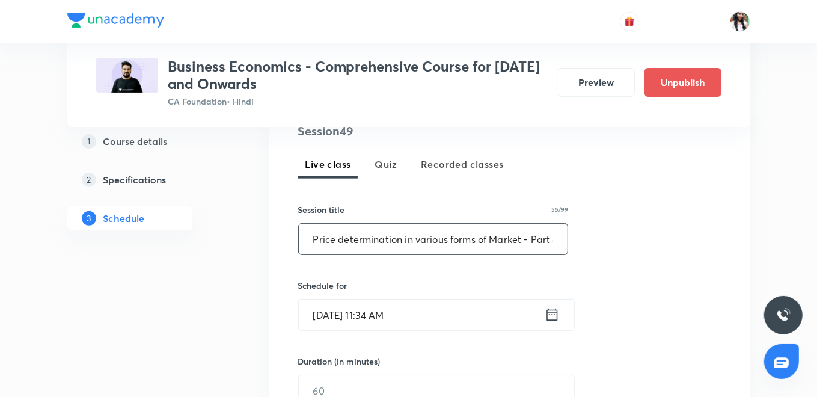
scroll to position [267, 0]
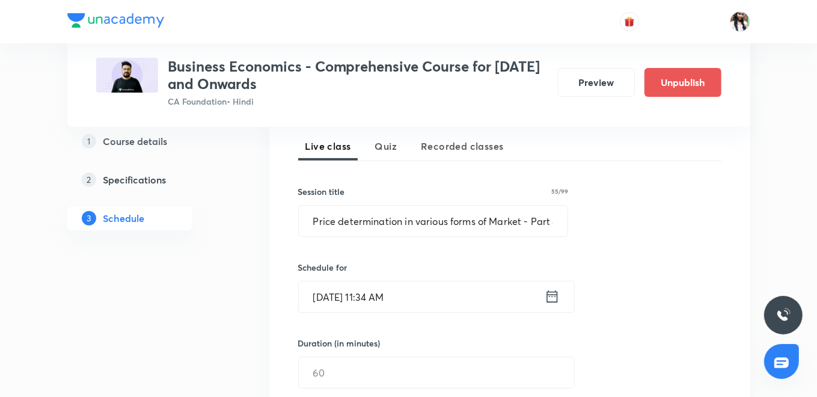
click at [555, 296] on icon at bounding box center [552, 296] width 15 height 17
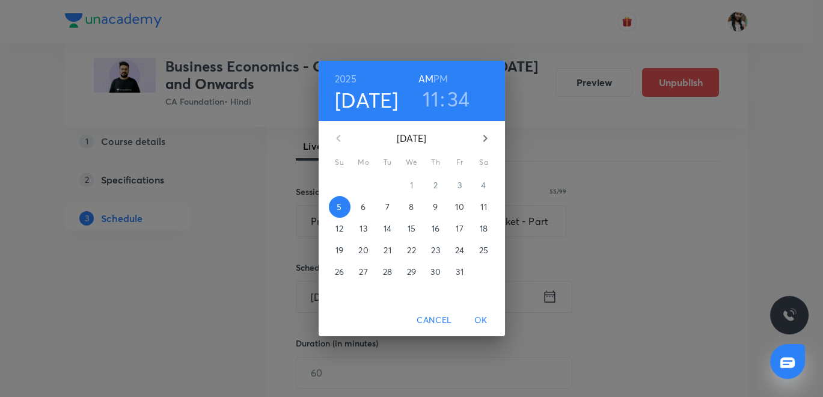
click at [409, 206] on p "8" at bounding box center [411, 207] width 5 height 12
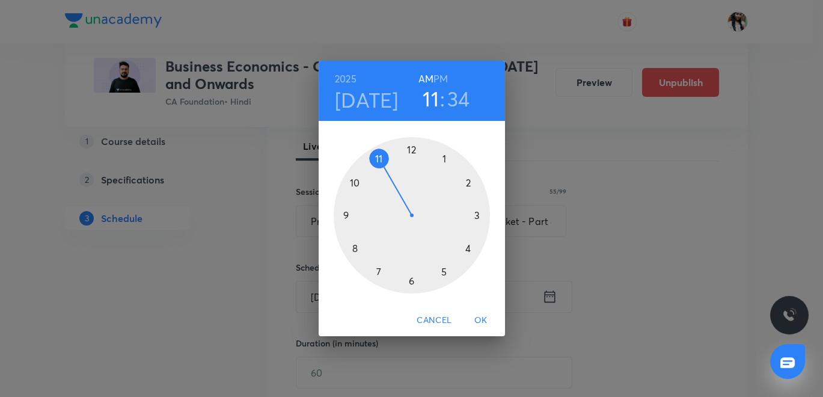
click at [355, 182] on div at bounding box center [412, 215] width 156 height 156
click at [478, 215] on div at bounding box center [412, 215] width 156 height 156
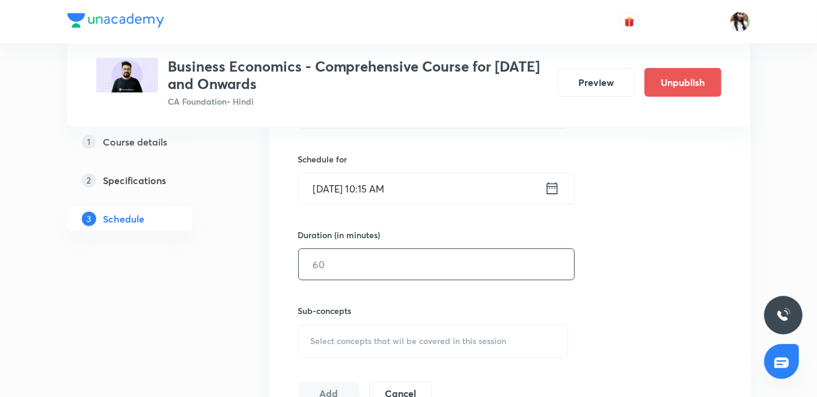
scroll to position [400, 0]
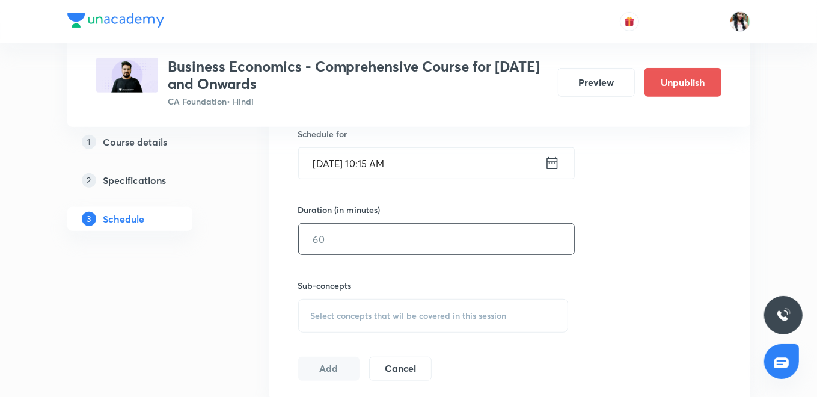
click at [397, 227] on input "text" at bounding box center [436, 239] width 275 height 31
type input "90"
click at [388, 314] on span "Select concepts that wil be covered in this session" at bounding box center [409, 316] width 196 height 10
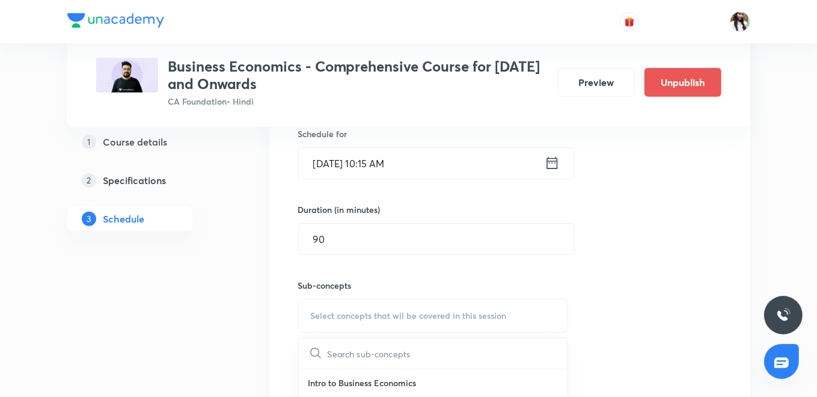
scroll to position [534, 0]
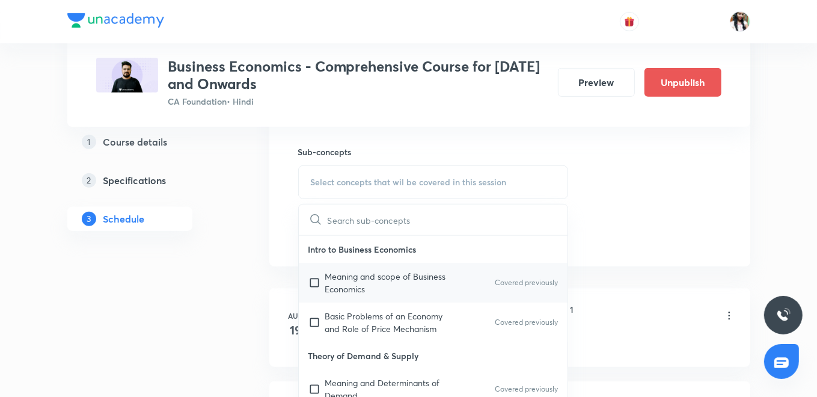
click at [378, 274] on p "Meaning and scope of Business Economics" at bounding box center [385, 282] width 121 height 25
checkbox input "true"
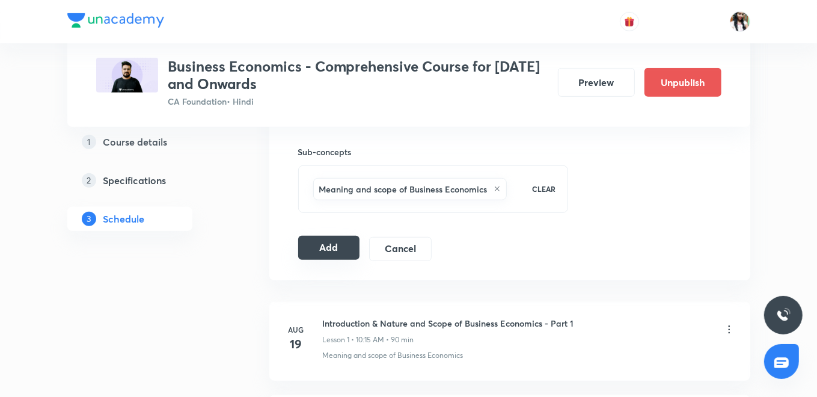
click at [323, 245] on button "Add" at bounding box center [329, 248] width 62 height 24
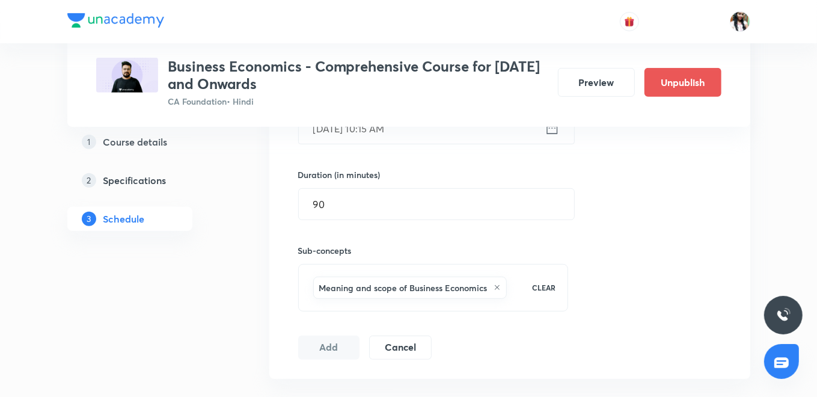
scroll to position [334, 0]
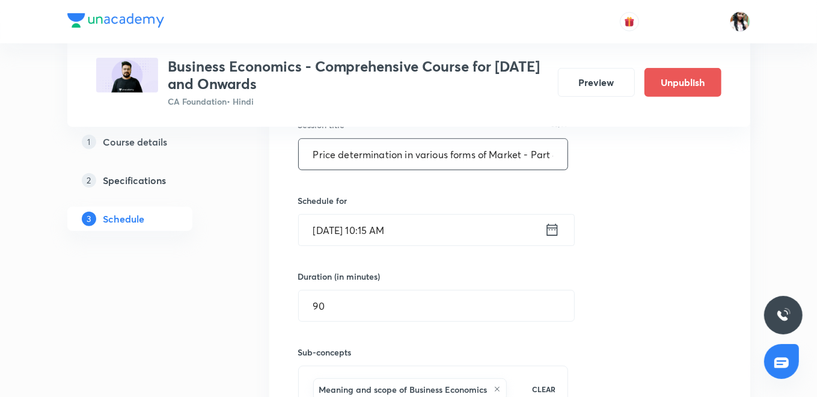
click at [513, 158] on input "Price determination in various forms of Market - Part 8" at bounding box center [433, 154] width 269 height 31
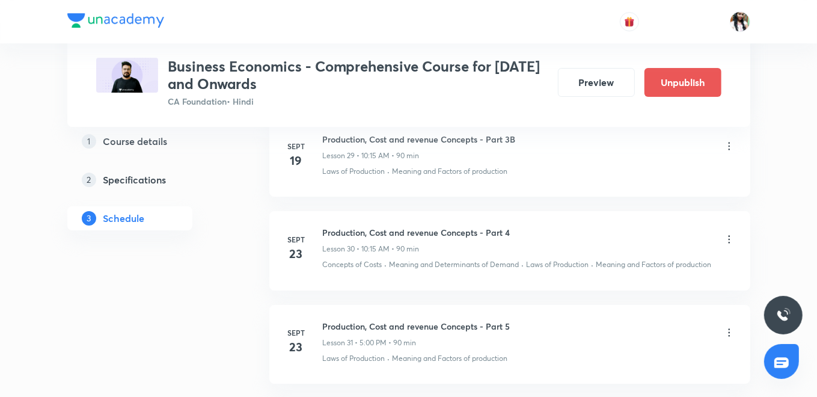
scroll to position [4723, 0]
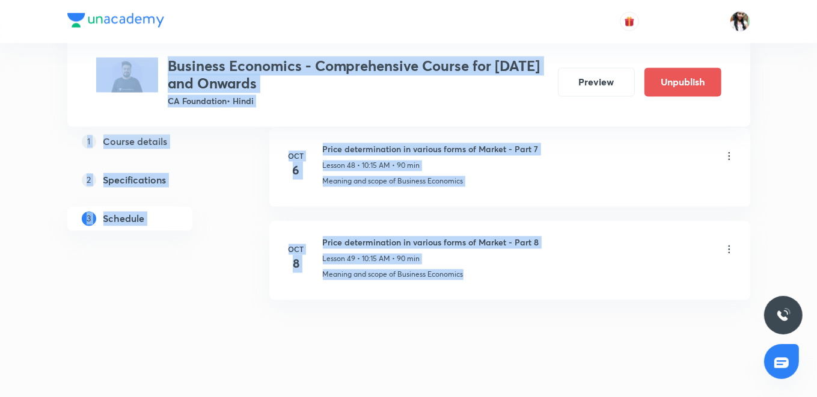
drag, startPoint x: 816, startPoint y: 383, endPoint x: 800, endPoint y: 31, distance: 352.7
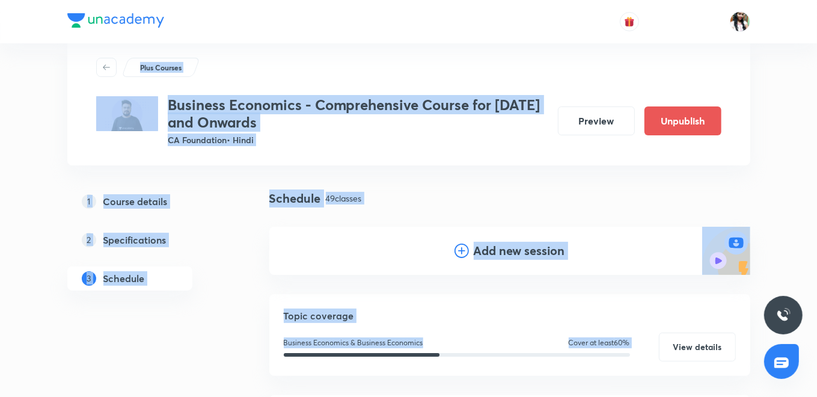
scroll to position [0, 0]
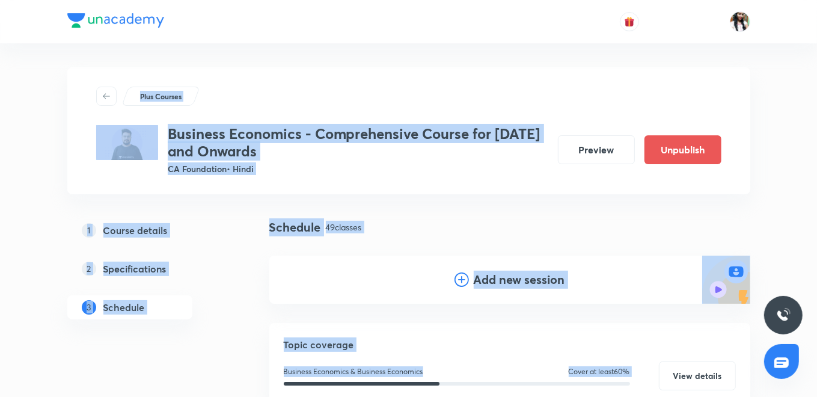
click at [430, 230] on div "Schedule 49 classes" at bounding box center [509, 227] width 481 height 18
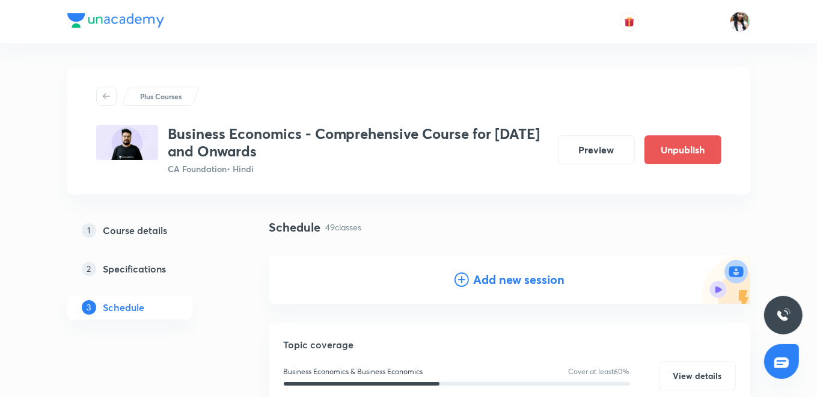
click at [505, 282] on h4 "Add new session" at bounding box center [519, 280] width 91 height 18
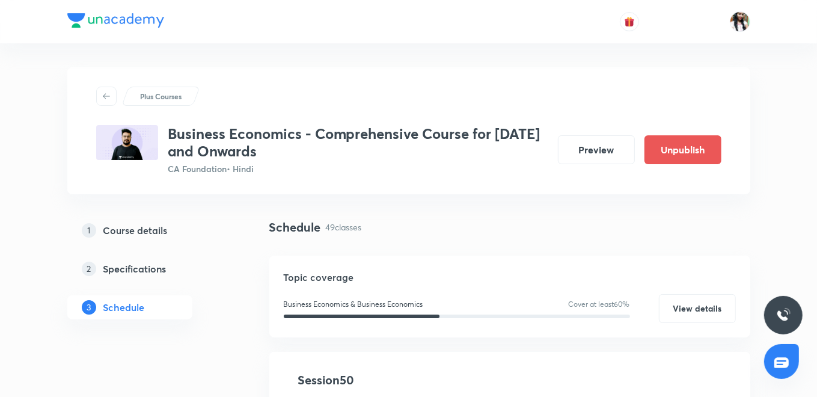
scroll to position [267, 0]
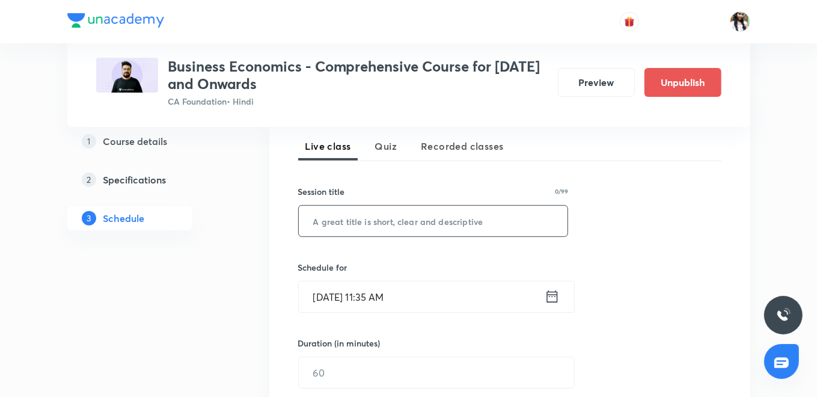
paste input "Price determination in various forms of Market - Part 9"
type input "Price determination in various forms of Market - Part 9"
click at [552, 299] on icon at bounding box center [552, 296] width 15 height 17
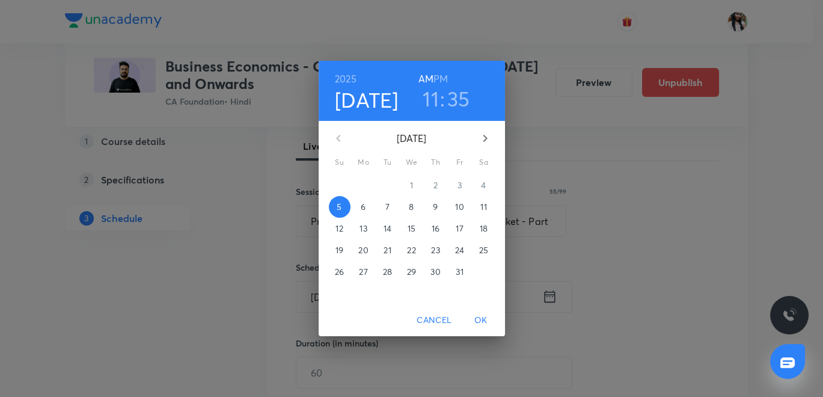
click at [437, 205] on p "9" at bounding box center [435, 207] width 5 height 12
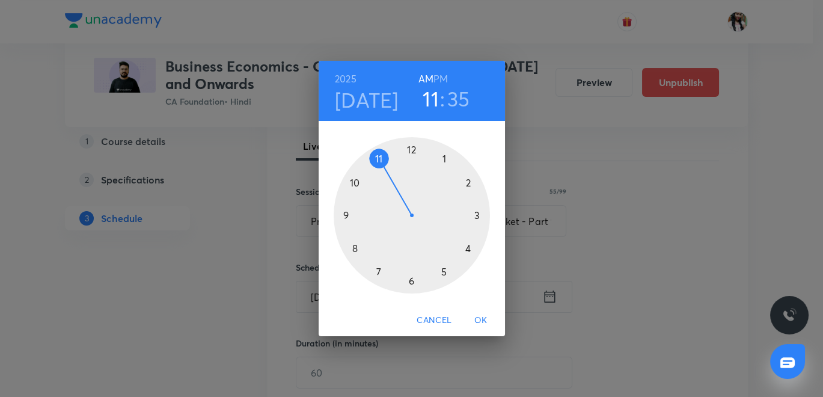
click at [357, 180] on div at bounding box center [412, 215] width 156 height 156
click at [479, 216] on div at bounding box center [412, 215] width 156 height 156
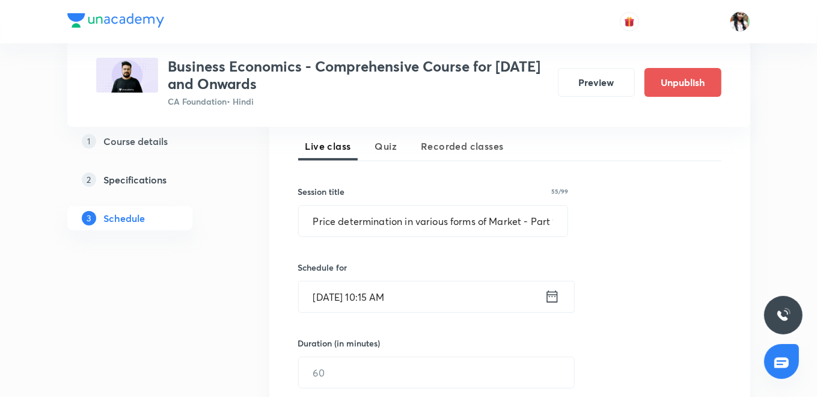
scroll to position [400, 0]
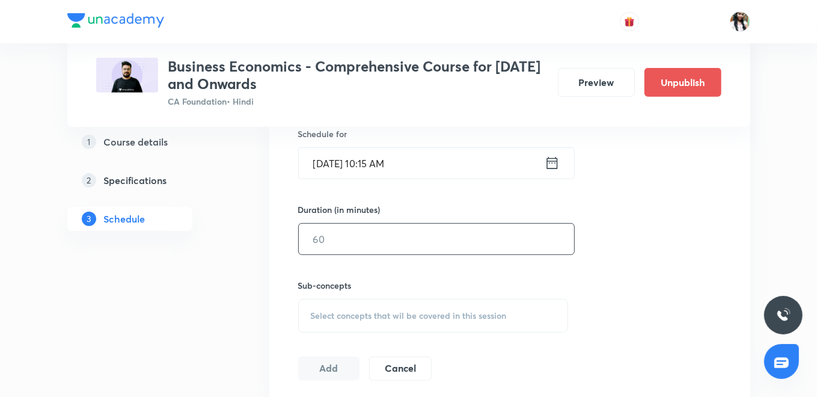
click at [343, 237] on input "text" at bounding box center [436, 239] width 275 height 31
type input "90"
drag, startPoint x: 339, startPoint y: 313, endPoint x: 344, endPoint y: 268, distance: 45.3
click at [339, 312] on span "Select concepts that wil be covered in this session" at bounding box center [409, 316] width 196 height 10
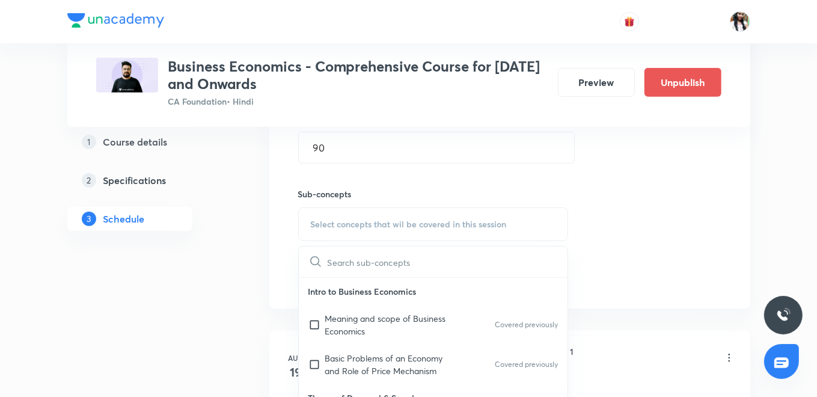
scroll to position [534, 0]
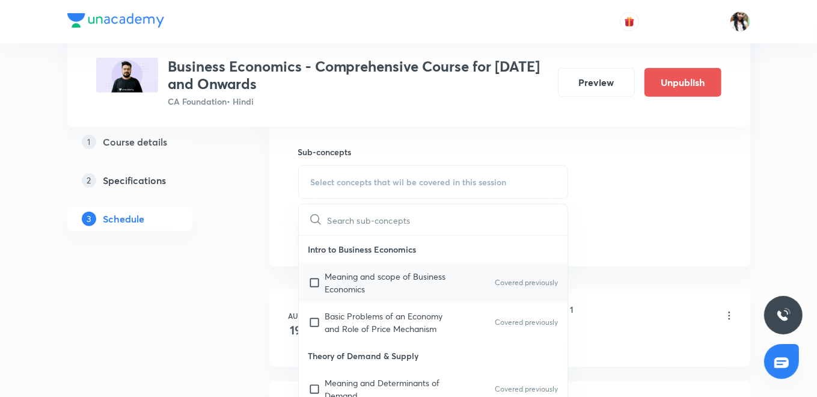
click at [352, 272] on p "Meaning and scope of Business Economics" at bounding box center [385, 282] width 121 height 25
checkbox input "true"
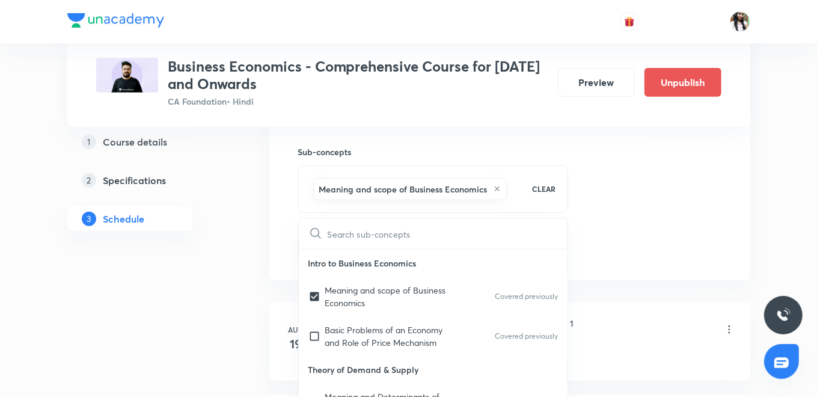
click at [276, 242] on div "Session 50 Live class Quiz Recorded classes Session title 55/99 Price determina…" at bounding box center [509, 49] width 481 height 462
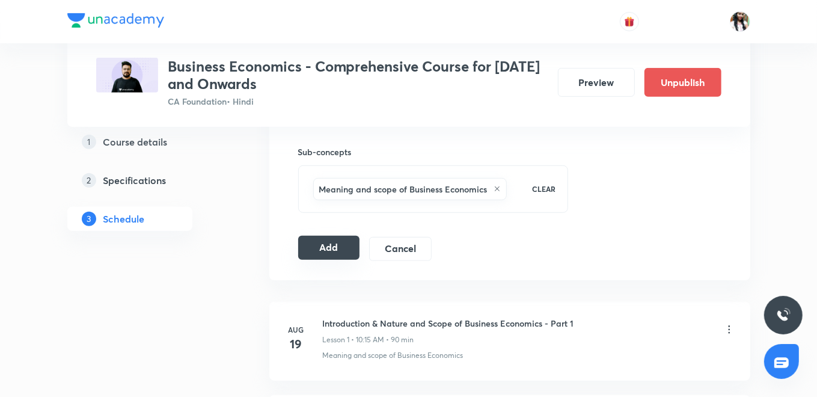
click at [313, 248] on button "Add" at bounding box center [329, 248] width 62 height 24
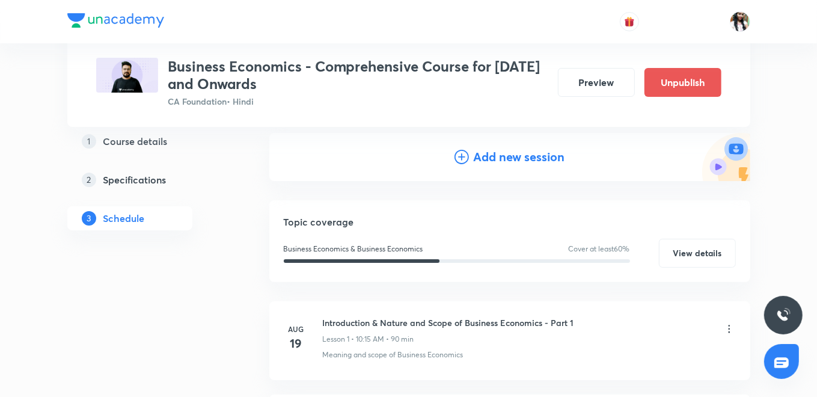
scroll to position [0, 0]
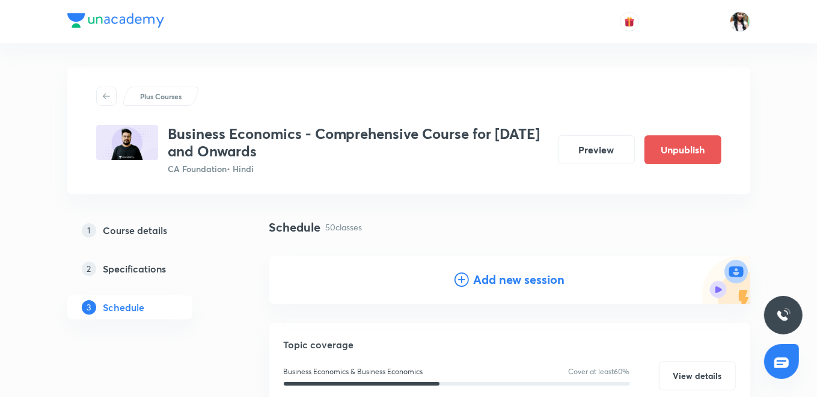
click at [512, 278] on h4 "Add new session" at bounding box center [519, 280] width 91 height 18
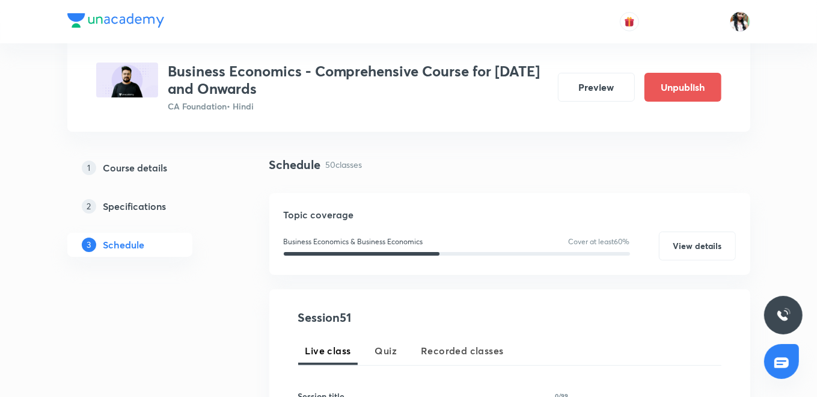
scroll to position [200, 0]
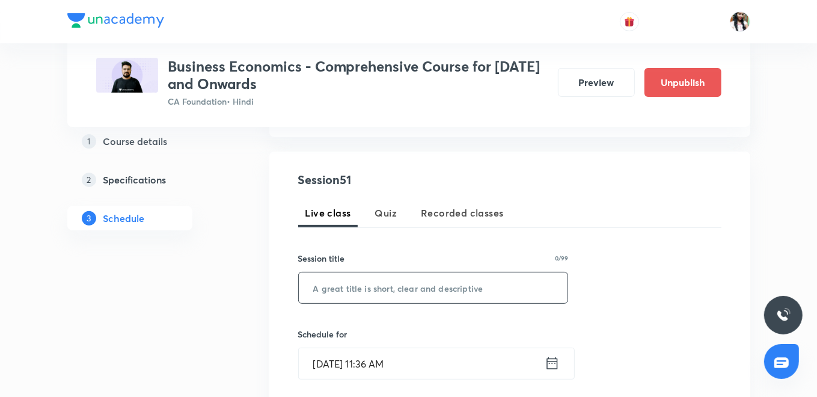
paste input "Price determination in various forms of Market - Part 10"
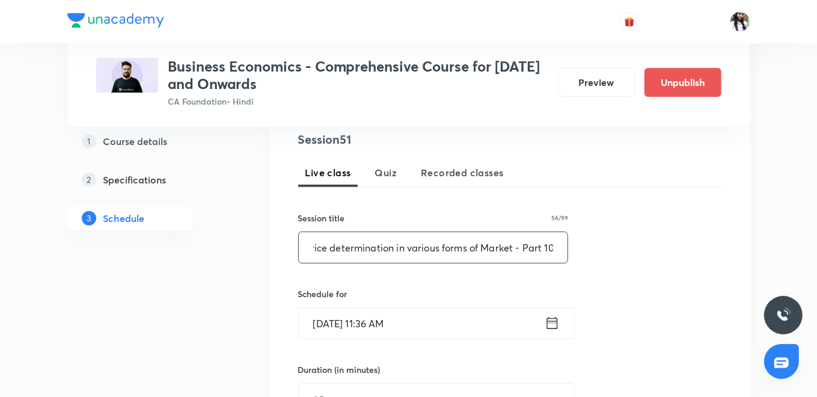
scroll to position [267, 0]
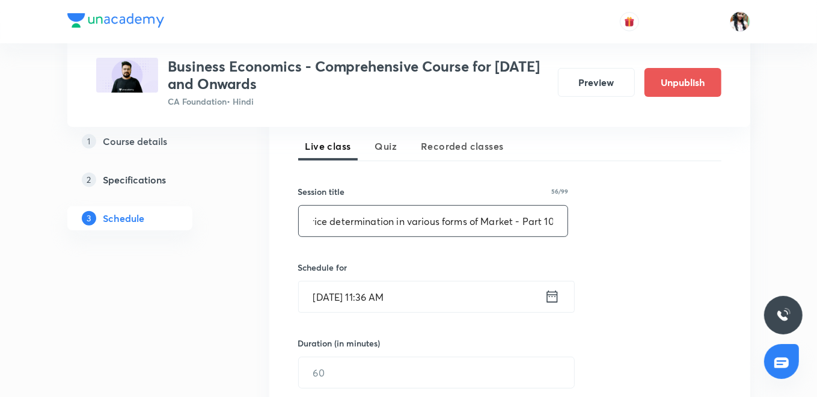
type input "Price determination in various forms of Market - Part 10"
click at [552, 297] on icon at bounding box center [552, 296] width 15 height 17
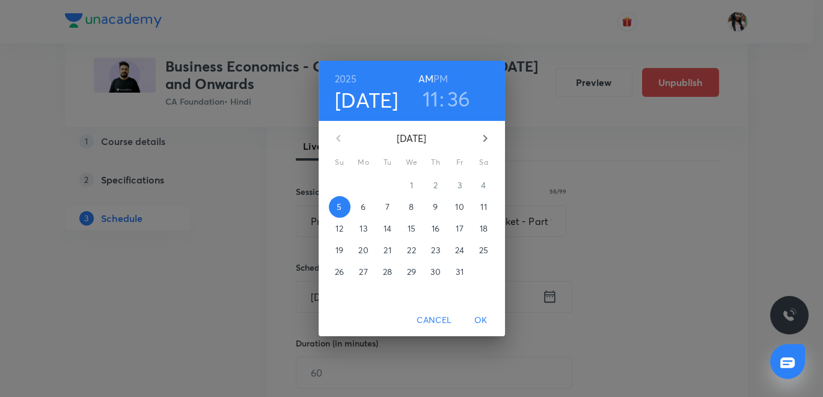
click at [435, 203] on p "9" at bounding box center [435, 207] width 5 height 12
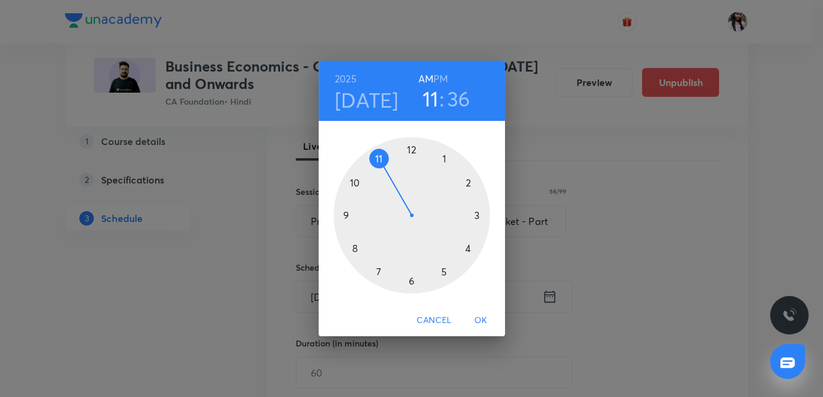
drag, startPoint x: 444, startPoint y: 274, endPoint x: 436, endPoint y: 225, distance: 49.4
click at [445, 275] on div at bounding box center [412, 215] width 156 height 156
click at [440, 73] on h6 "PM" at bounding box center [440, 78] width 14 height 17
click at [410, 145] on div at bounding box center [412, 215] width 156 height 156
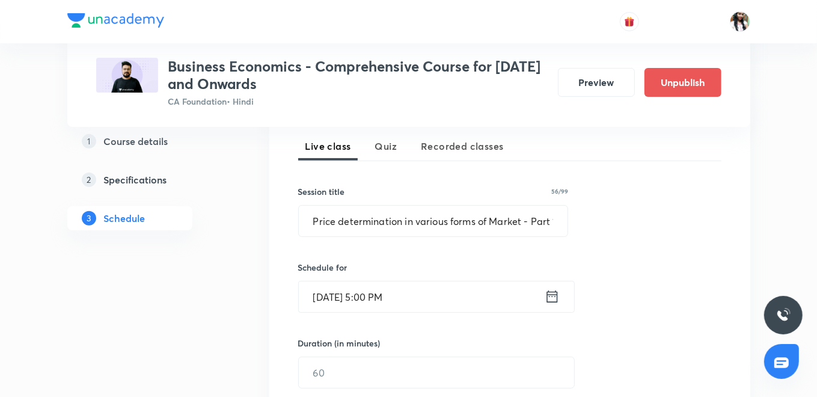
scroll to position [400, 0]
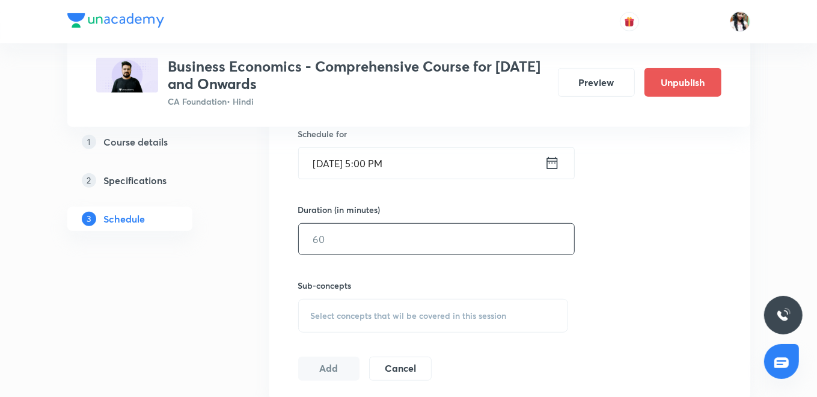
click at [405, 232] on input "text" at bounding box center [436, 239] width 275 height 31
type input "90"
click at [491, 311] on span "Select concepts that wil be covered in this session" at bounding box center [409, 316] width 196 height 10
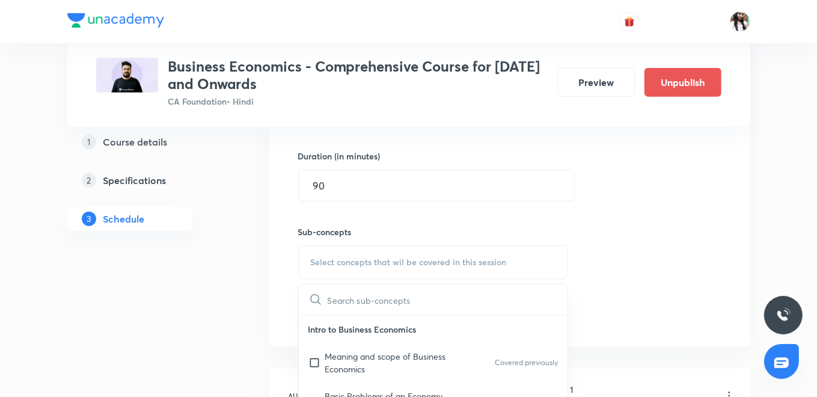
scroll to position [534, 0]
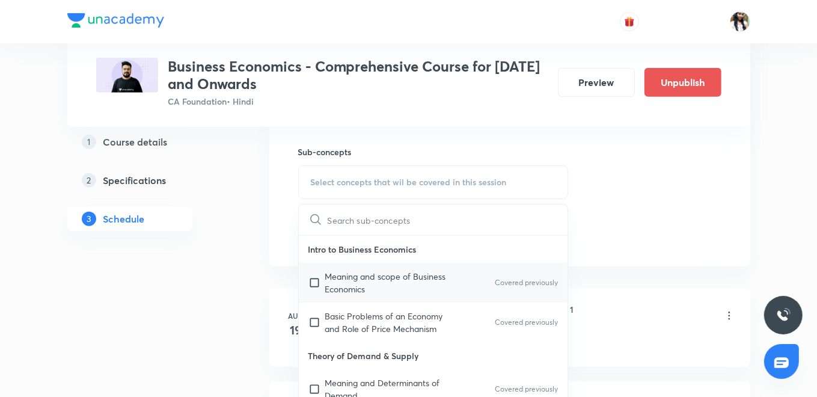
click at [429, 275] on p "Meaning and scope of Business Economics" at bounding box center [385, 282] width 121 height 25
checkbox input "true"
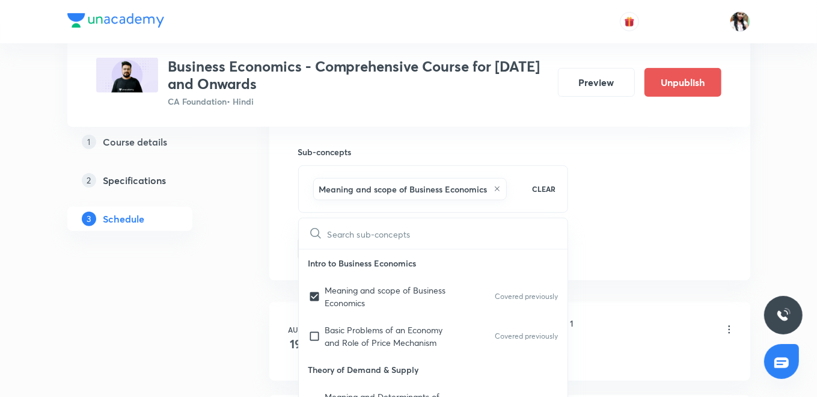
click at [279, 234] on div "Session 51 Live class Quiz Recorded classes Session title 56/99 Price determina…" at bounding box center [509, 49] width 481 height 462
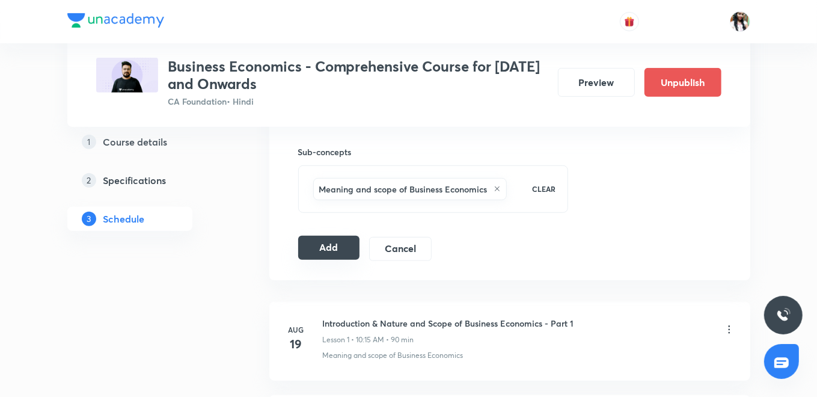
click at [319, 248] on button "Add" at bounding box center [329, 248] width 62 height 24
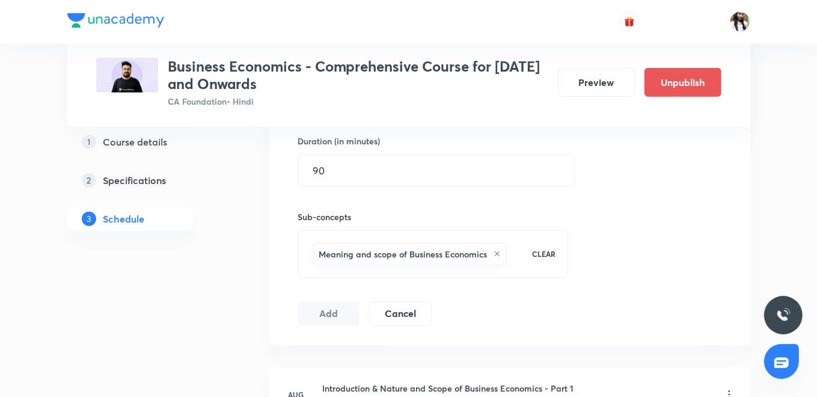
scroll to position [334, 0]
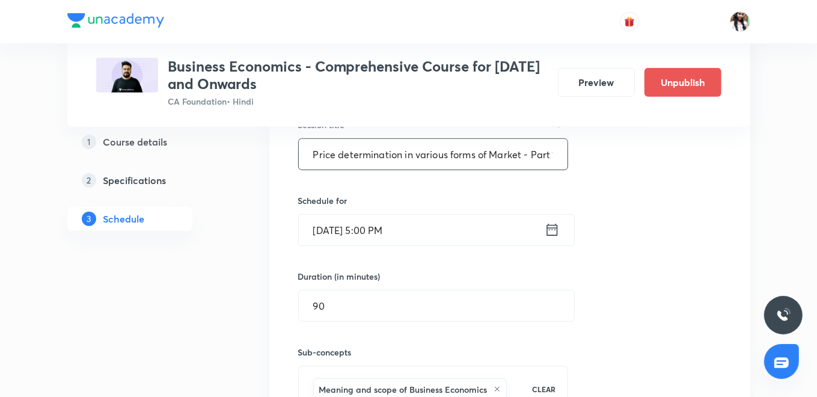
click at [533, 158] on input "Price determination in various forms of Market - Part 10" at bounding box center [433, 154] width 269 height 31
click at [650, 186] on div "Session 51 Live class Quiz Recorded classes Session title 56/99 Price determina…" at bounding box center [509, 249] width 423 height 424
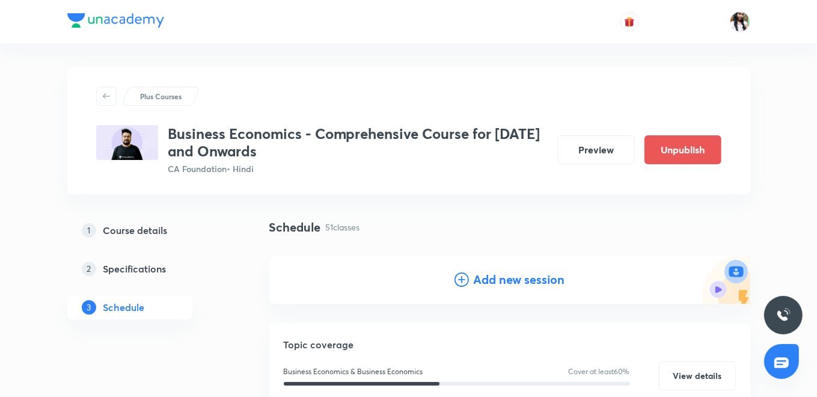
drag, startPoint x: 476, startPoint y: 271, endPoint x: 438, endPoint y: 206, distance: 75.2
click at [476, 271] on h4 "Add new session" at bounding box center [519, 280] width 91 height 18
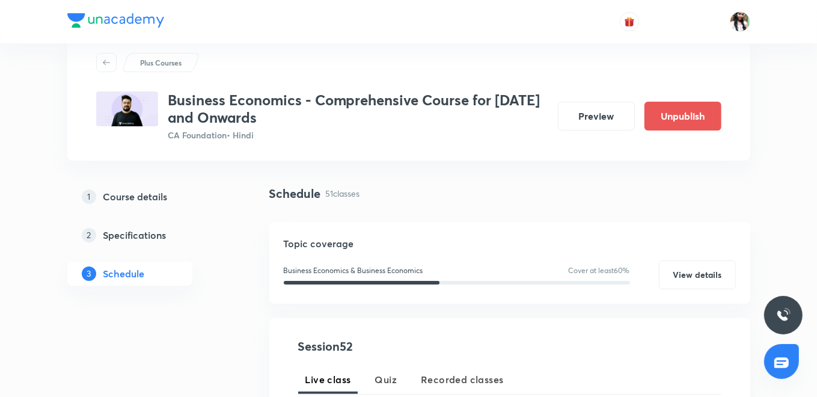
scroll to position [200, 0]
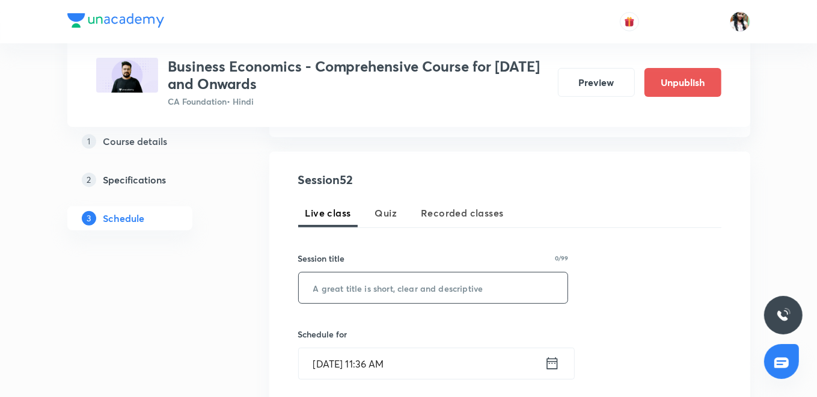
paste input "National Income - Part 1"
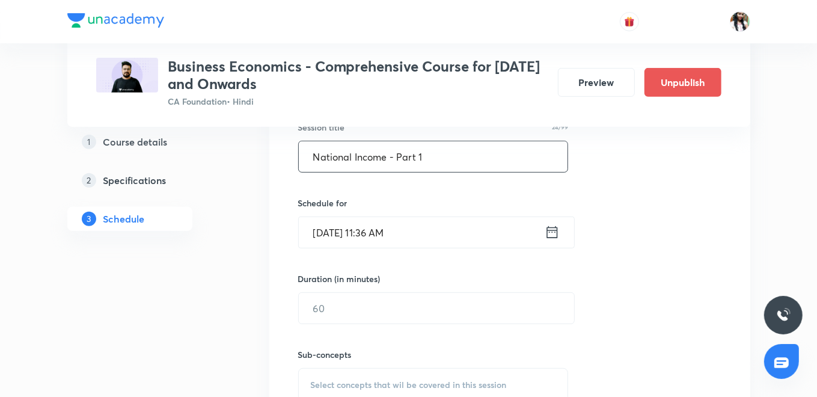
scroll to position [334, 0]
type input "National Income - Part 1"
click at [552, 233] on icon at bounding box center [552, 229] width 15 height 17
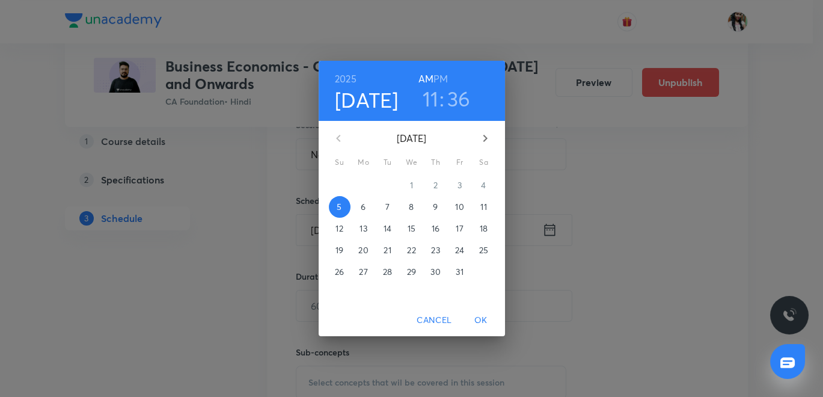
click at [465, 209] on span "10" at bounding box center [460, 207] width 22 height 12
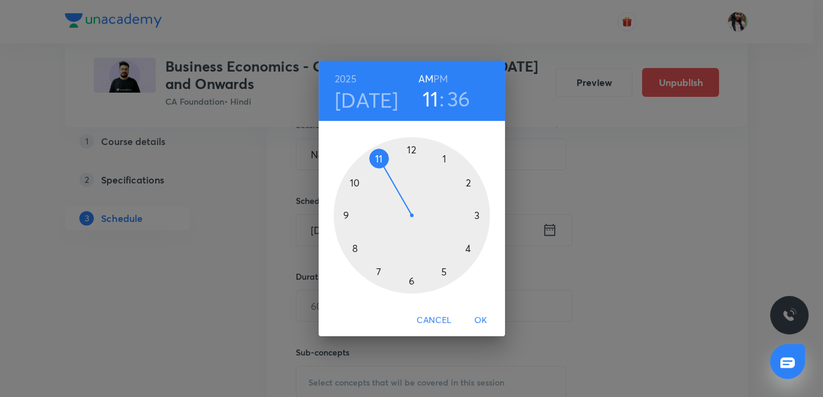
click at [356, 182] on div at bounding box center [412, 215] width 156 height 156
click at [477, 213] on div at bounding box center [412, 215] width 156 height 156
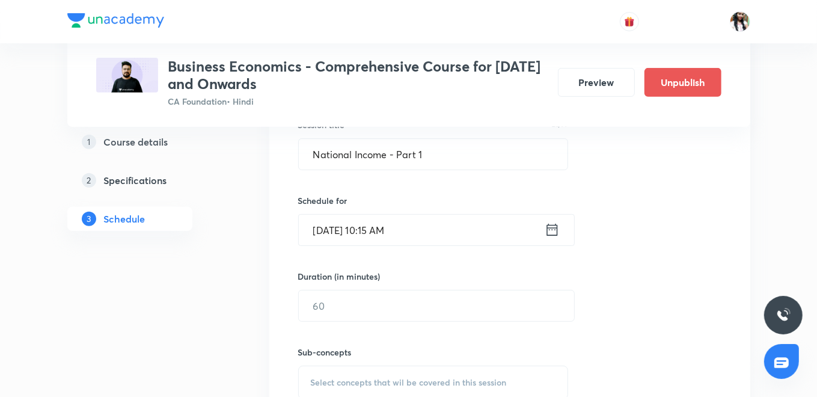
scroll to position [400, 0]
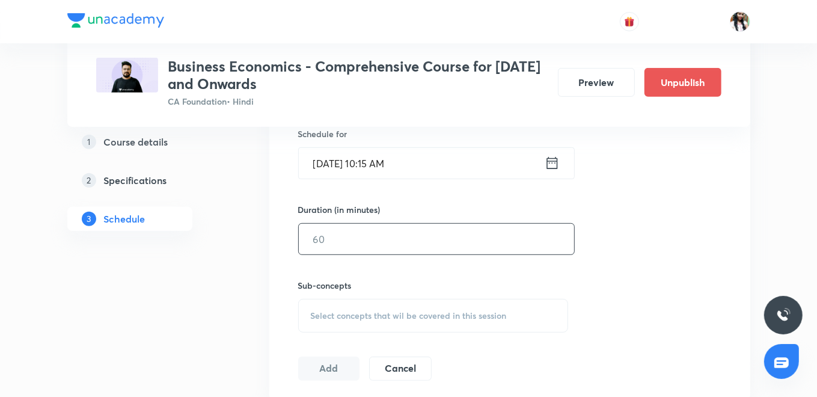
click at [412, 239] on input "text" at bounding box center [436, 239] width 275 height 31
type input "90"
drag, startPoint x: 391, startPoint y: 309, endPoint x: 381, endPoint y: 263, distance: 47.4
click at [393, 311] on span "Select concepts that wil be covered in this session" at bounding box center [409, 316] width 196 height 10
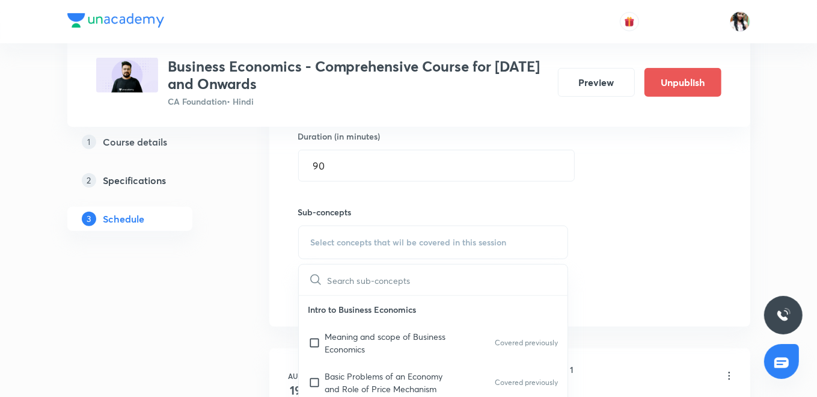
scroll to position [534, 0]
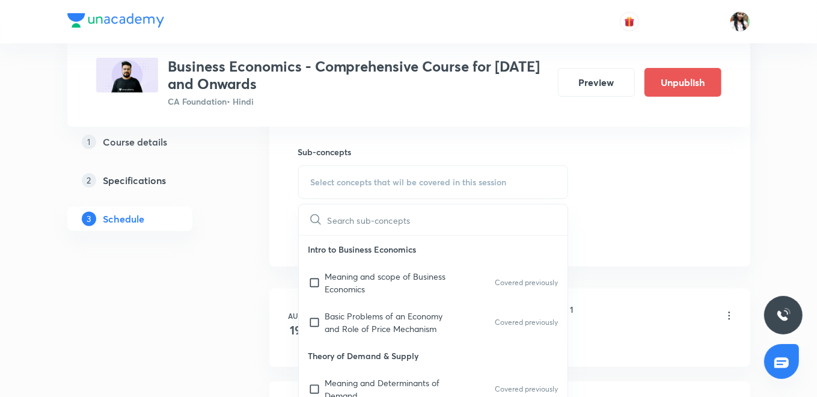
drag, startPoint x: 375, startPoint y: 274, endPoint x: 291, endPoint y: 242, distance: 89.6
click at [375, 274] on p "Meaning and scope of Business Economics" at bounding box center [385, 282] width 121 height 25
checkbox input "true"
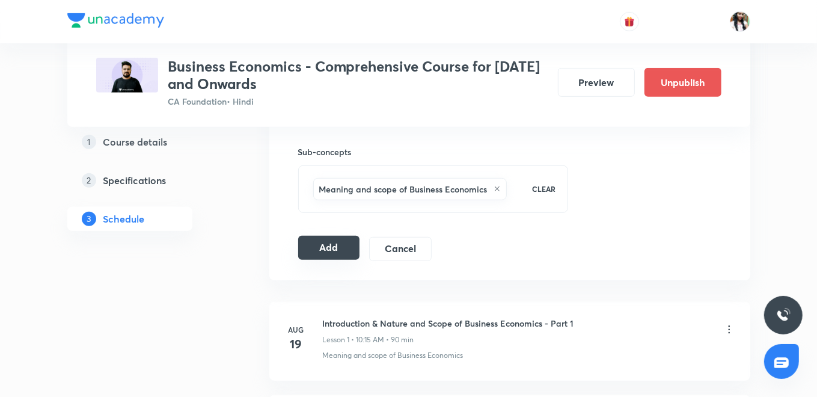
click at [340, 245] on button "Add" at bounding box center [329, 248] width 62 height 24
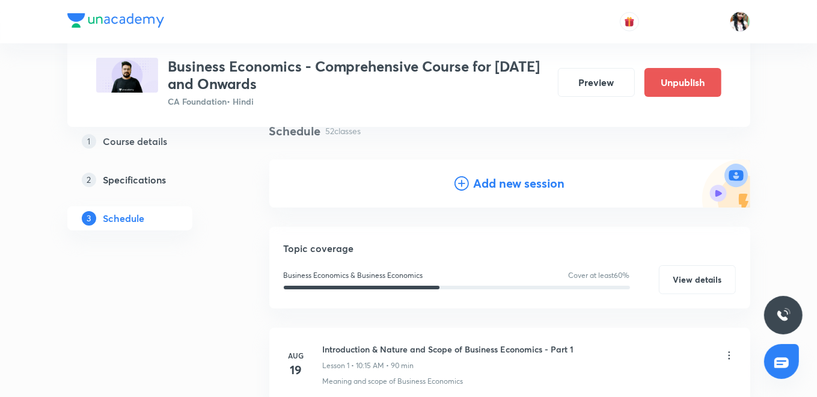
scroll to position [0, 0]
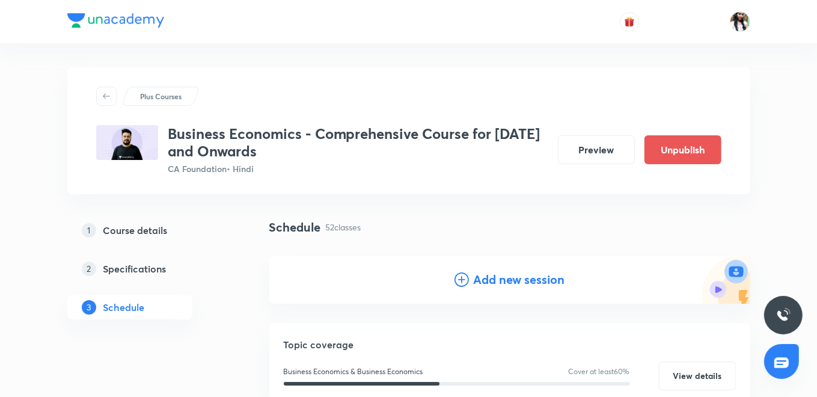
click at [530, 286] on h4 "Add new session" at bounding box center [519, 280] width 91 height 18
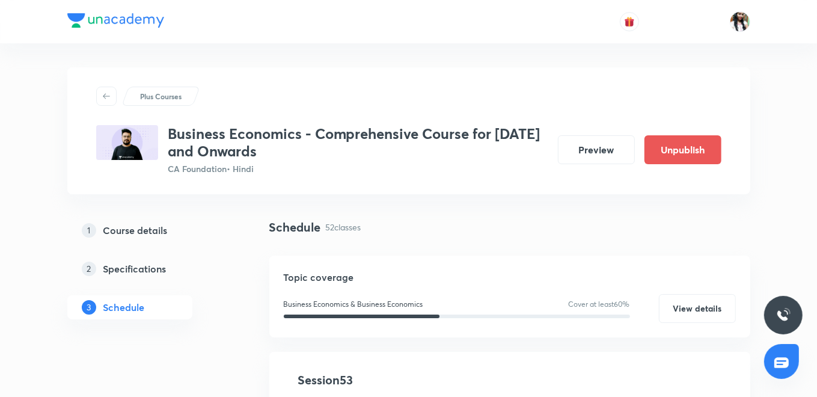
scroll to position [267, 0]
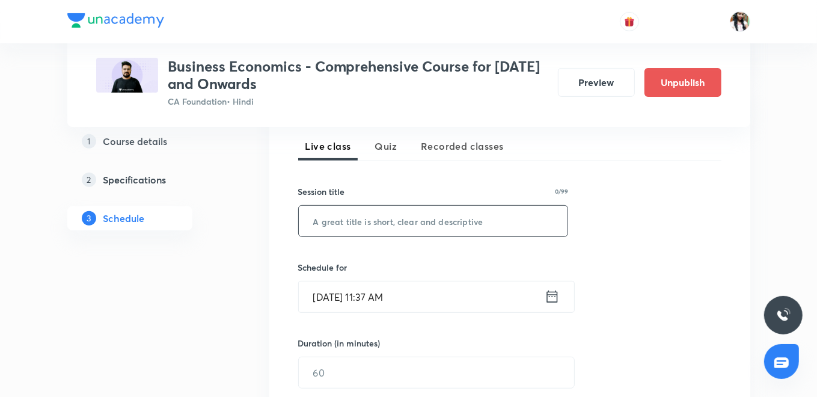
paste input "National Income - Part 2"
type input "National Income - Part 2"
click at [555, 298] on icon at bounding box center [552, 296] width 15 height 17
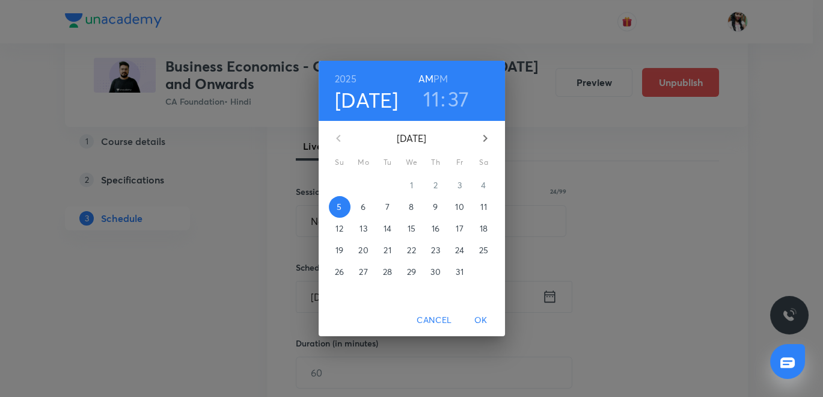
click at [476, 205] on span "11" at bounding box center [484, 207] width 22 height 12
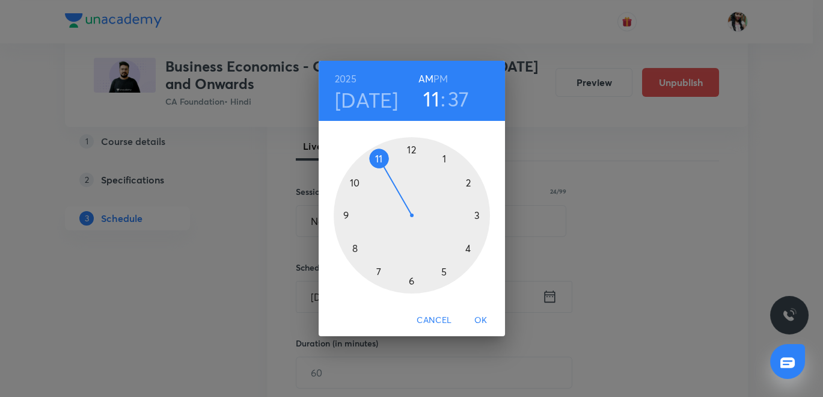
click at [355, 180] on div at bounding box center [412, 215] width 156 height 156
click at [476, 213] on div at bounding box center [412, 215] width 156 height 156
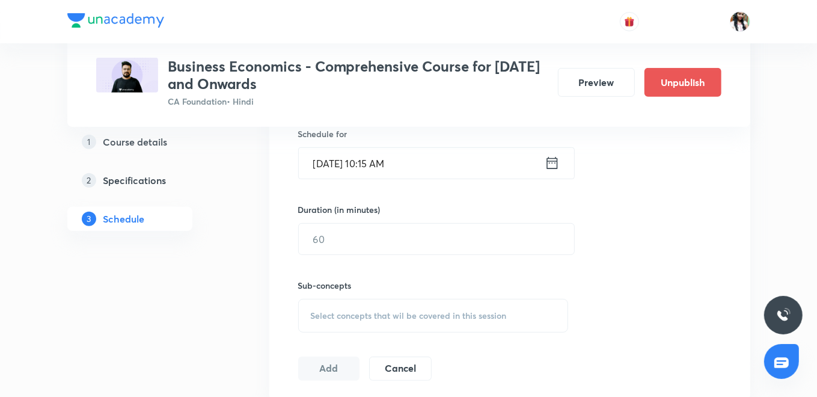
scroll to position [334, 0]
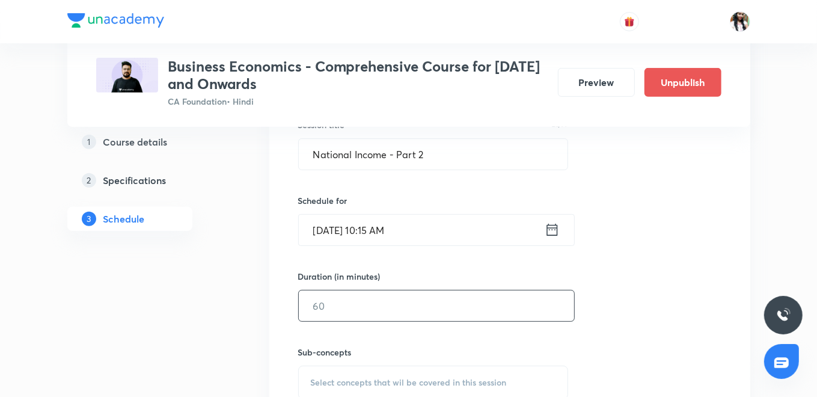
click at [353, 298] on input "text" at bounding box center [436, 305] width 275 height 31
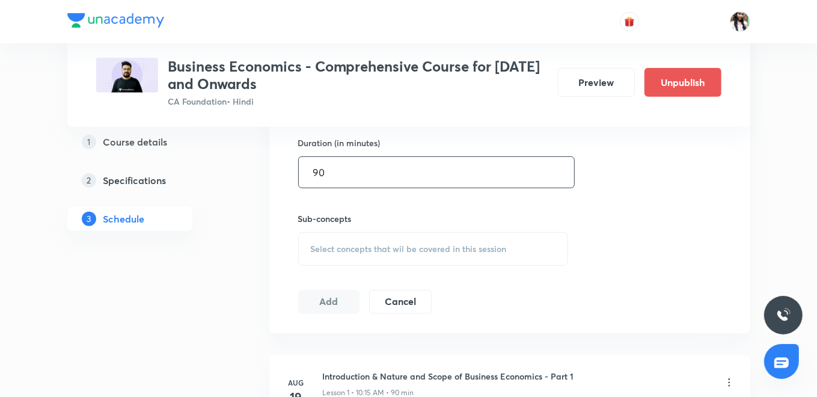
type input "90"
click at [417, 248] on span "Select concepts that wil be covered in this session" at bounding box center [409, 249] width 196 height 10
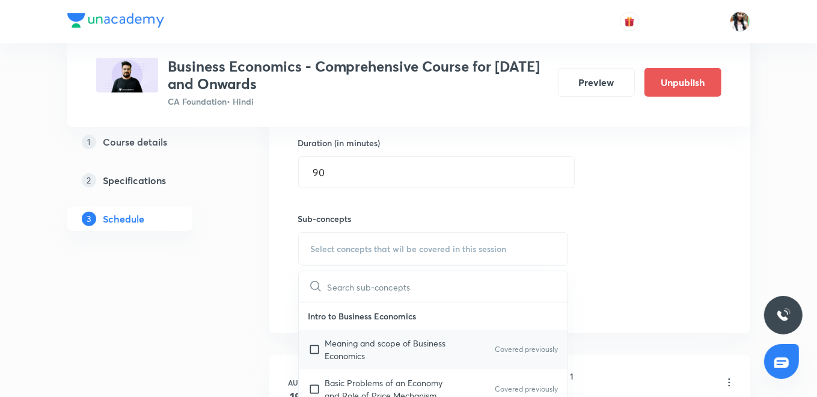
click at [373, 347] on p "Meaning and scope of Business Economics" at bounding box center [385, 349] width 121 height 25
checkbox input "true"
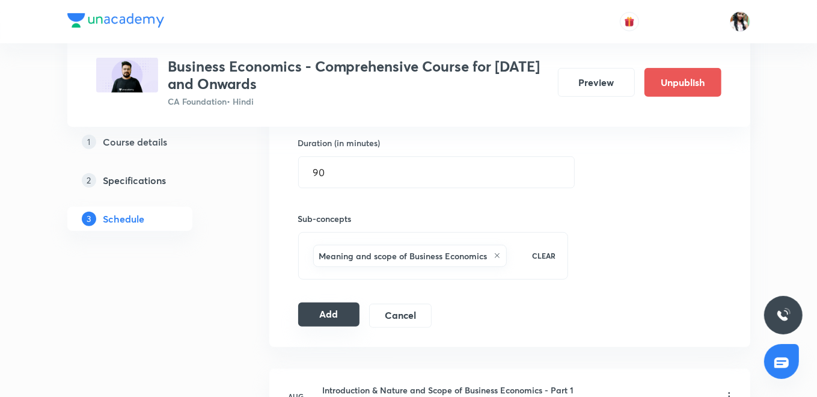
click at [333, 307] on button "Add" at bounding box center [329, 314] width 62 height 24
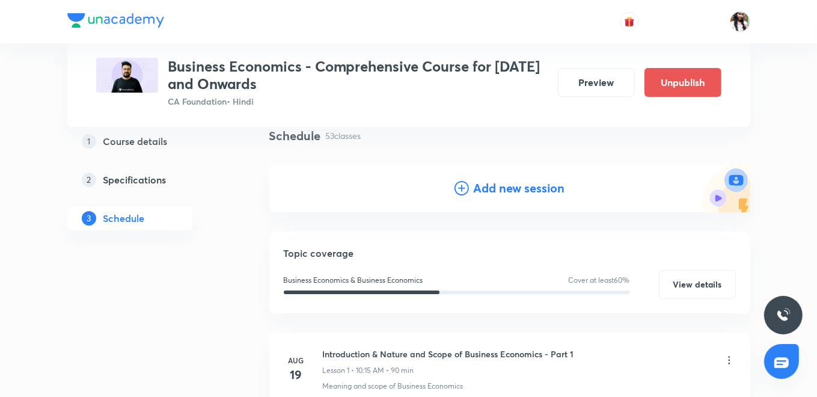
scroll to position [0, 0]
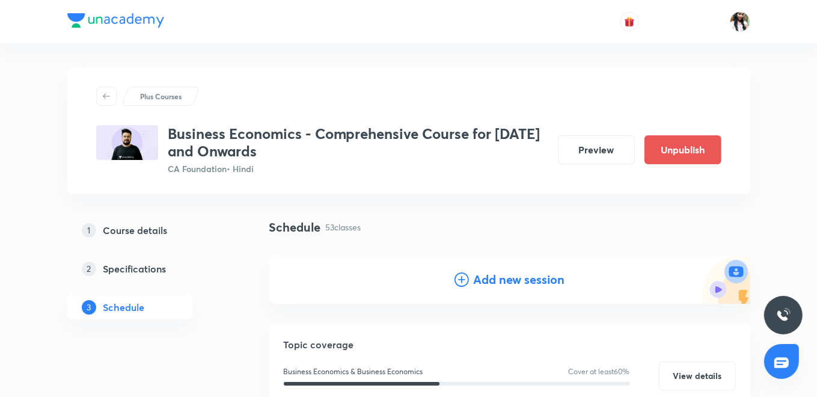
click at [543, 280] on h4 "Add new session" at bounding box center [519, 280] width 91 height 18
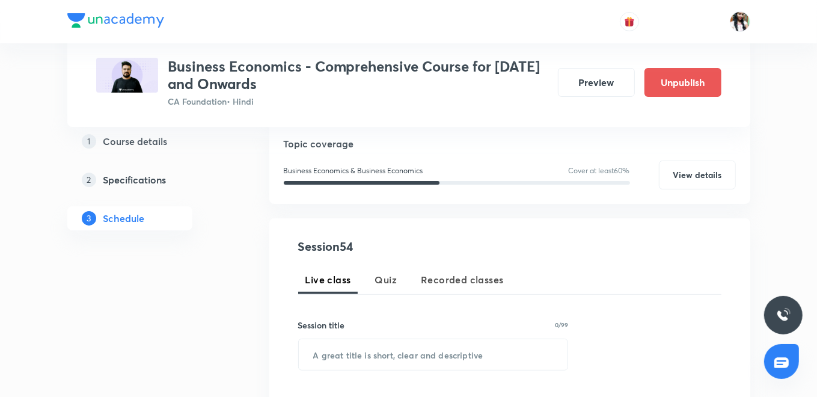
scroll to position [267, 0]
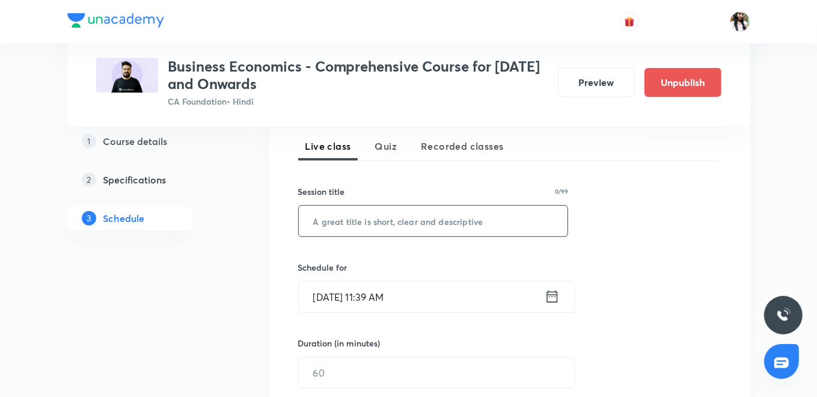
paste input "National Income - Part 3"
type input "National Income - Part 3"
click at [555, 295] on icon at bounding box center [552, 296] width 15 height 17
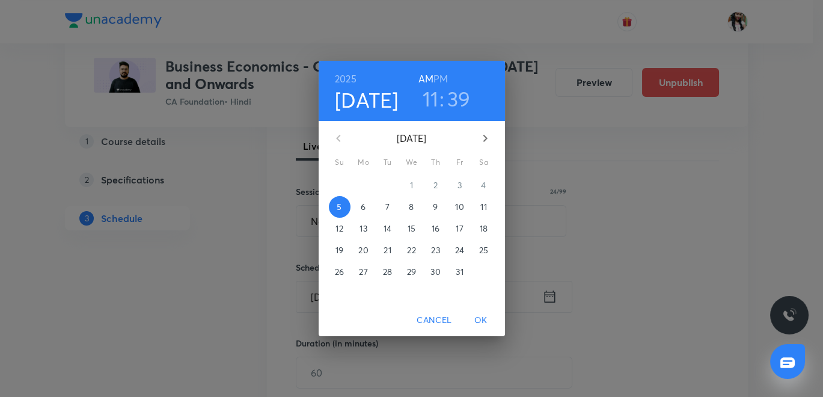
click at [485, 203] on p "11" at bounding box center [483, 207] width 6 height 12
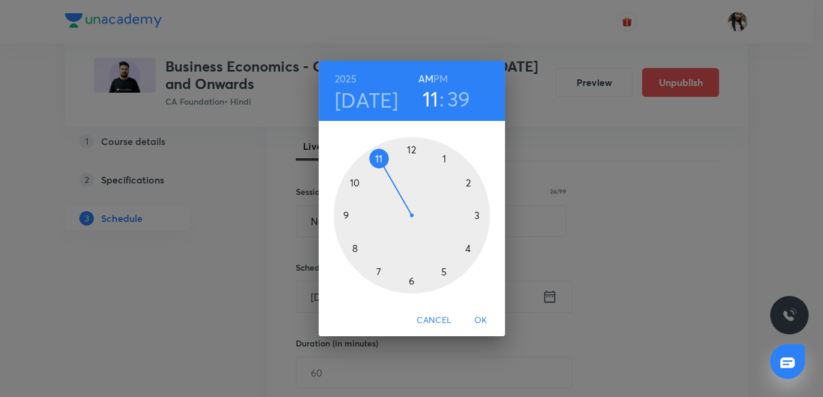
click at [442, 76] on h6 "PM" at bounding box center [440, 78] width 14 height 17
click at [446, 273] on div at bounding box center [412, 215] width 156 height 156
click at [410, 150] on div at bounding box center [412, 215] width 156 height 156
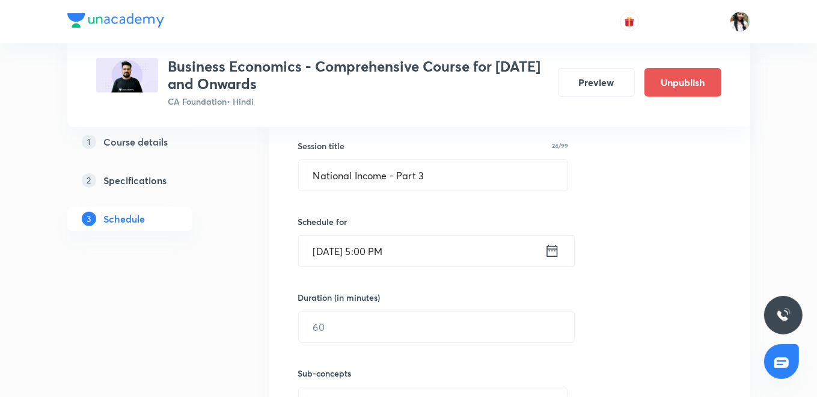
scroll to position [334, 0]
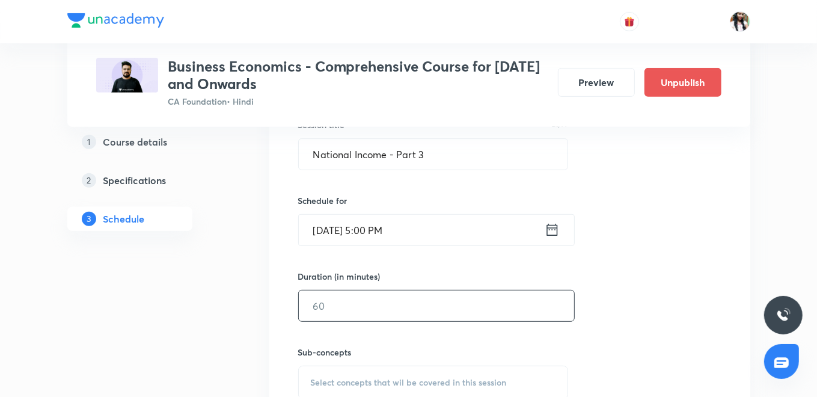
click at [388, 301] on input "text" at bounding box center [436, 305] width 275 height 31
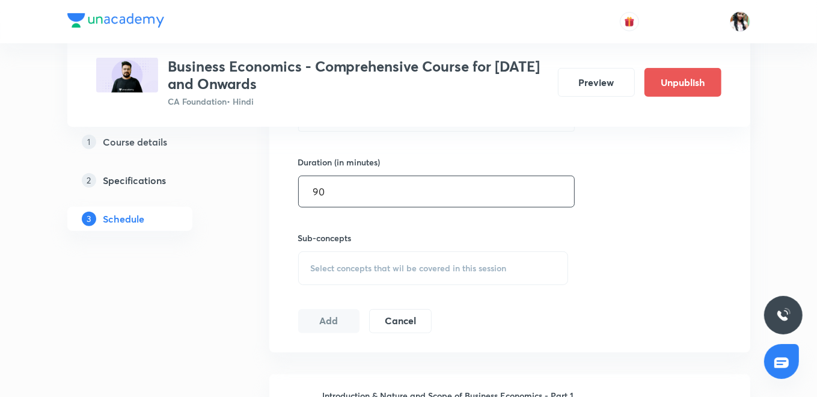
scroll to position [534, 0]
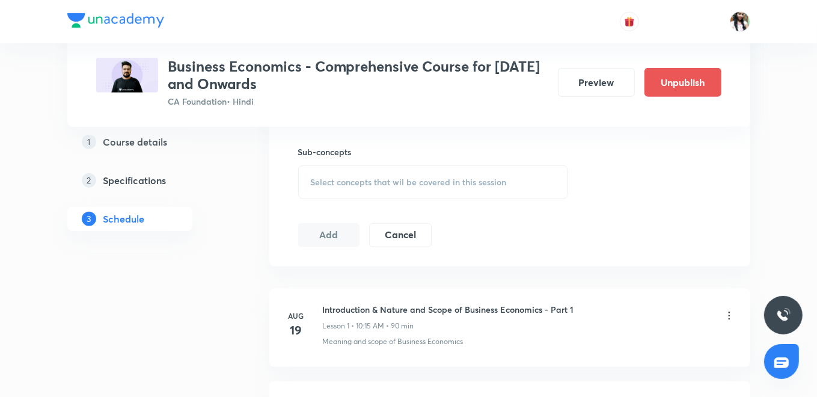
type input "90"
click at [369, 181] on span "Select concepts that wil be covered in this session" at bounding box center [409, 182] width 196 height 10
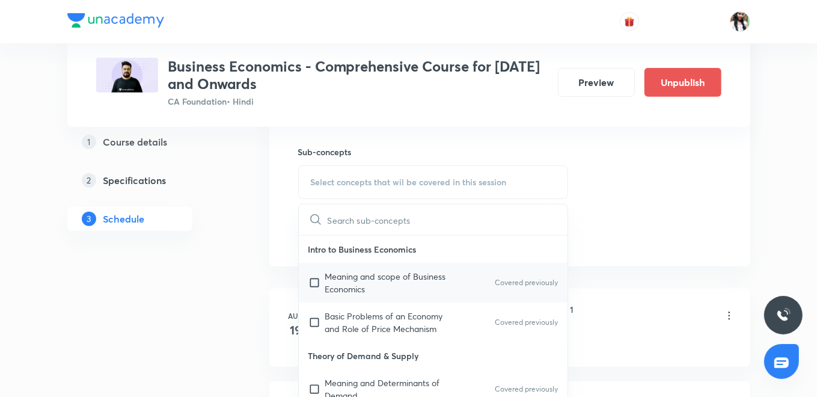
click at [349, 274] on p "Meaning and scope of Business Economics" at bounding box center [385, 282] width 121 height 25
checkbox input "true"
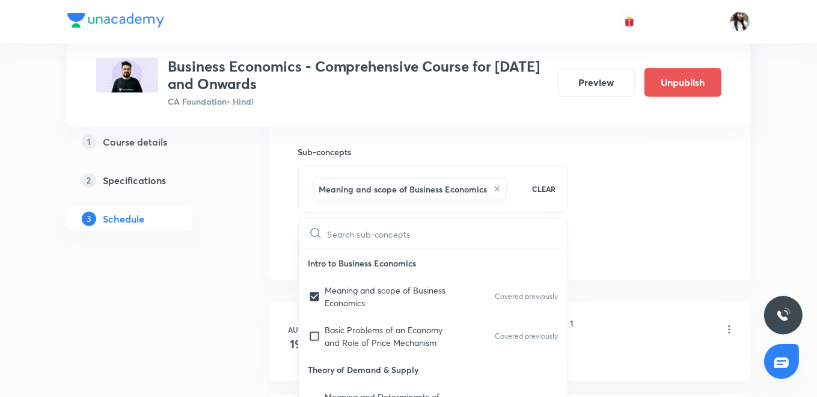
click at [269, 249] on div "Session 54 Live class Quiz Recorded classes Session title 24/99 National Income…" at bounding box center [509, 49] width 481 height 462
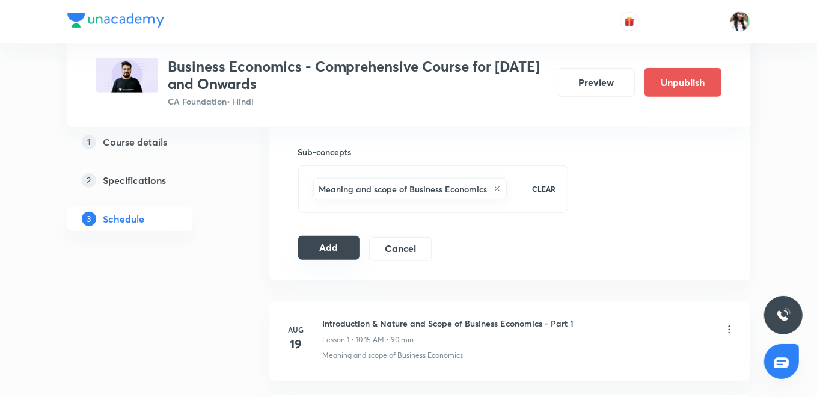
click at [320, 242] on button "Add" at bounding box center [329, 248] width 62 height 24
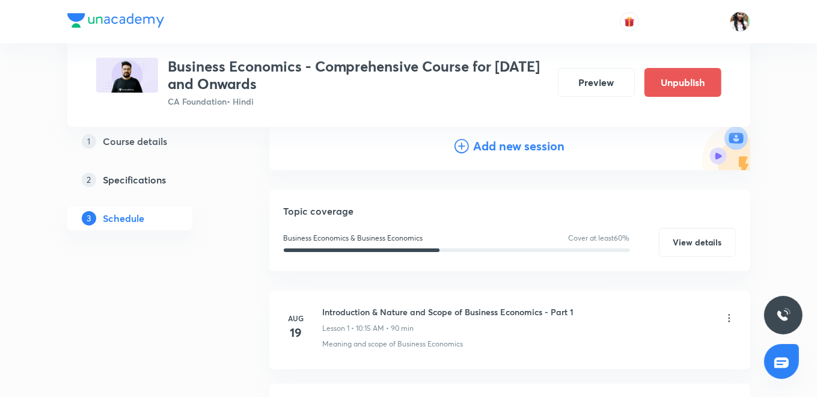
scroll to position [0, 0]
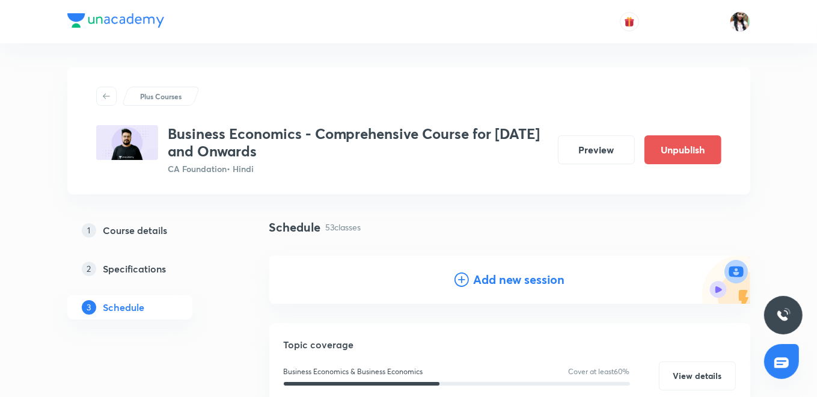
drag, startPoint x: 497, startPoint y: 287, endPoint x: 494, endPoint y: 274, distance: 13.4
click at [497, 287] on h4 "Add new session" at bounding box center [519, 280] width 91 height 18
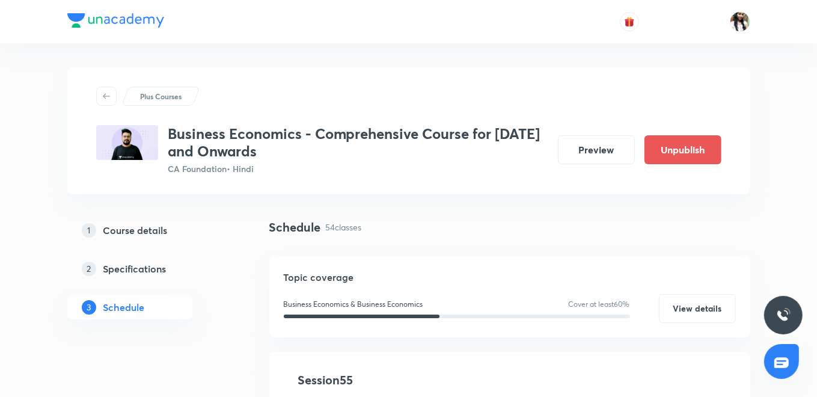
scroll to position [200, 0]
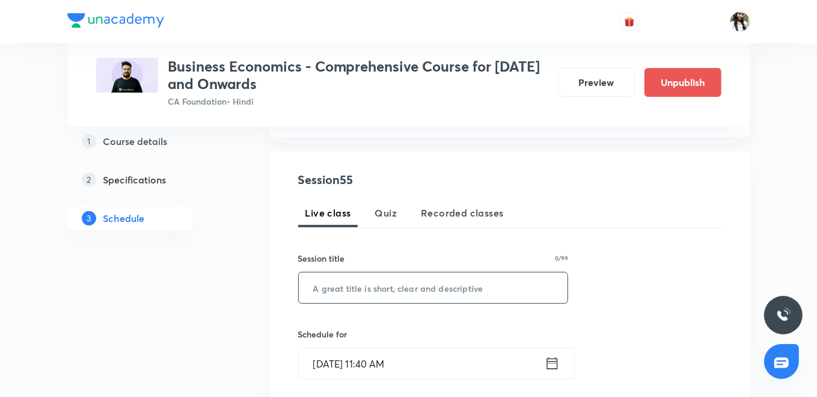
paste input "National Income - Part 4"
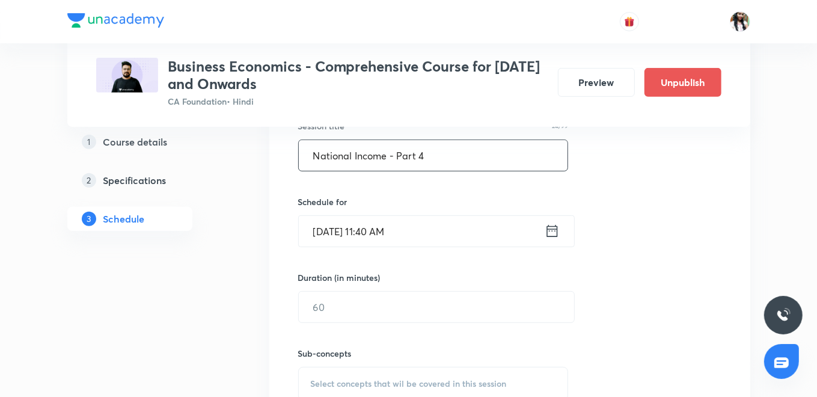
scroll to position [334, 0]
type input "National Income - Part 4"
click at [552, 233] on icon at bounding box center [551, 230] width 11 height 12
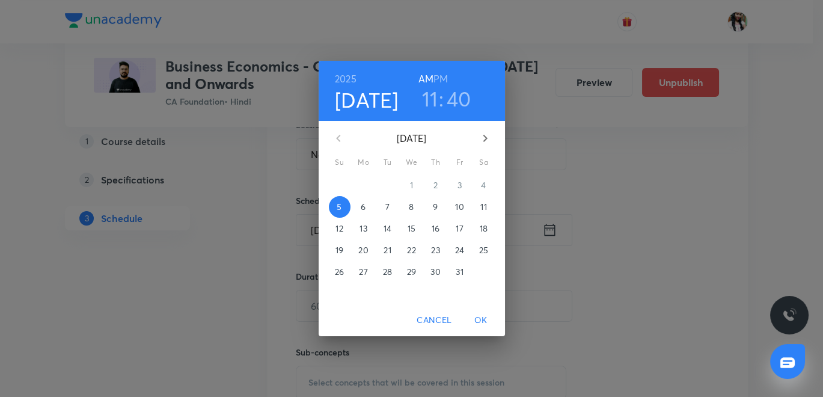
click at [369, 228] on span "13" at bounding box center [364, 228] width 22 height 12
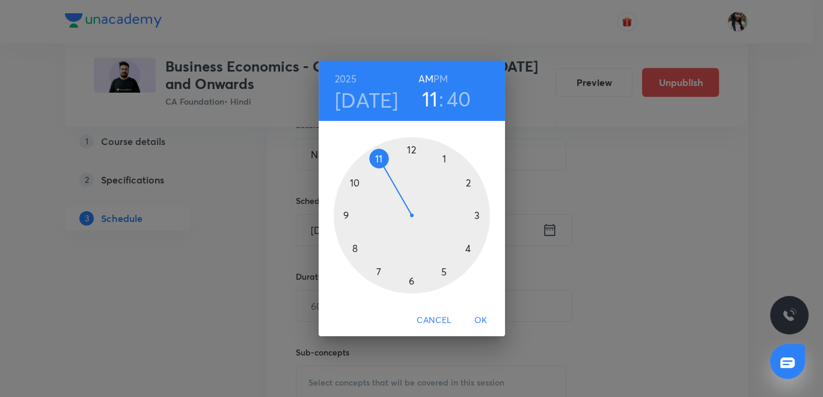
click at [355, 180] on div at bounding box center [412, 215] width 156 height 156
click at [481, 215] on div at bounding box center [412, 215] width 156 height 156
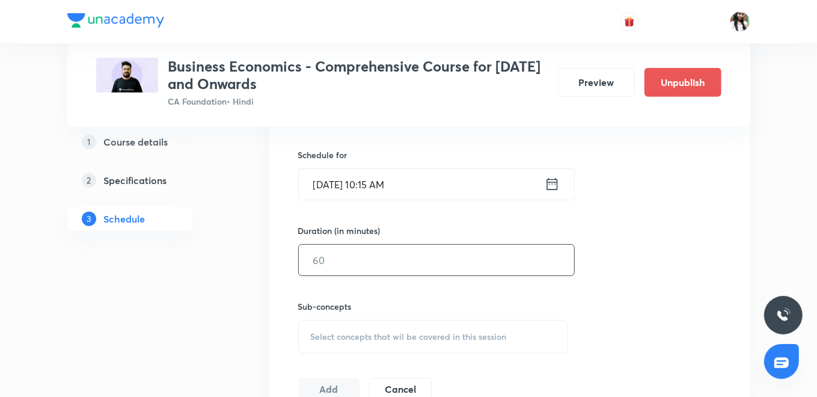
scroll to position [400, 0]
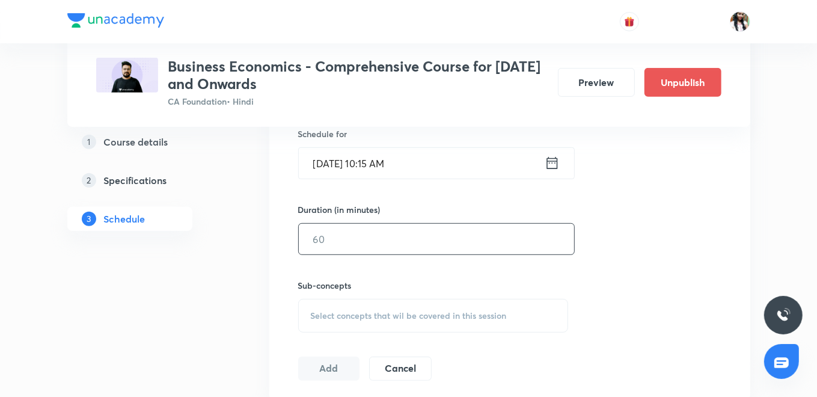
click at [403, 231] on input "text" at bounding box center [436, 239] width 275 height 31
type input "90"
drag, startPoint x: 373, startPoint y: 308, endPoint x: 385, endPoint y: 283, distance: 27.2
click at [374, 307] on div "Select concepts that wil be covered in this session" at bounding box center [433, 316] width 271 height 34
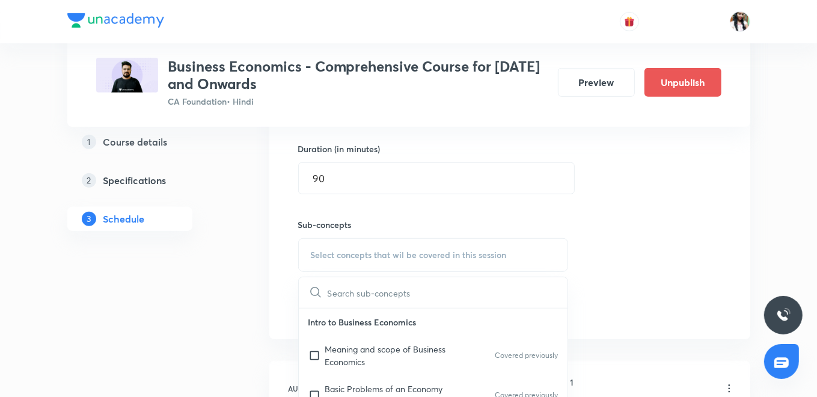
scroll to position [534, 0]
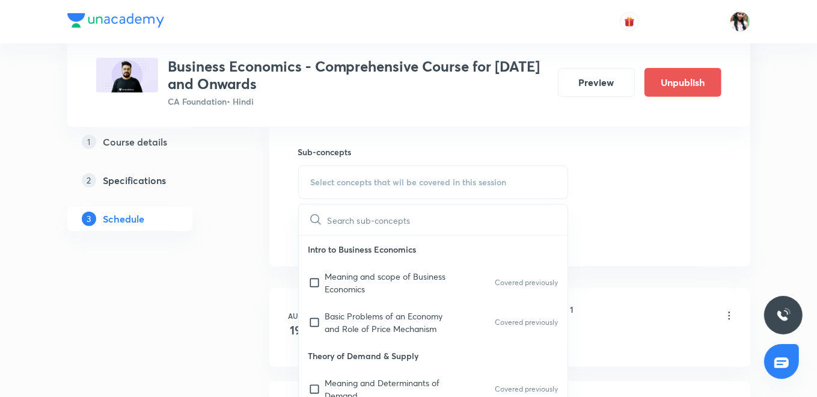
drag, startPoint x: 378, startPoint y: 275, endPoint x: 349, endPoint y: 262, distance: 31.2
click at [378, 276] on p "Meaning and scope of Business Economics" at bounding box center [385, 282] width 121 height 25
checkbox input "true"
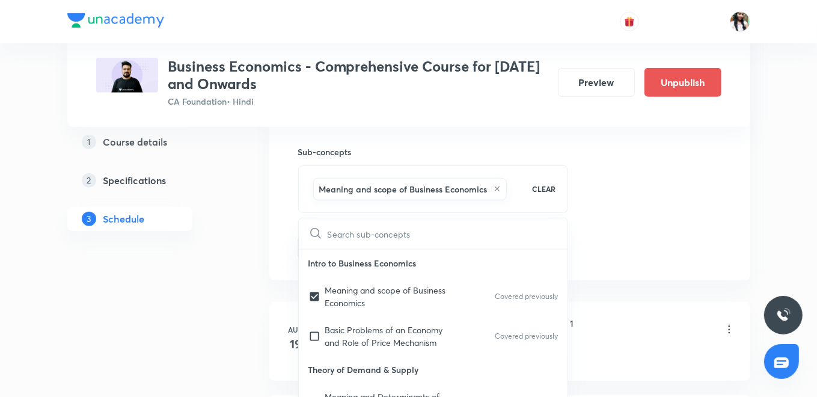
drag, startPoint x: 277, startPoint y: 237, endPoint x: 308, endPoint y: 243, distance: 32.0
click at [277, 237] on div "Session 55 Live class Quiz Recorded classes Session title 24/99 National Income…" at bounding box center [509, 49] width 481 height 462
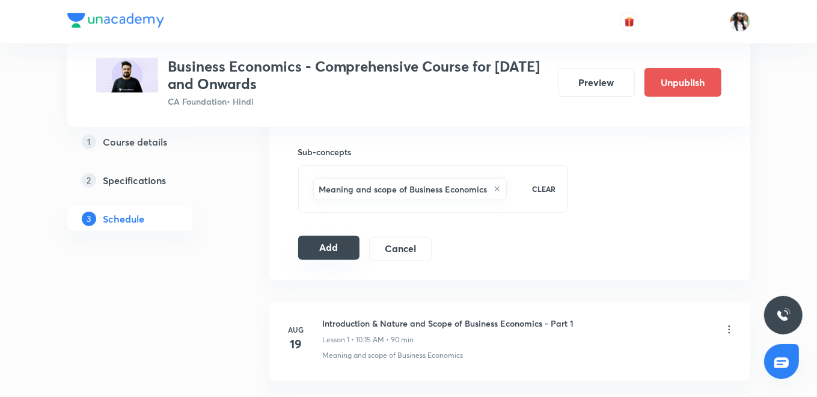
click at [329, 246] on button "Add" at bounding box center [329, 248] width 62 height 24
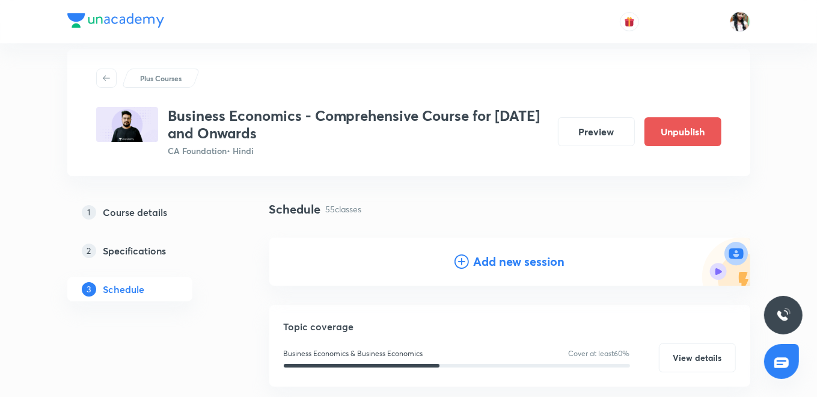
scroll to position [0, 0]
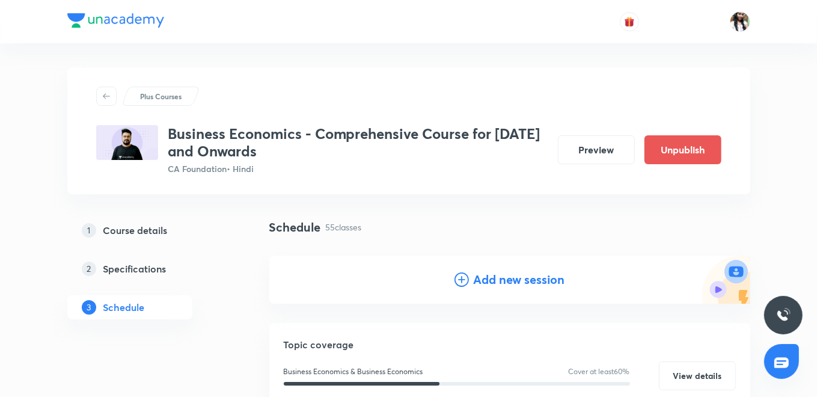
click at [477, 283] on h4 "Add new session" at bounding box center [519, 280] width 91 height 18
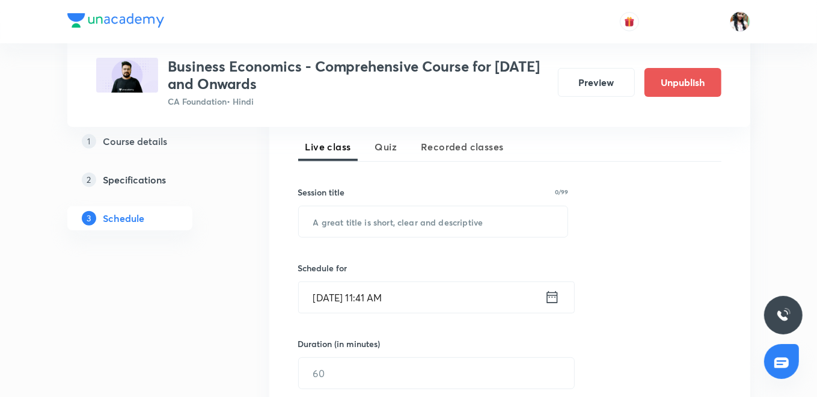
scroll to position [267, 0]
paste input "National Income - Part 5"
type input "National Income - Part 5"
click at [554, 295] on icon at bounding box center [551, 296] width 11 height 12
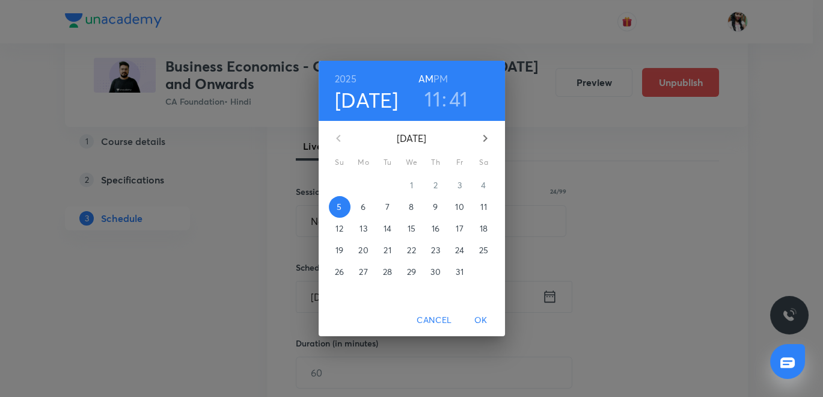
click at [390, 230] on p "14" at bounding box center [388, 228] width 8 height 12
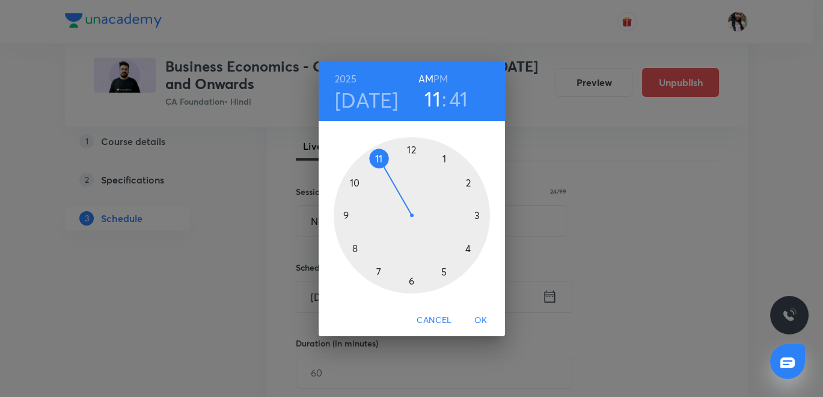
click at [352, 182] on div at bounding box center [412, 215] width 156 height 156
click at [479, 216] on div at bounding box center [412, 215] width 156 height 156
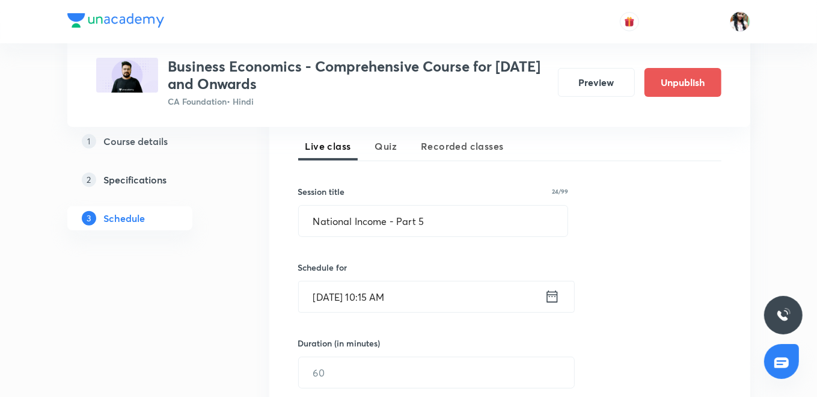
scroll to position [334, 0]
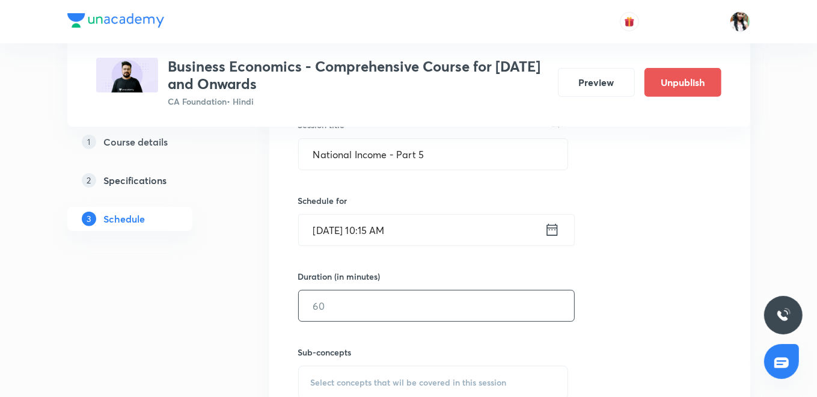
click at [387, 304] on input "text" at bounding box center [436, 305] width 275 height 31
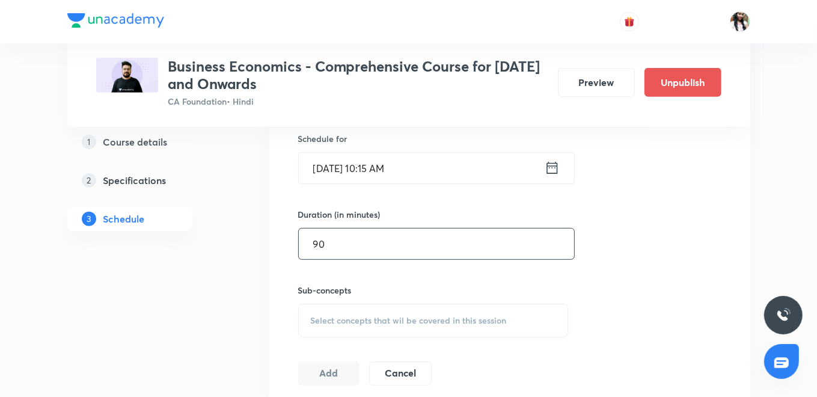
scroll to position [467, 0]
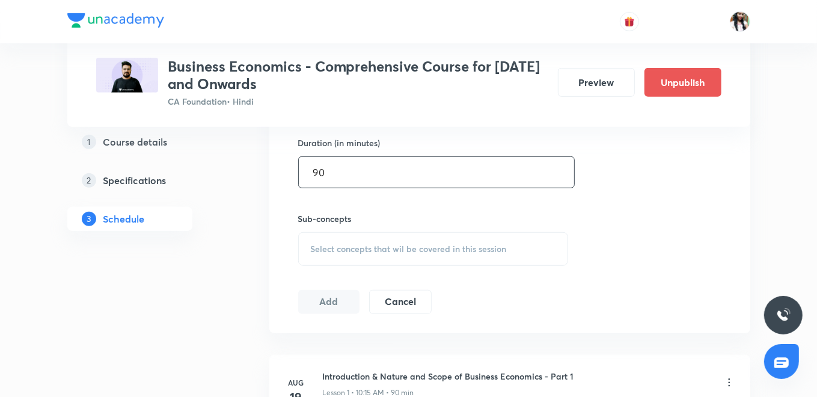
type input "90"
click at [372, 246] on span "Select concepts that wil be covered in this session" at bounding box center [409, 249] width 196 height 10
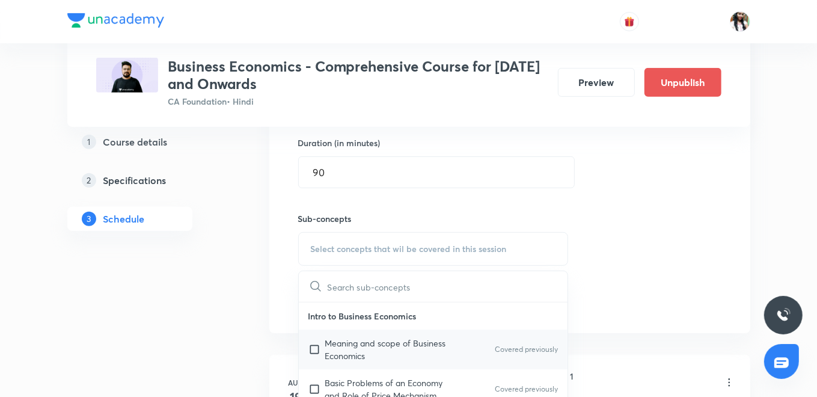
click at [343, 345] on p "Meaning and scope of Business Economics" at bounding box center [385, 349] width 121 height 25
checkbox input "true"
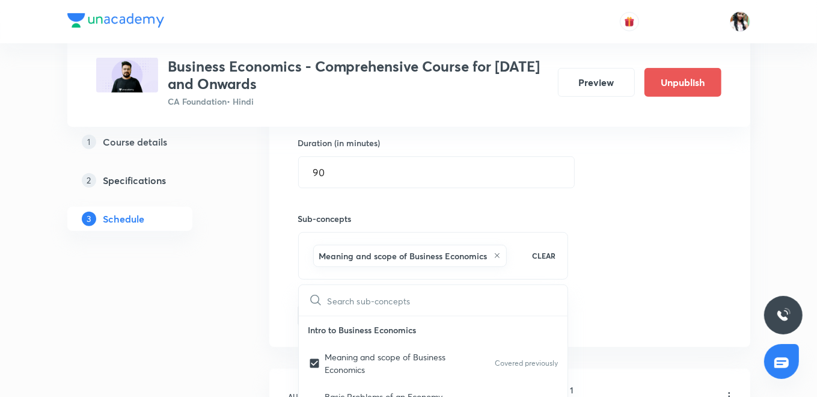
click at [272, 304] on div "Session 56 Live class Quiz Recorded classes Session title 24/99 National Income…" at bounding box center [509, 116] width 481 height 462
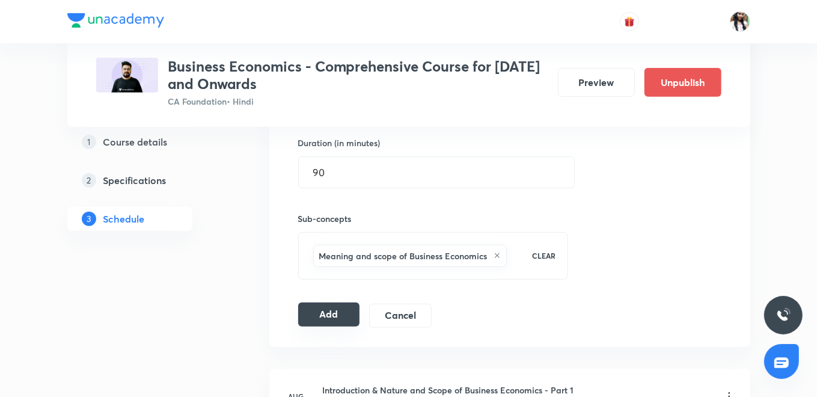
click at [326, 311] on button "Add" at bounding box center [329, 314] width 62 height 24
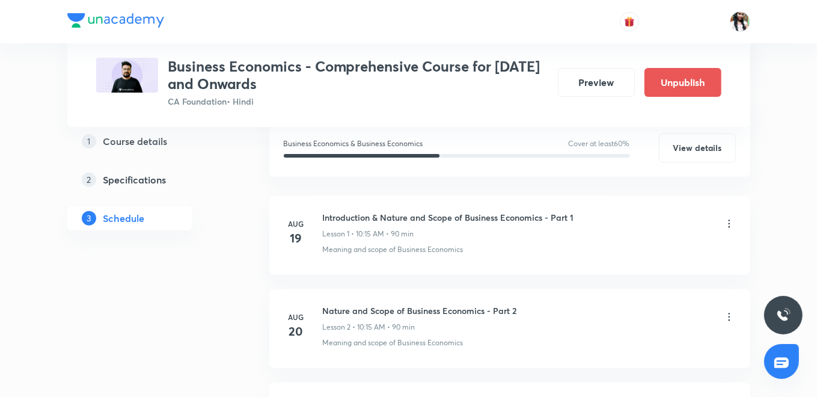
scroll to position [133, 0]
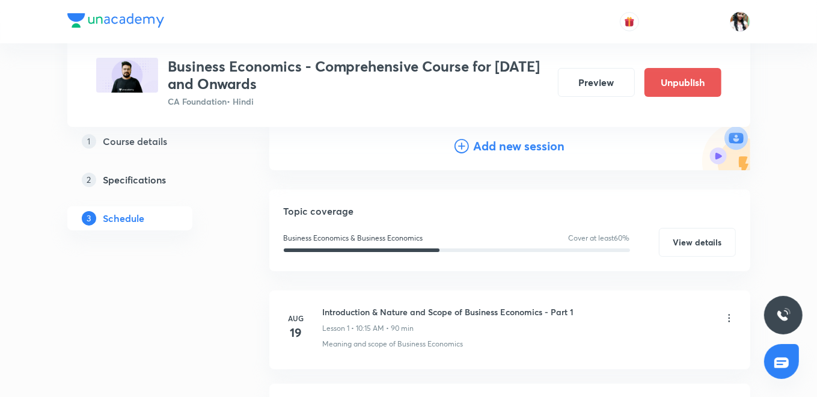
click at [506, 147] on h4 "Add new session" at bounding box center [519, 146] width 91 height 18
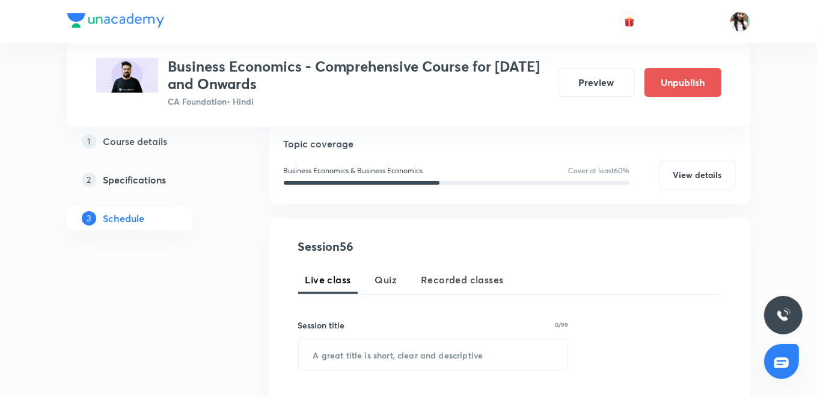
scroll to position [334, 0]
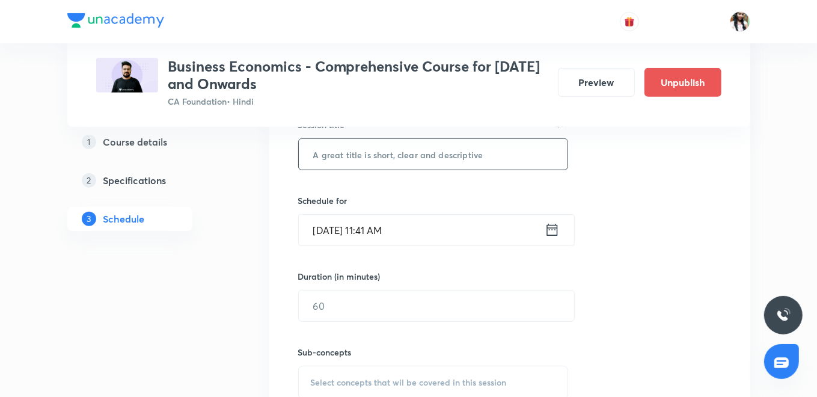
paste input "National Income - Part 6"
type input "National Income - Part 6"
click at [554, 233] on icon at bounding box center [552, 229] width 15 height 17
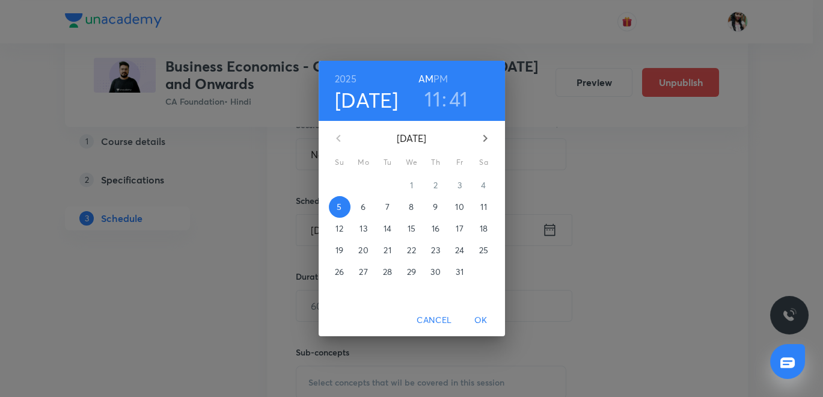
click at [383, 229] on span "14" at bounding box center [388, 228] width 22 height 12
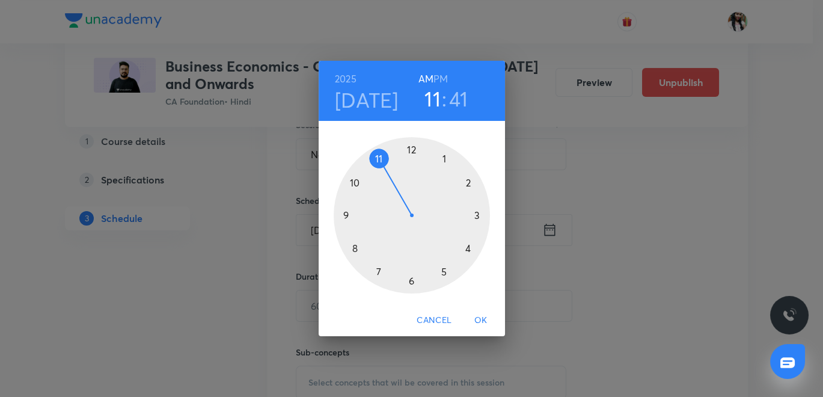
click at [443, 75] on h6 "PM" at bounding box center [440, 78] width 14 height 17
click at [445, 274] on div at bounding box center [412, 215] width 156 height 156
click at [409, 146] on div at bounding box center [412, 215] width 156 height 156
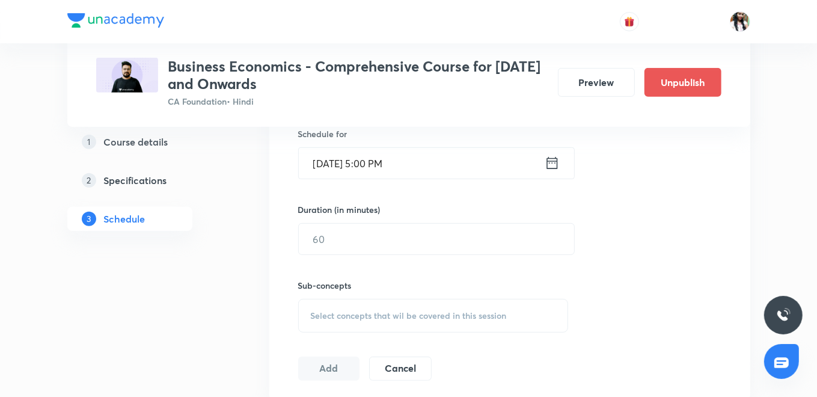
scroll to position [467, 0]
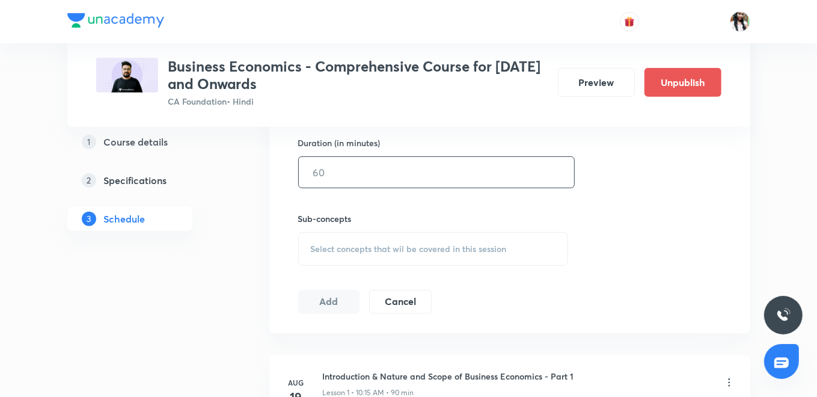
click at [365, 162] on input "text" at bounding box center [436, 172] width 275 height 31
type input "90"
click at [340, 249] on span "Select concepts that wil be covered in this session" at bounding box center [409, 249] width 196 height 10
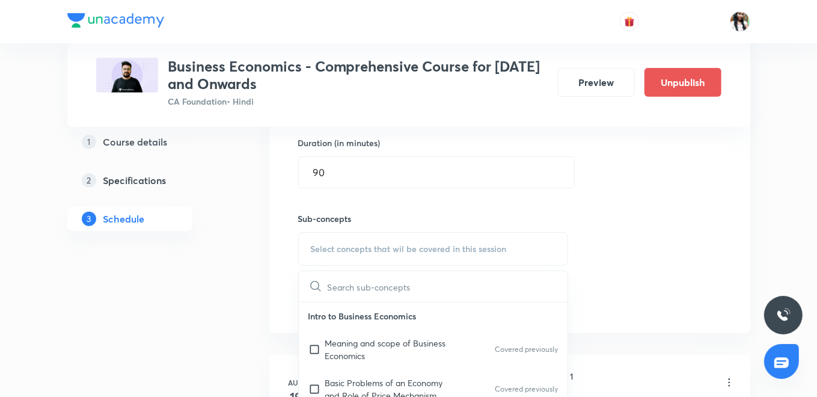
drag, startPoint x: 364, startPoint y: 339, endPoint x: 338, endPoint y: 308, distance: 41.0
click at [365, 340] on p "Meaning and scope of Business Economics" at bounding box center [385, 349] width 121 height 25
checkbox input "true"
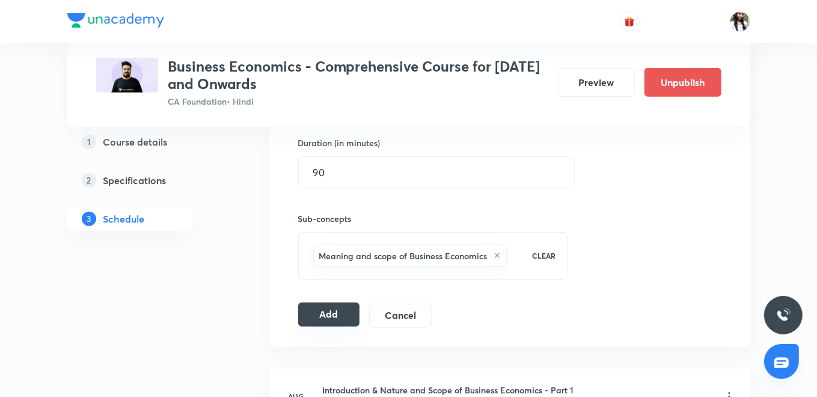
click at [329, 310] on button "Add" at bounding box center [329, 314] width 62 height 24
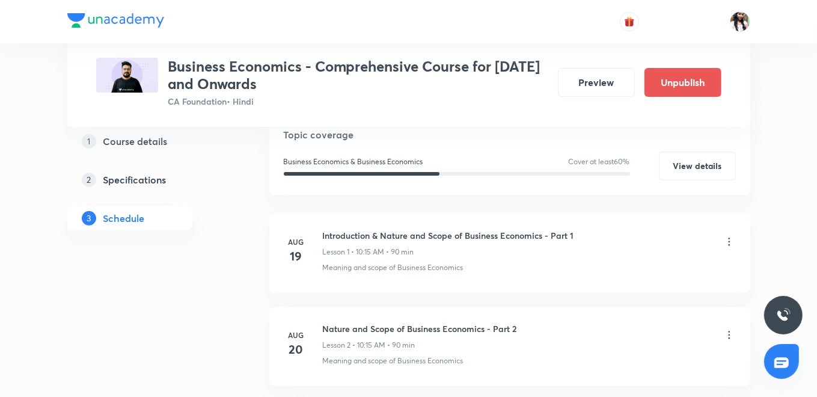
scroll to position [133, 0]
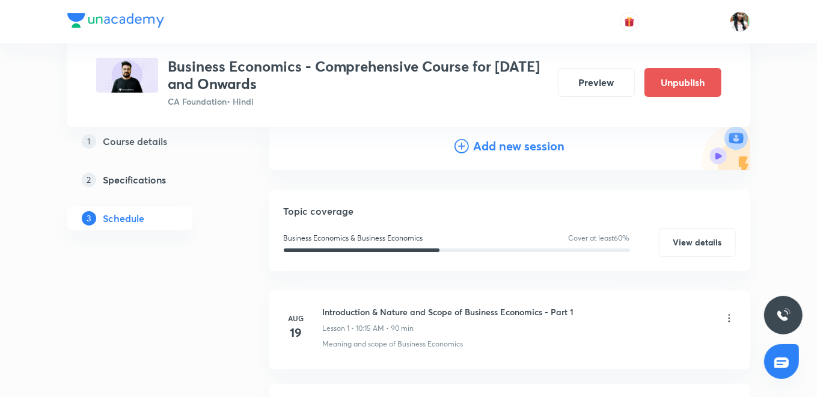
drag, startPoint x: 493, startPoint y: 138, endPoint x: 489, endPoint y: 144, distance: 7.0
click at [493, 138] on h4 "Add new session" at bounding box center [519, 146] width 91 height 18
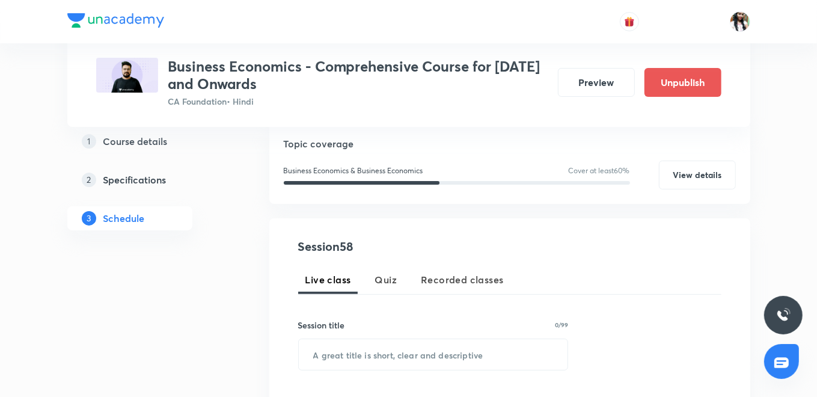
scroll to position [267, 0]
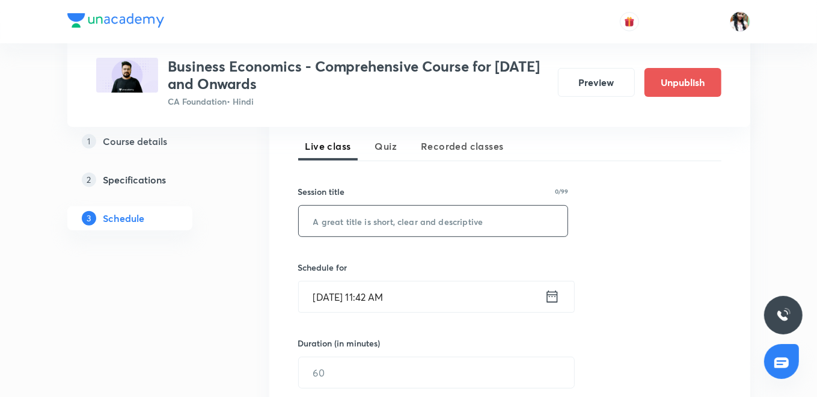
paste input "National Income - Part 7"
type input "National Income - Part 7"
click at [551, 296] on icon at bounding box center [552, 296] width 15 height 17
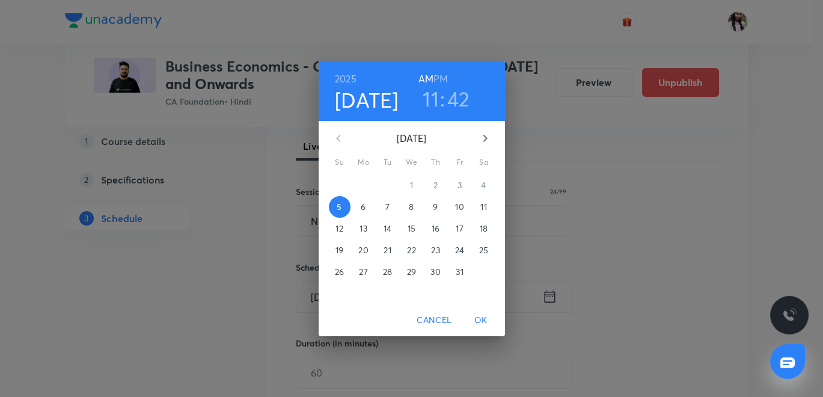
click at [406, 225] on span "15" at bounding box center [412, 228] width 22 height 12
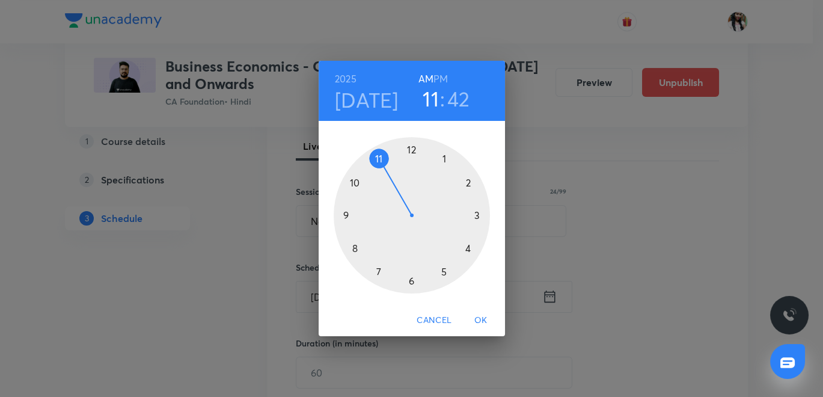
click at [355, 179] on div at bounding box center [412, 215] width 156 height 156
click at [479, 214] on div at bounding box center [412, 215] width 156 height 156
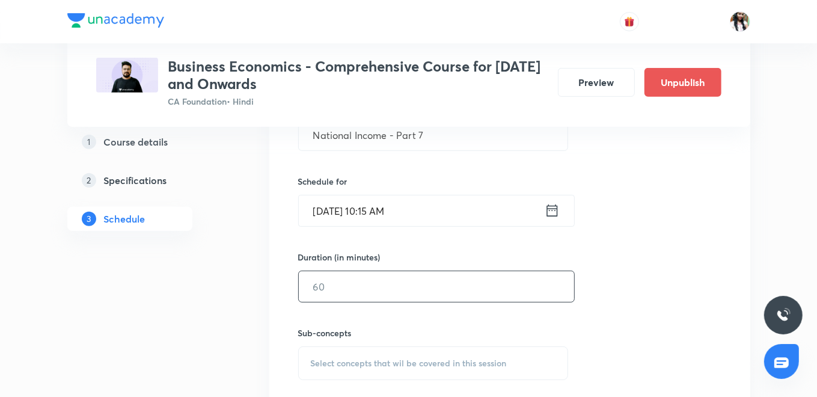
scroll to position [400, 0]
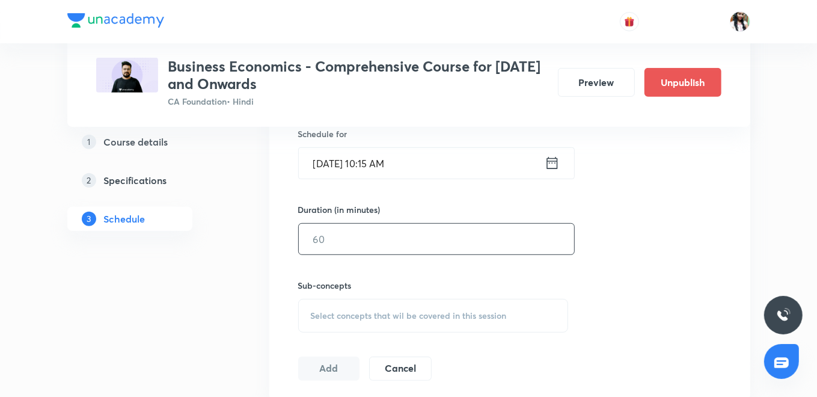
click at [403, 234] on input "text" at bounding box center [436, 239] width 275 height 31
type input "90"
click at [375, 304] on div "Select concepts that wil be covered in this session" at bounding box center [433, 316] width 271 height 34
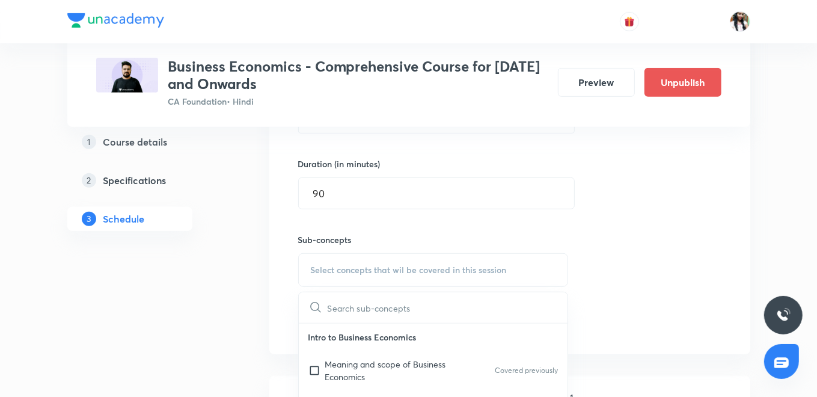
scroll to position [467, 0]
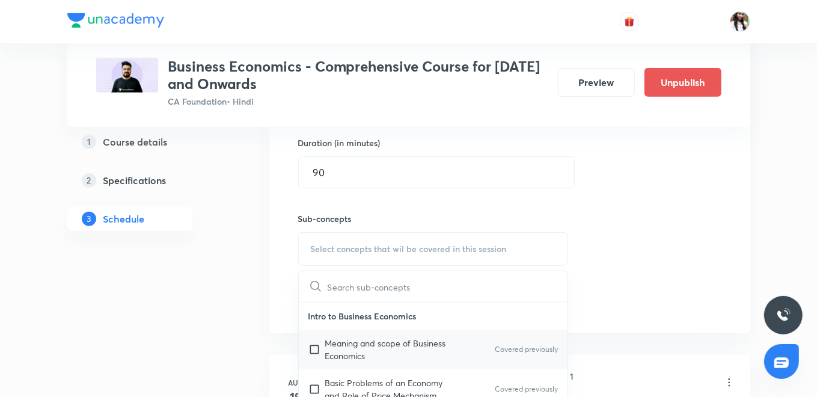
click at [350, 339] on p "Meaning and scope of Business Economics" at bounding box center [385, 349] width 121 height 25
checkbox input "true"
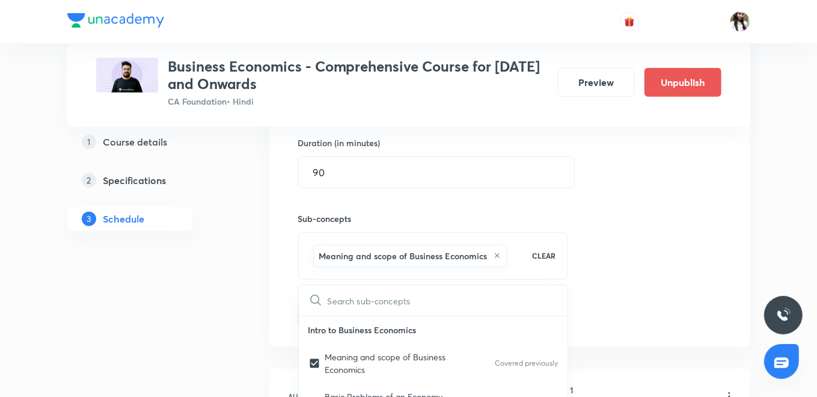
click at [286, 290] on div "Session 58 Live class Quiz Recorded classes Session title 24/99 National Income…" at bounding box center [509, 116] width 481 height 462
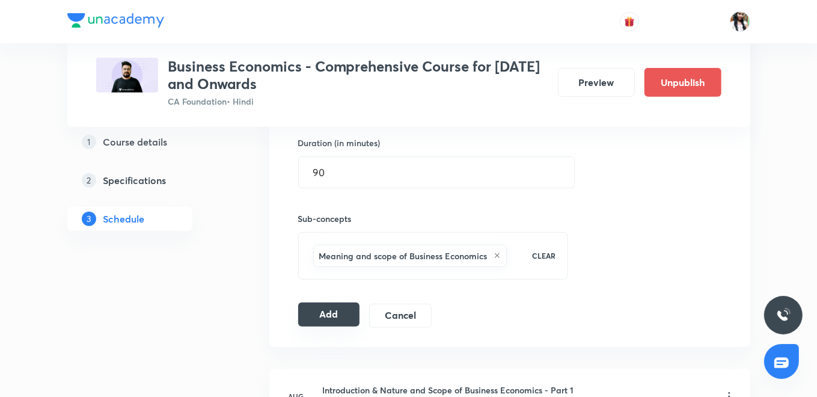
click at [314, 309] on button "Add" at bounding box center [329, 314] width 62 height 24
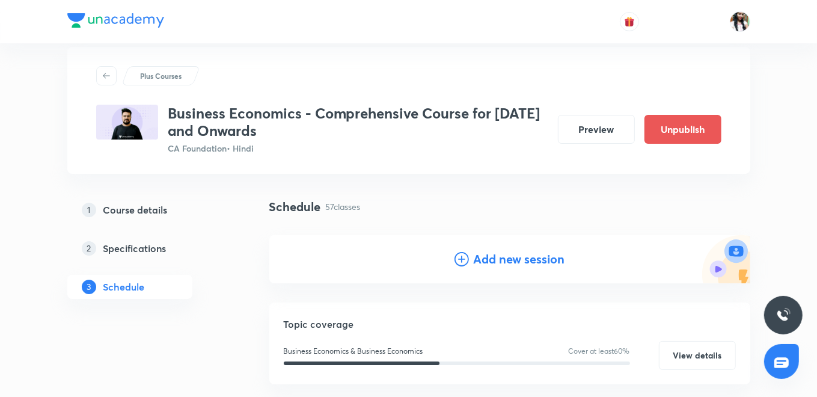
scroll to position [0, 0]
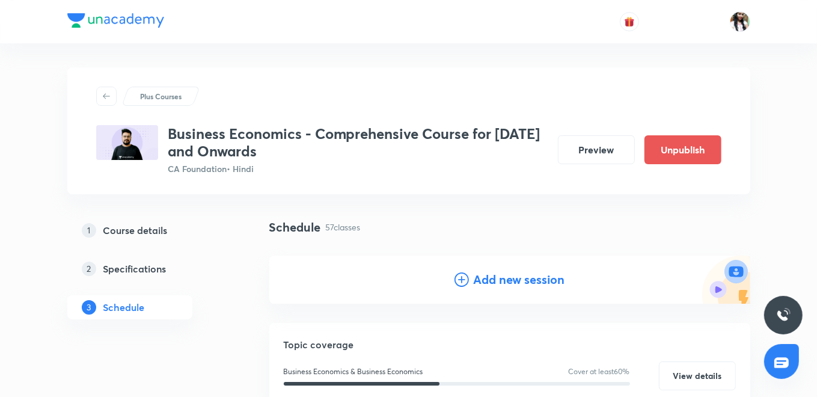
click at [534, 283] on h4 "Add new session" at bounding box center [519, 280] width 91 height 18
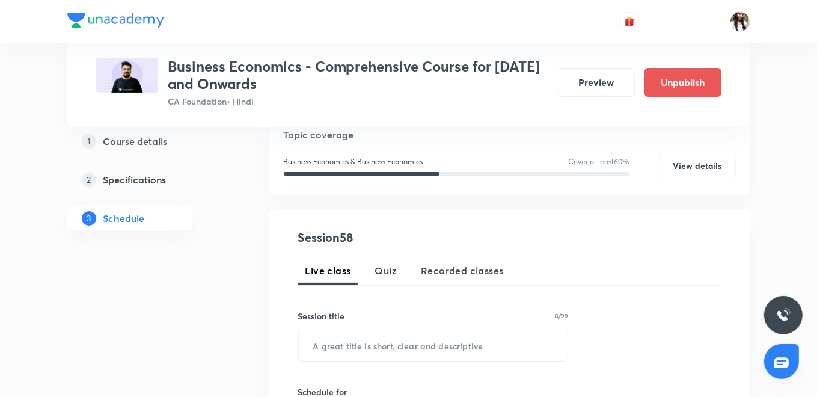
scroll to position [200, 0]
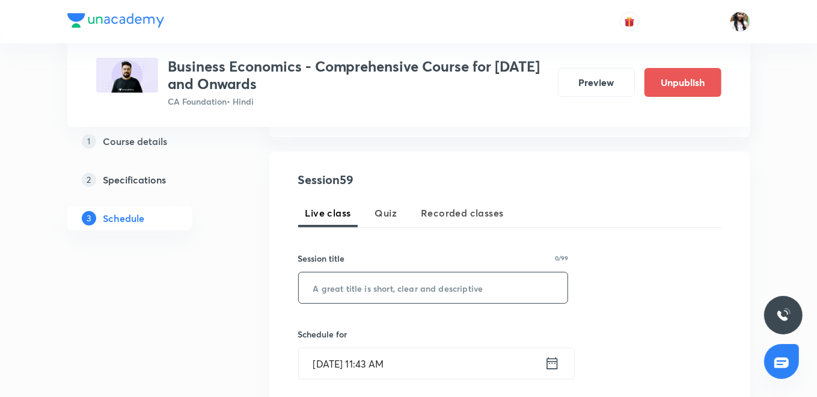
paste input "National Income - Part 8"
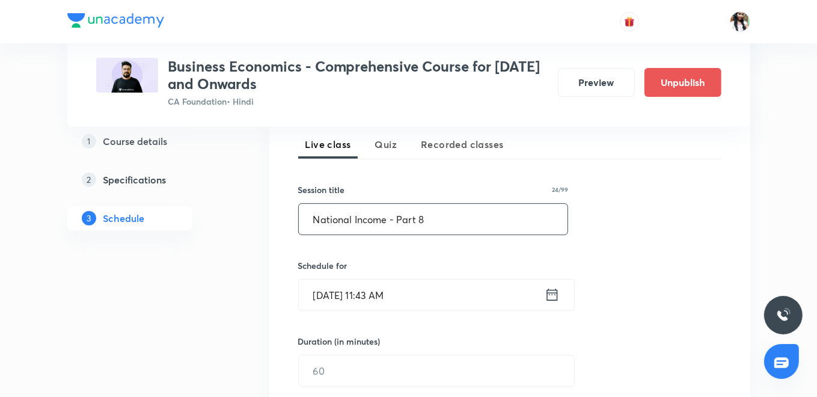
scroll to position [334, 0]
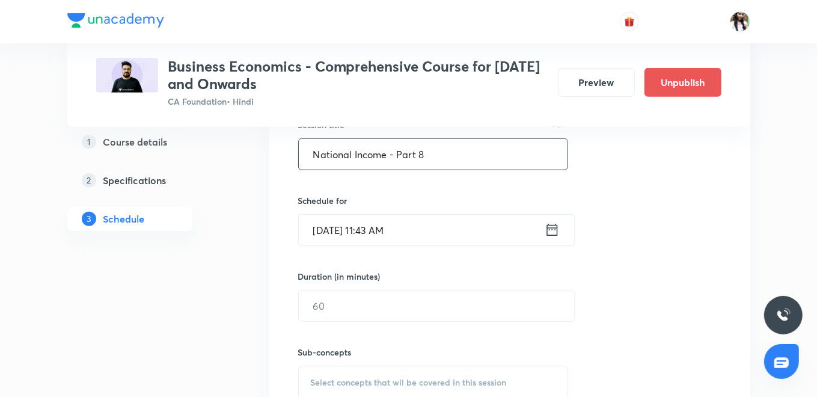
type input "National Income - Part 8"
click at [552, 230] on icon at bounding box center [552, 229] width 15 height 17
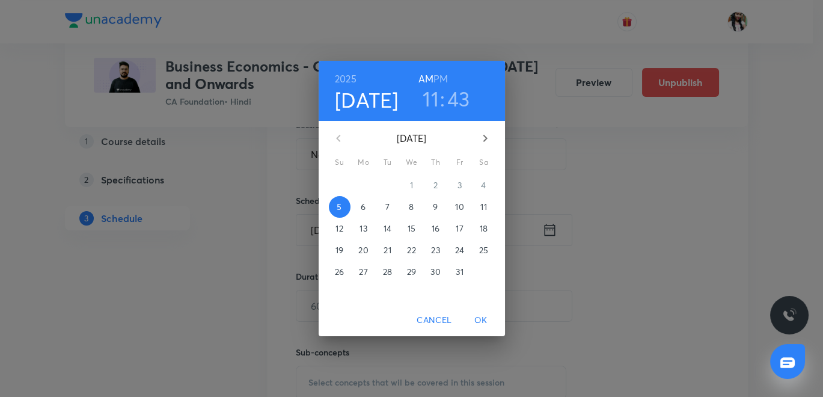
click at [445, 229] on span "16" at bounding box center [436, 228] width 22 height 12
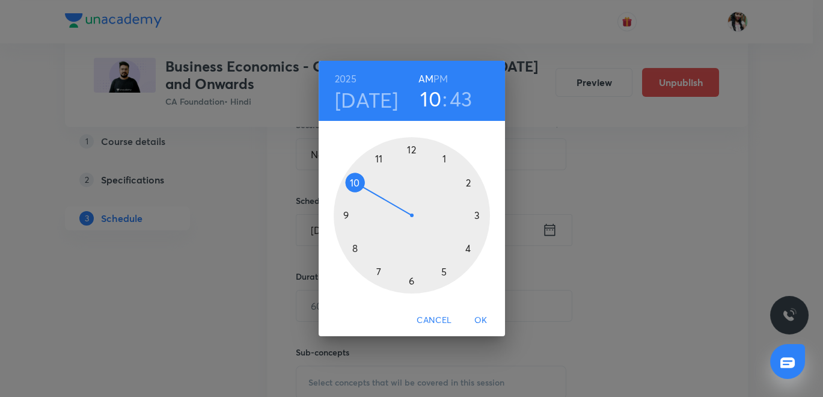
click at [354, 182] on div at bounding box center [412, 215] width 156 height 156
click at [479, 214] on div at bounding box center [412, 215] width 156 height 156
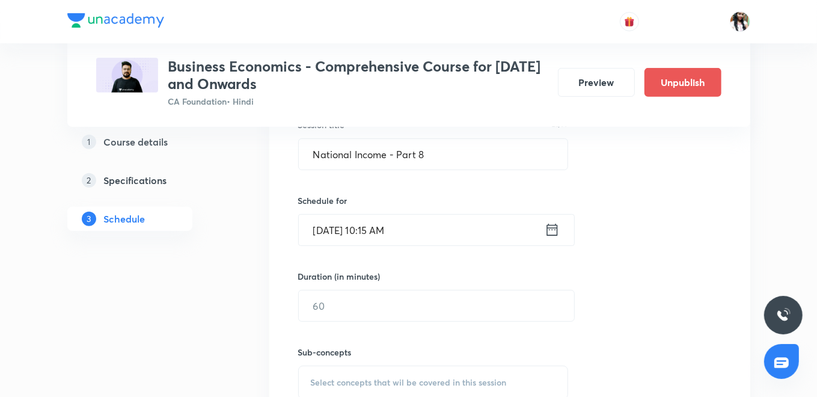
scroll to position [400, 0]
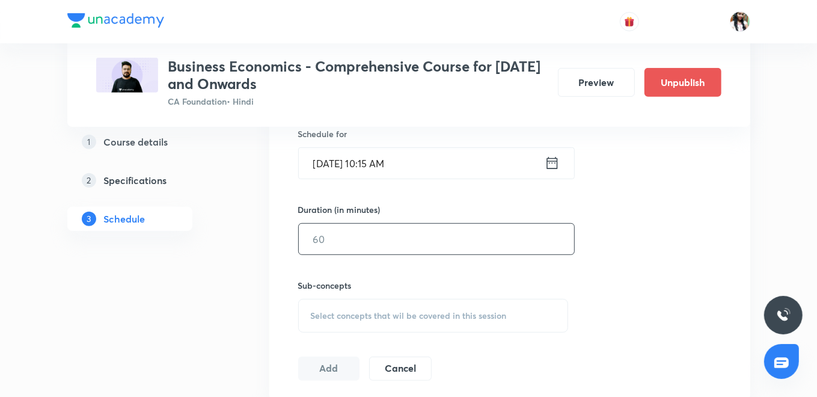
click at [429, 240] on input "text" at bounding box center [436, 239] width 275 height 31
type input "90"
click at [381, 311] on span "Select concepts that wil be covered in this session" at bounding box center [409, 316] width 196 height 10
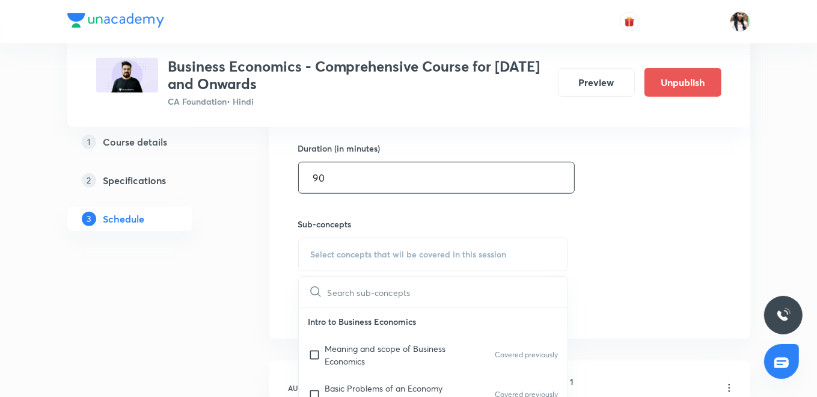
scroll to position [534, 0]
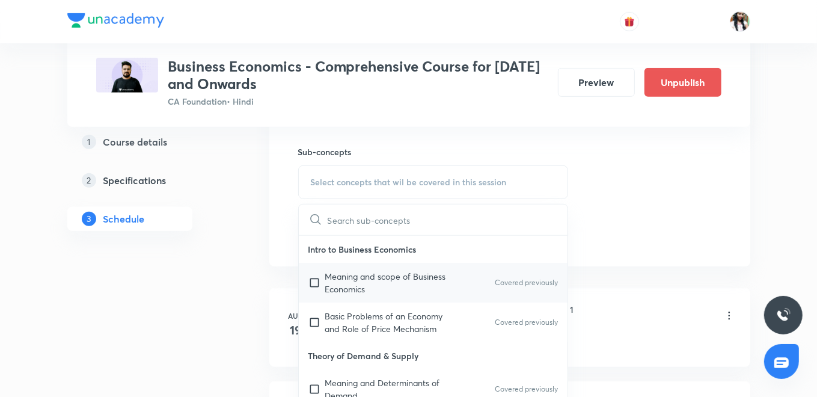
click at [375, 271] on p "Meaning and scope of Business Economics" at bounding box center [385, 282] width 121 height 25
checkbox input "true"
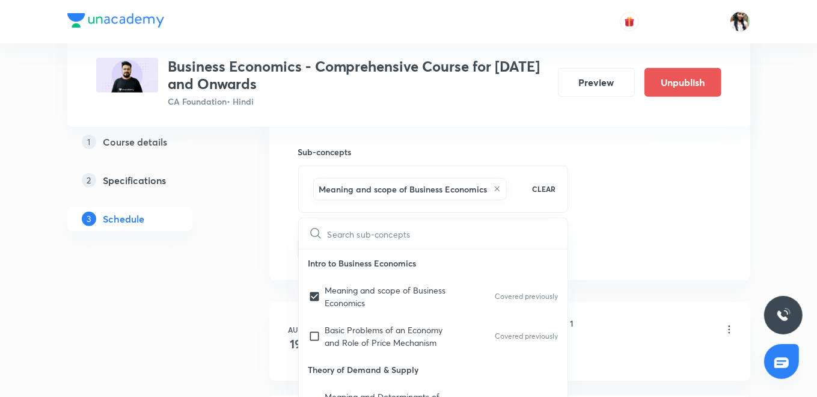
click at [275, 239] on div "Session 59 Live class Quiz Recorded classes Session title 24/99 National Income…" at bounding box center [509, 49] width 481 height 462
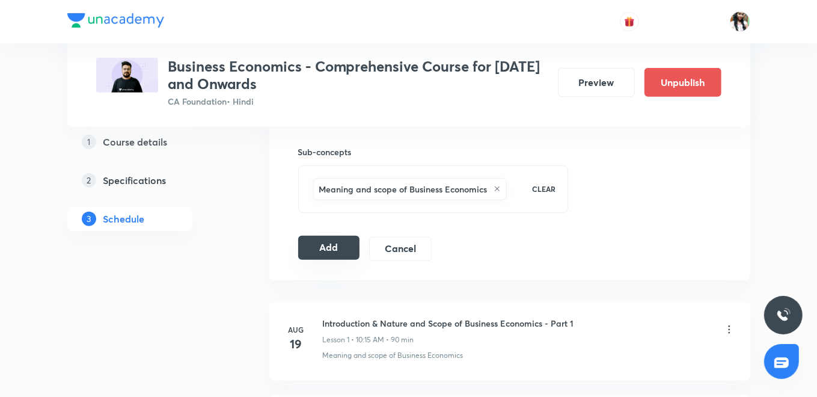
click at [309, 244] on button "Add" at bounding box center [329, 248] width 62 height 24
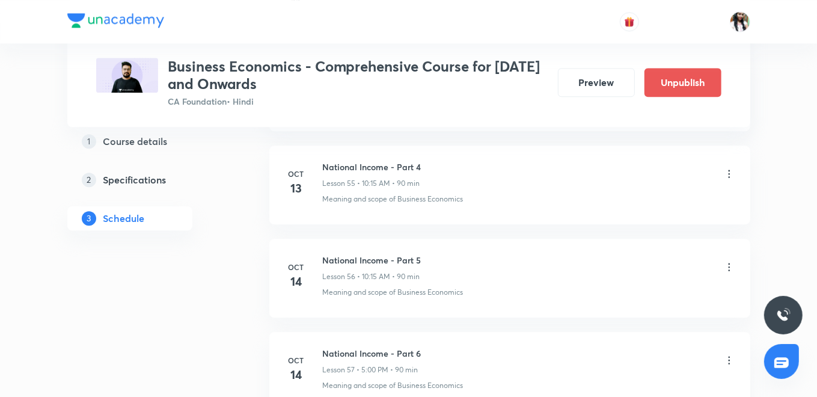
scroll to position [5224, 0]
